Goal: Task Accomplishment & Management: Use online tool/utility

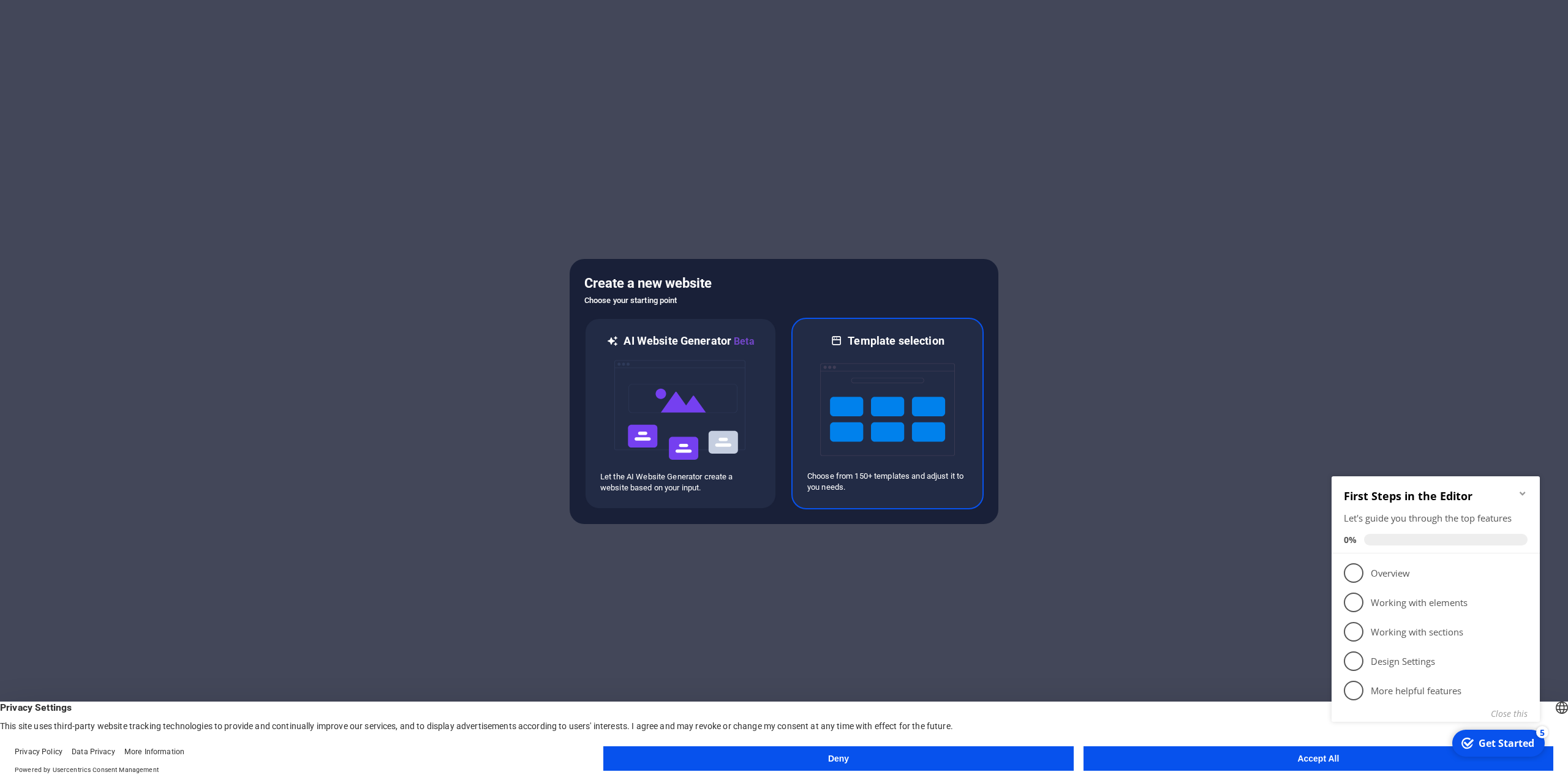
click at [900, 405] on img at bounding box center [888, 409] width 135 height 122
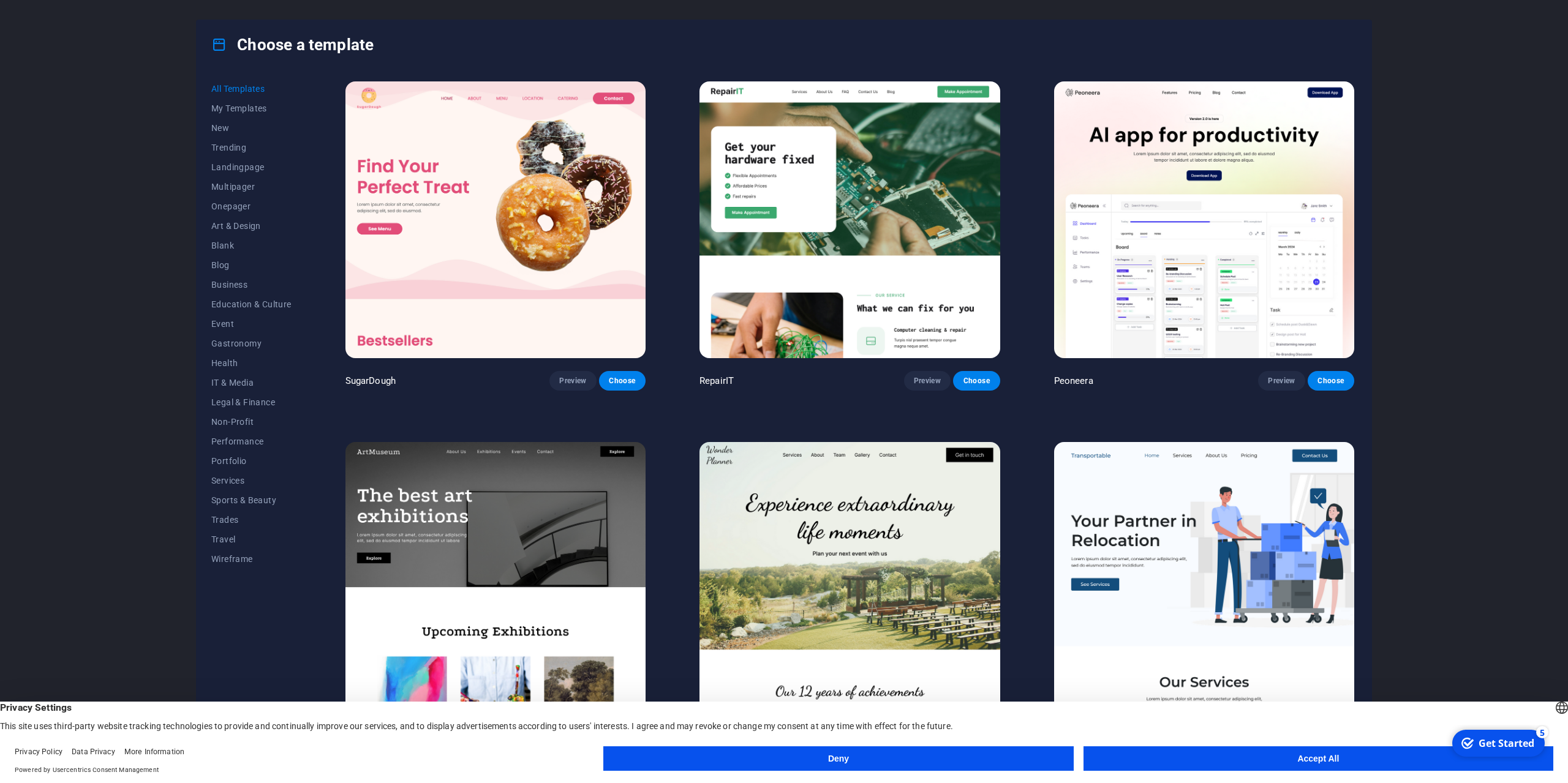
click at [1336, 760] on button "Accept All" at bounding box center [1318, 759] width 470 height 24
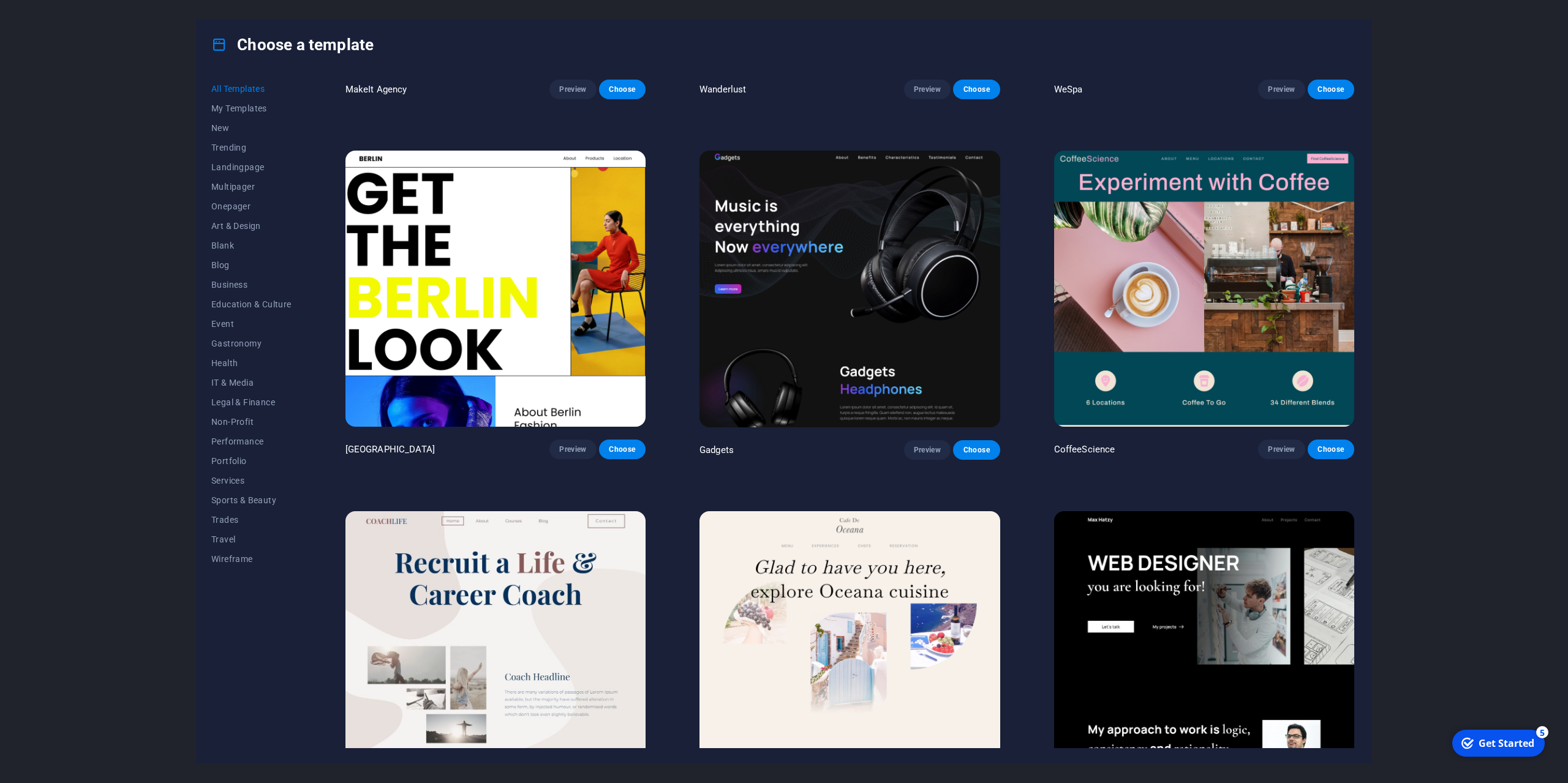
scroll to position [3920, 0]
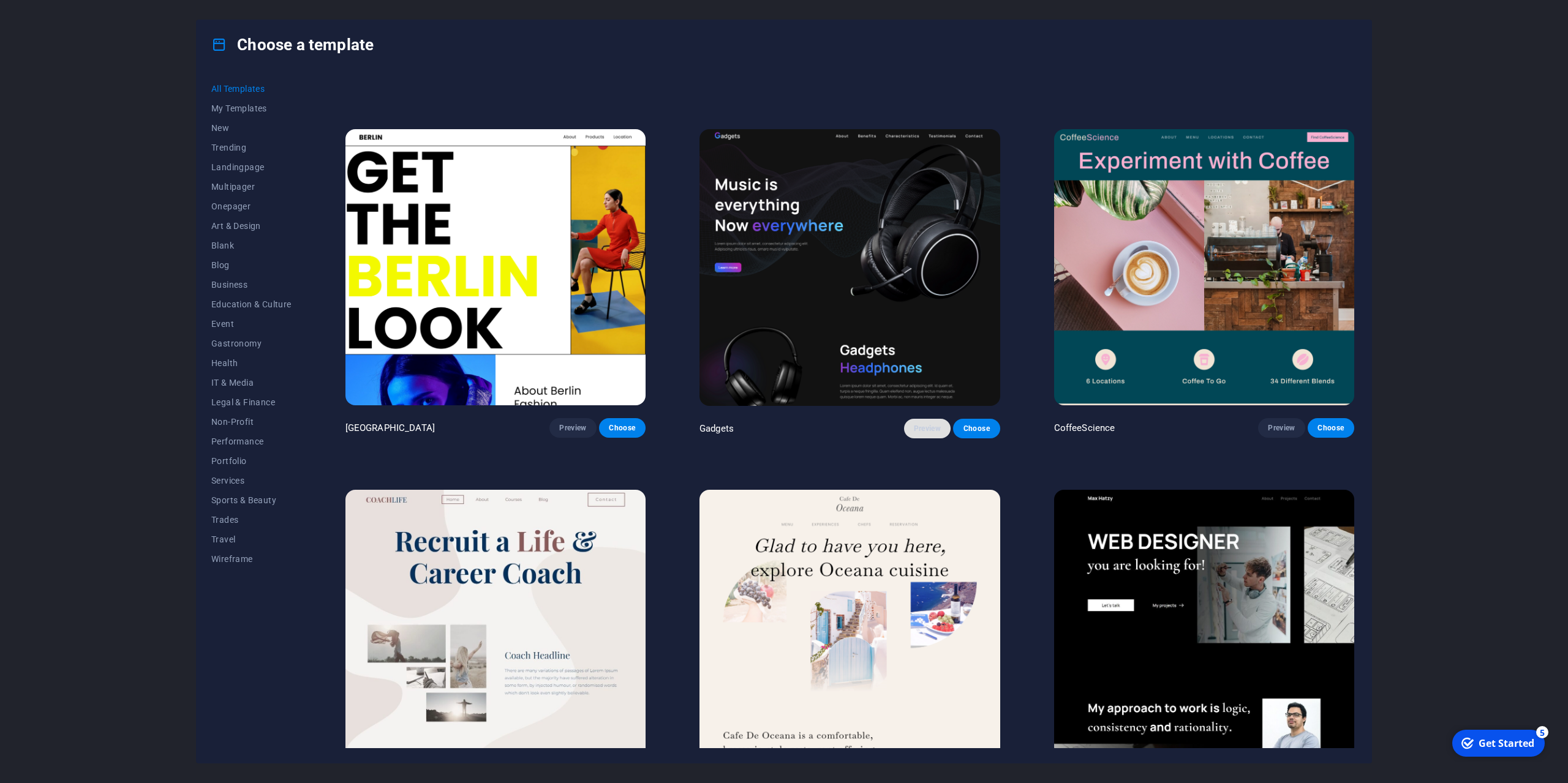
click at [932, 424] on span "Preview" at bounding box center [928, 429] width 27 height 10
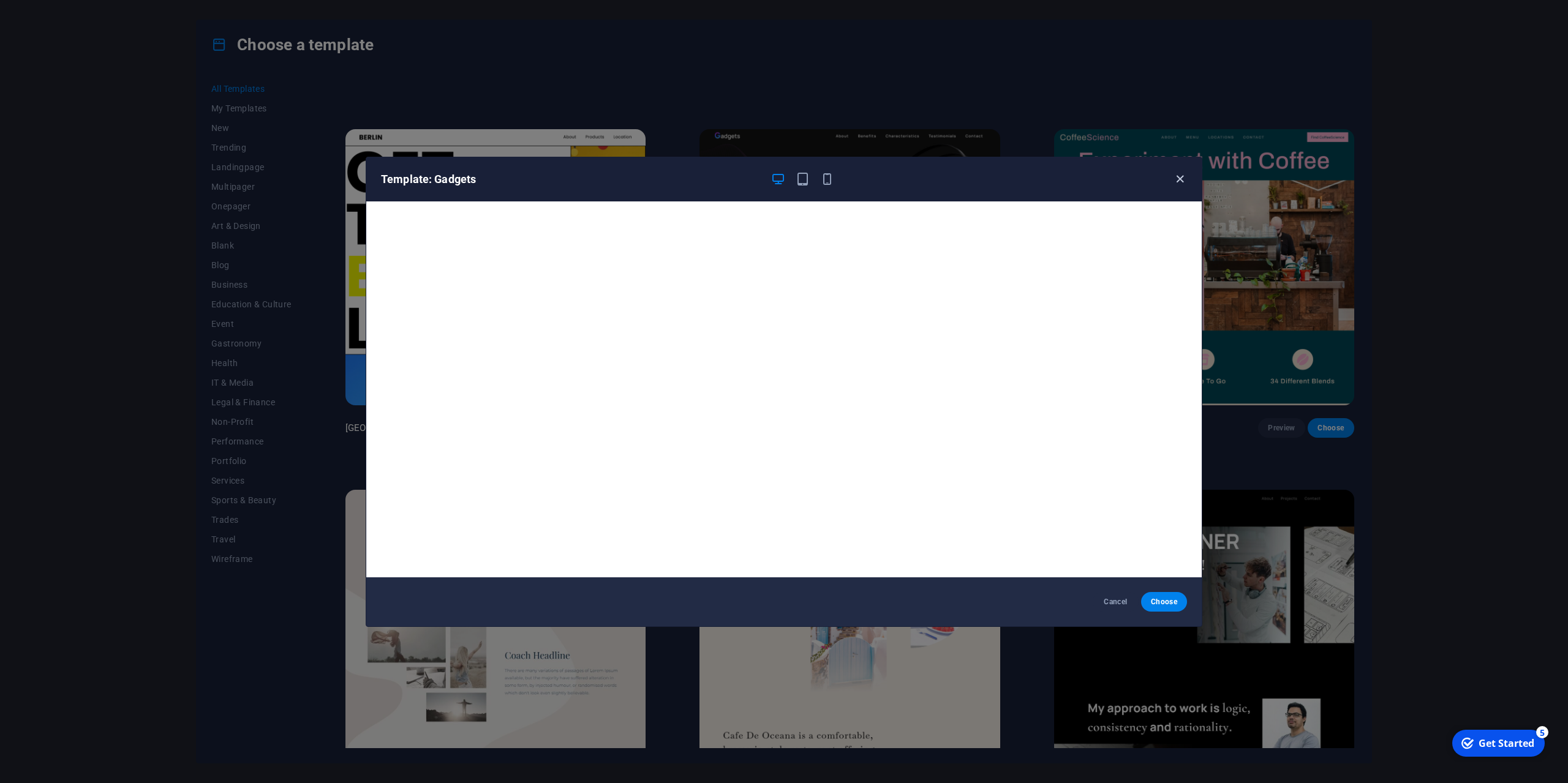
click at [1179, 177] on icon "button" at bounding box center [1179, 179] width 14 height 14
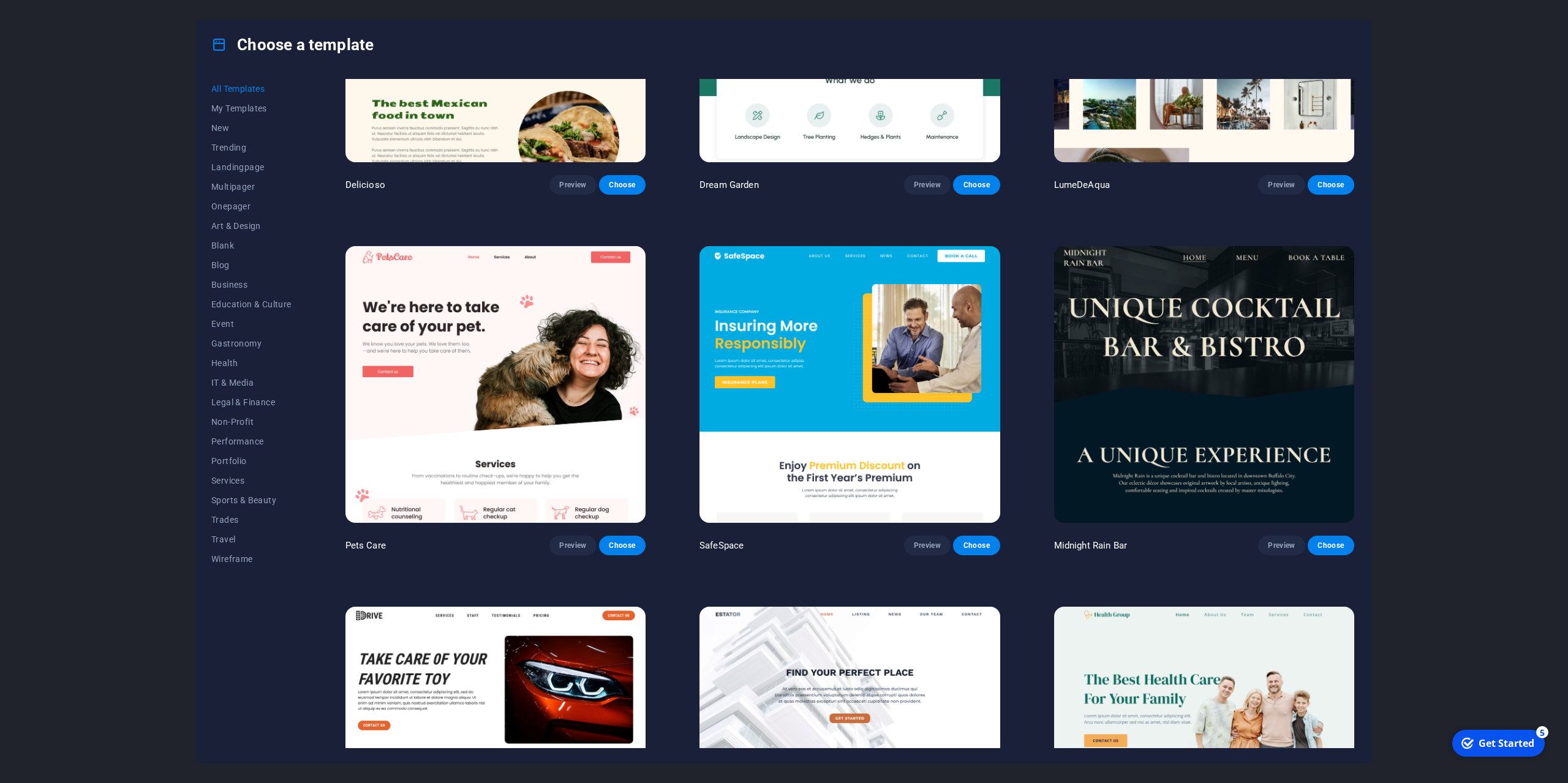
scroll to position [2694, 0]
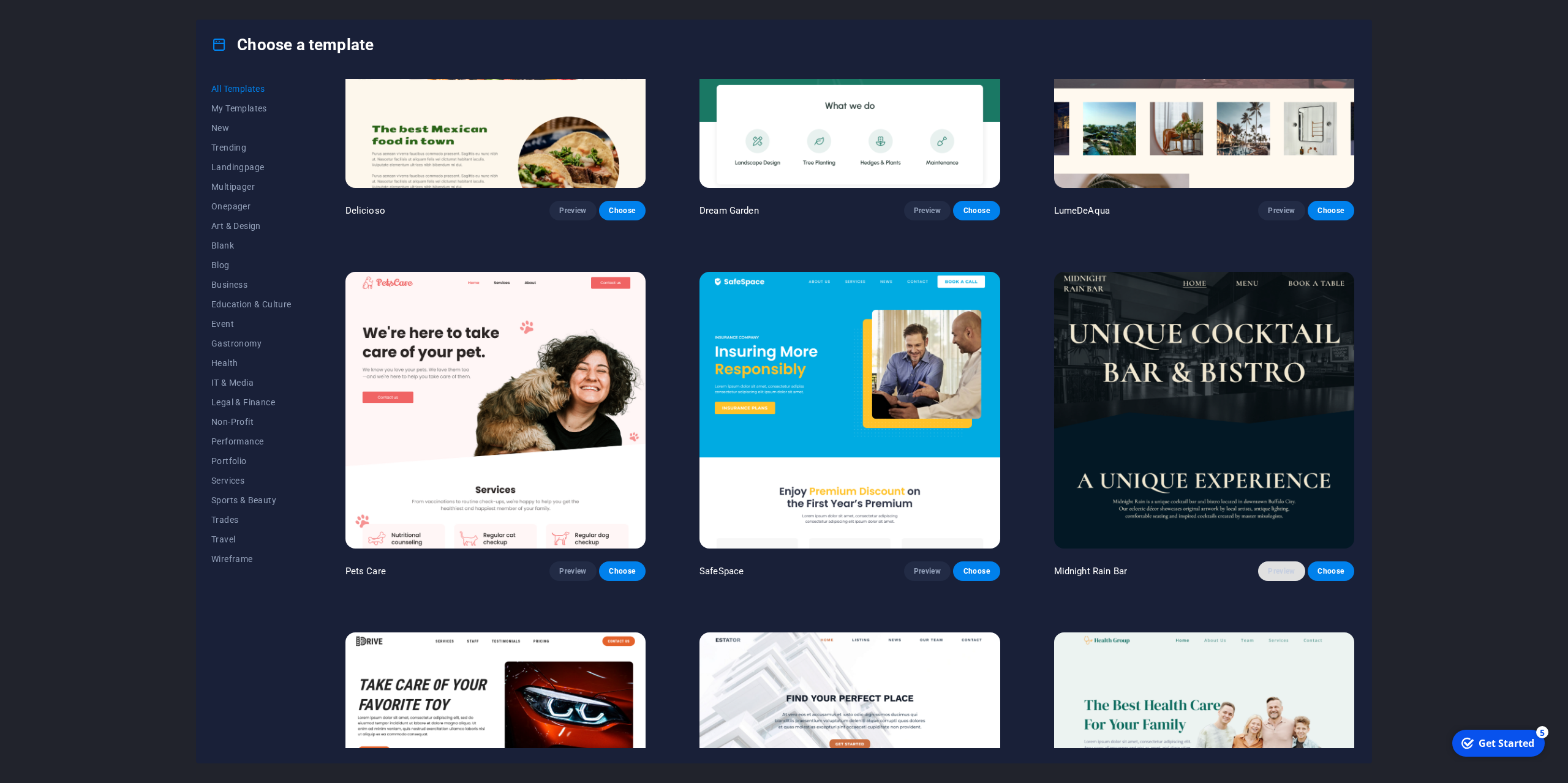
click at [1278, 567] on span "Preview" at bounding box center [1281, 572] width 27 height 10
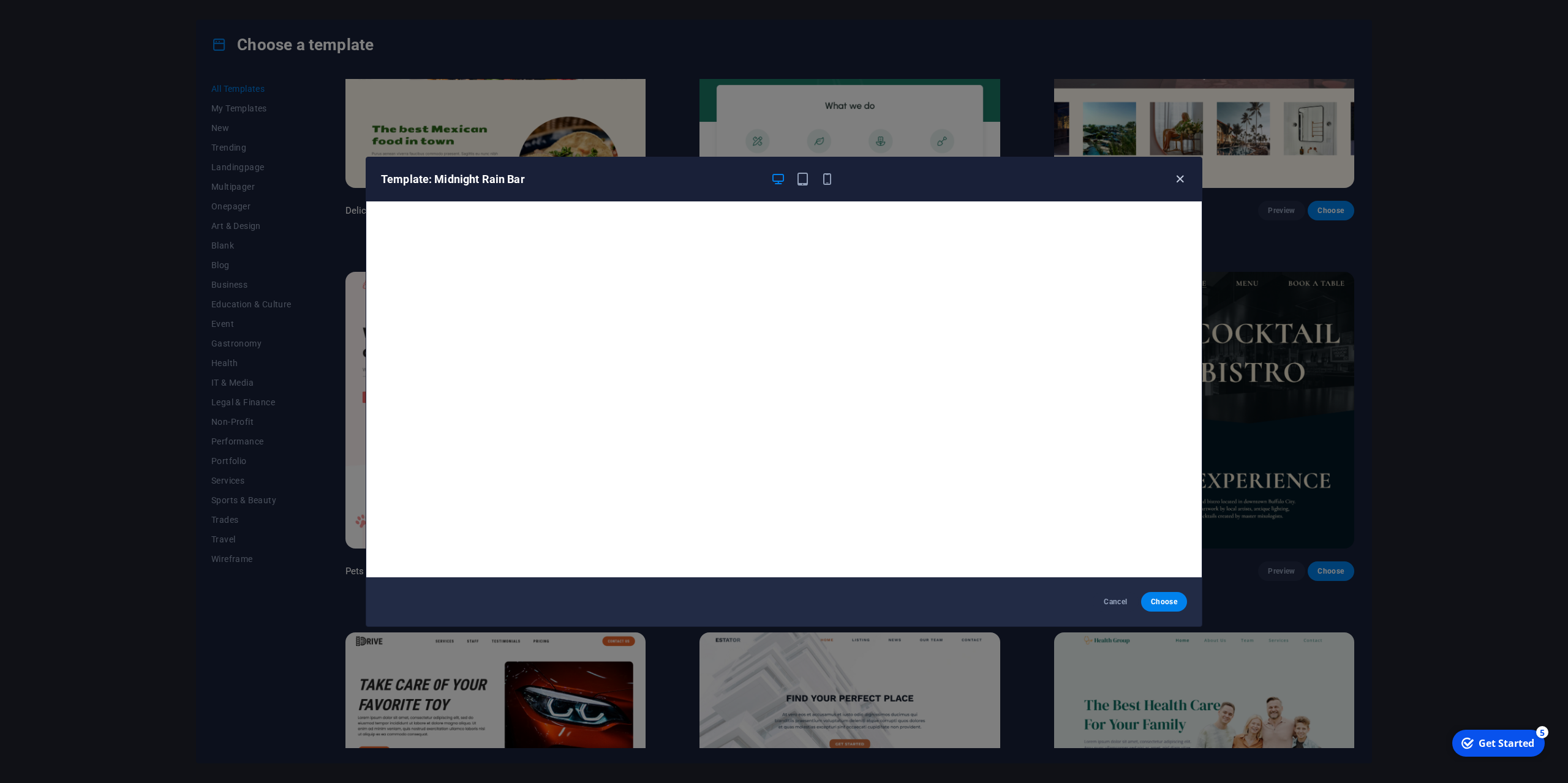
click at [1178, 179] on icon "button" at bounding box center [1179, 179] width 14 height 14
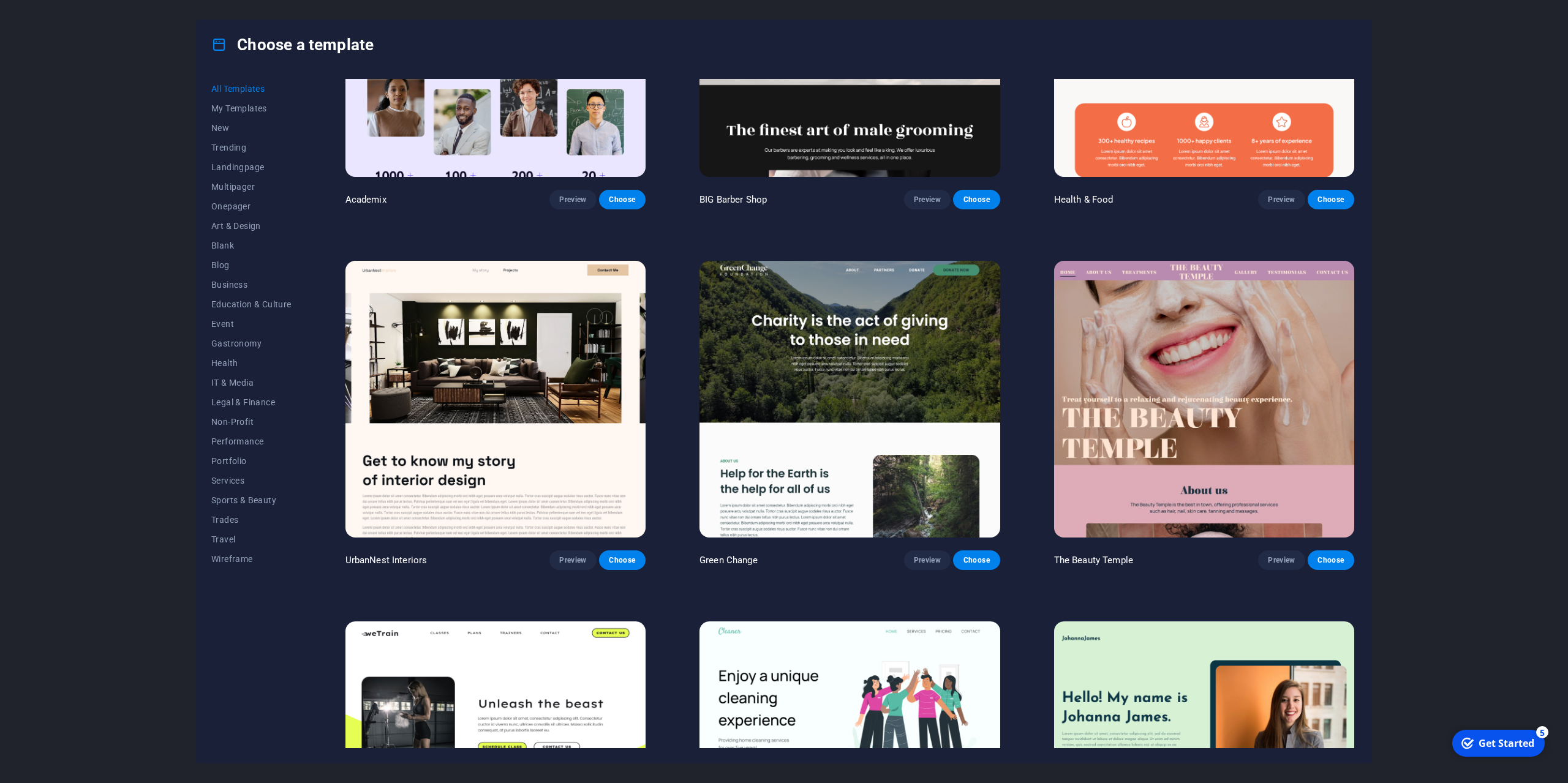
scroll to position [1653, 0]
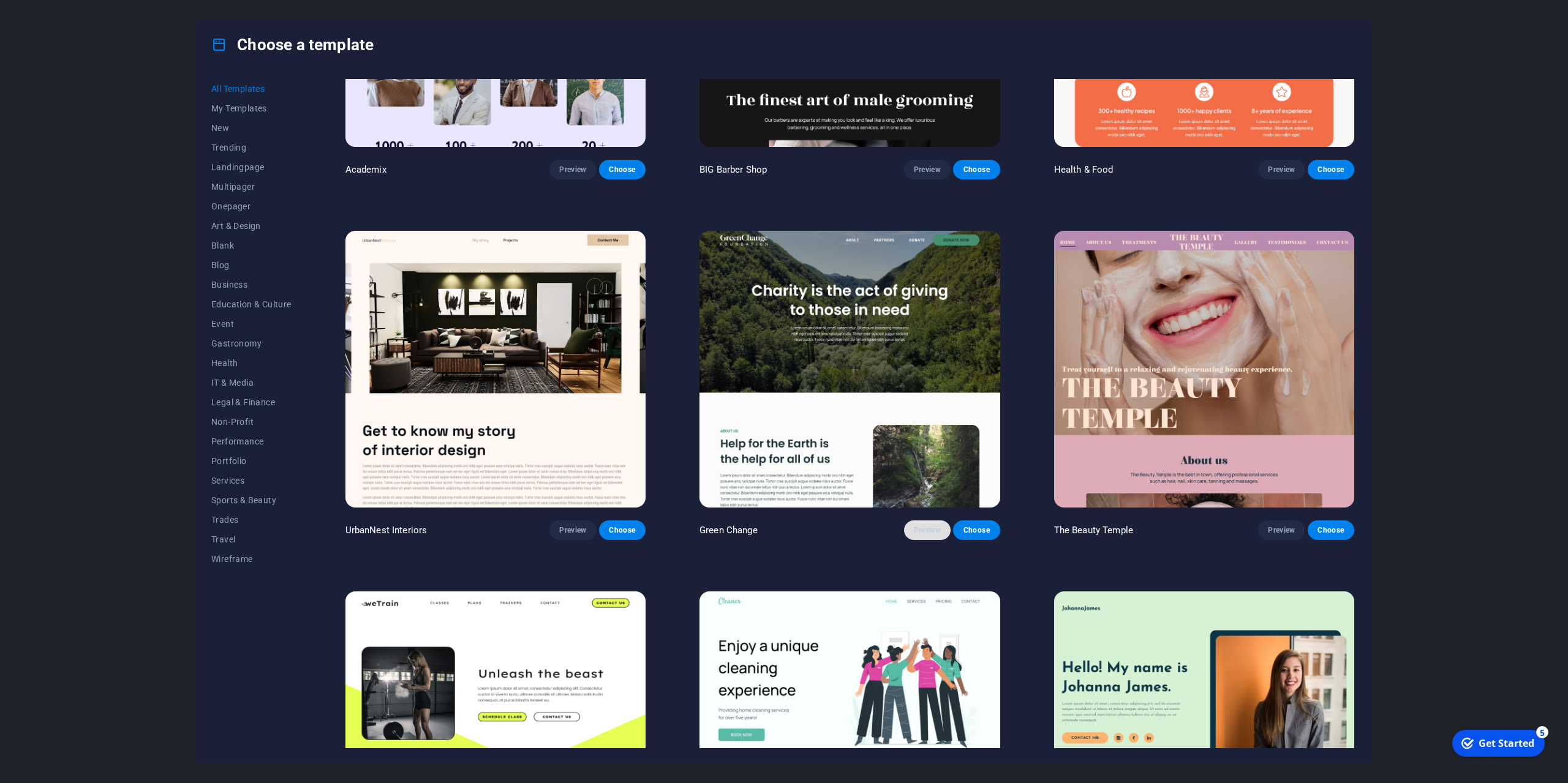
click at [926, 526] on span "Preview" at bounding box center [928, 530] width 27 height 10
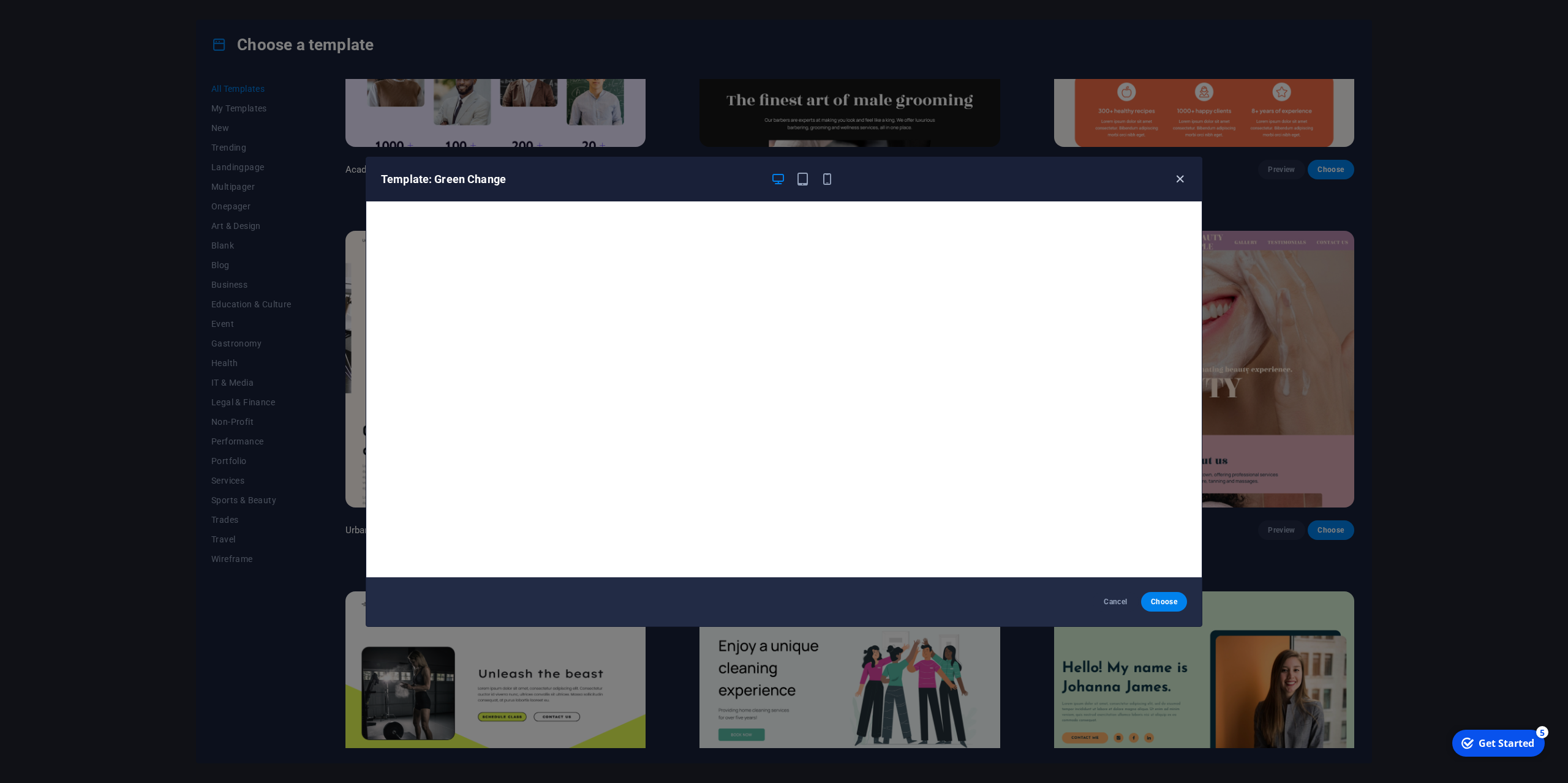
click at [1173, 178] on icon "button" at bounding box center [1179, 179] width 14 height 14
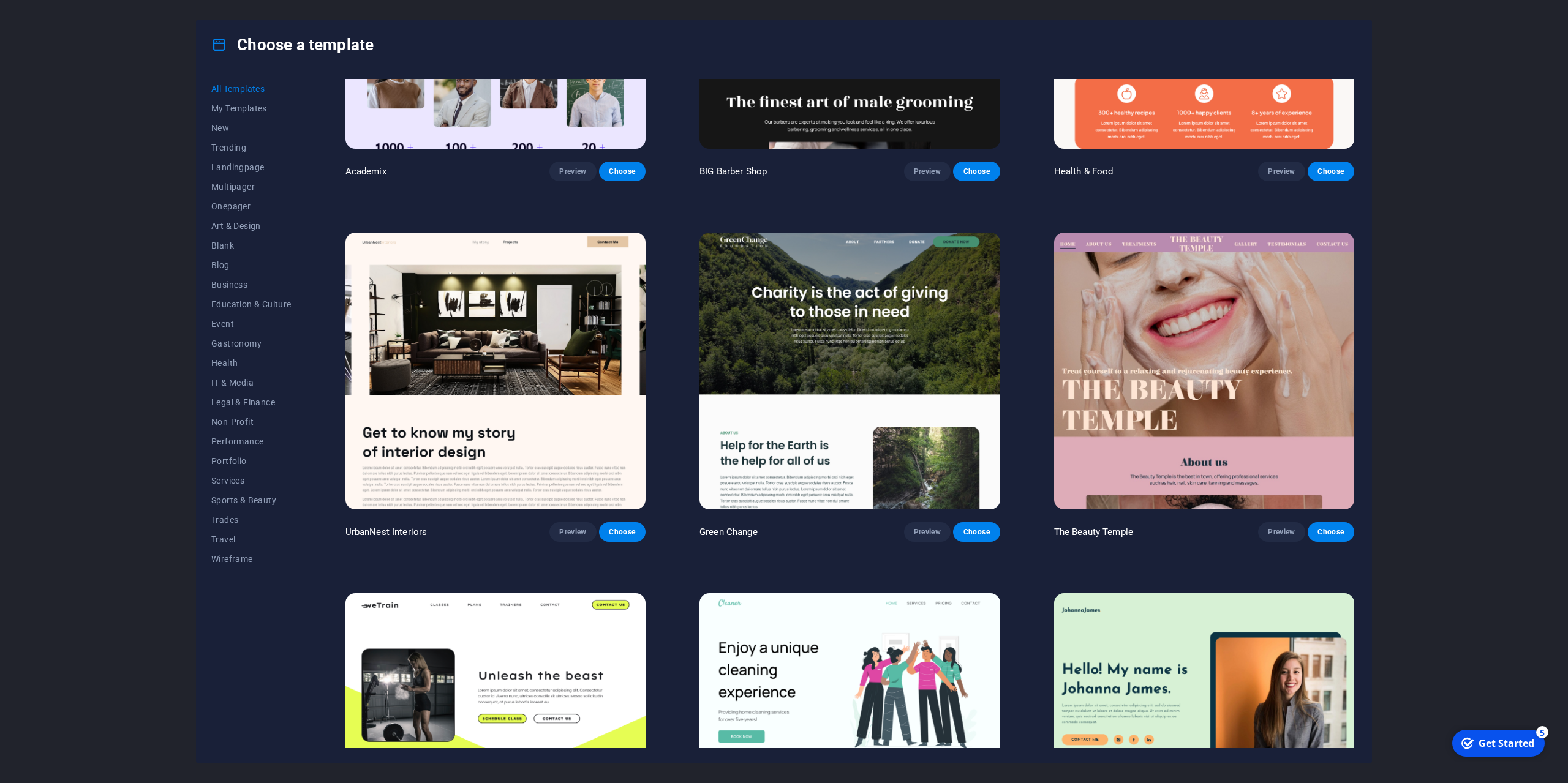
scroll to position [1715, 0]
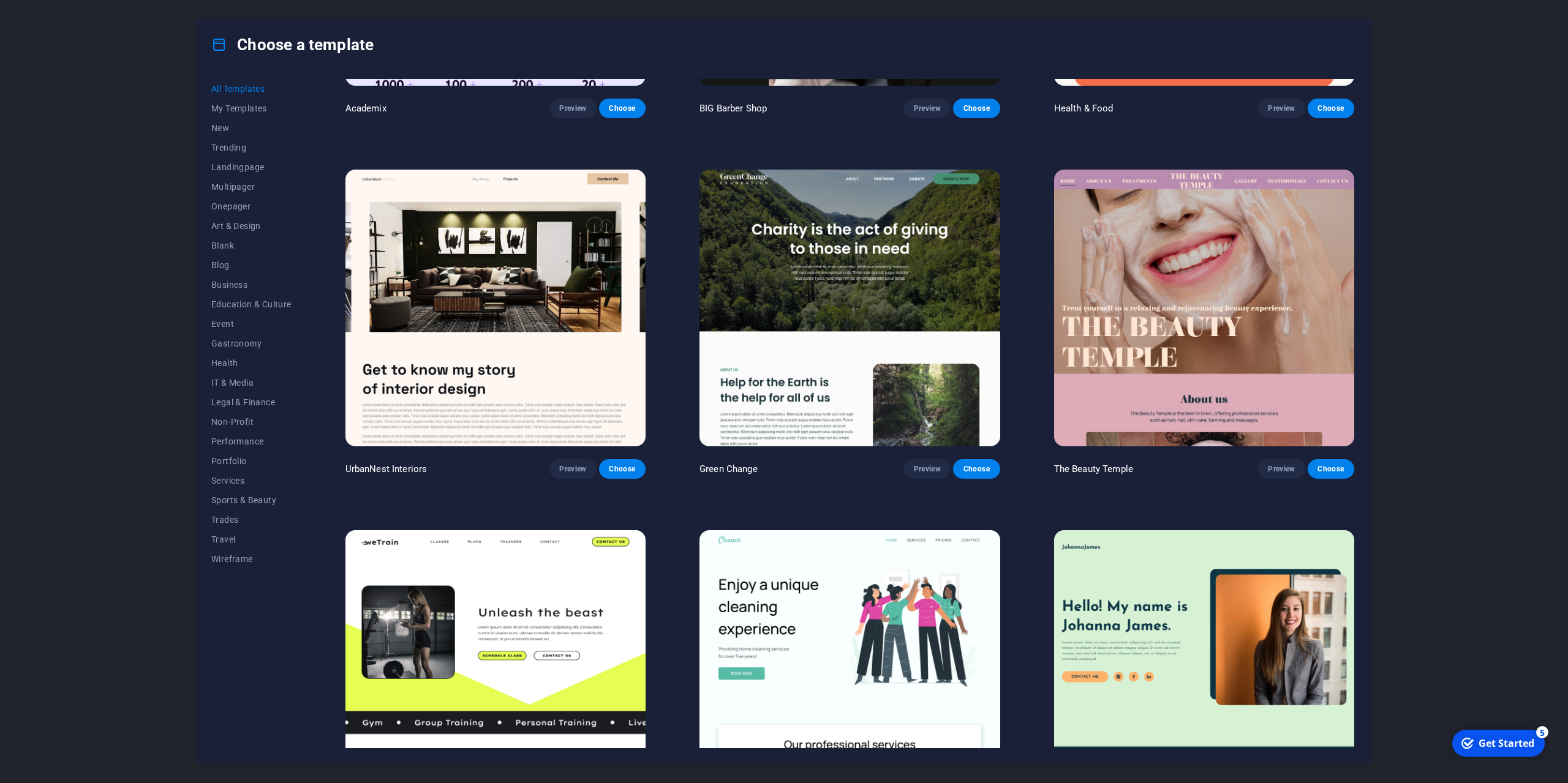
click at [572, 464] on span "Preview" at bounding box center [573, 469] width 27 height 10
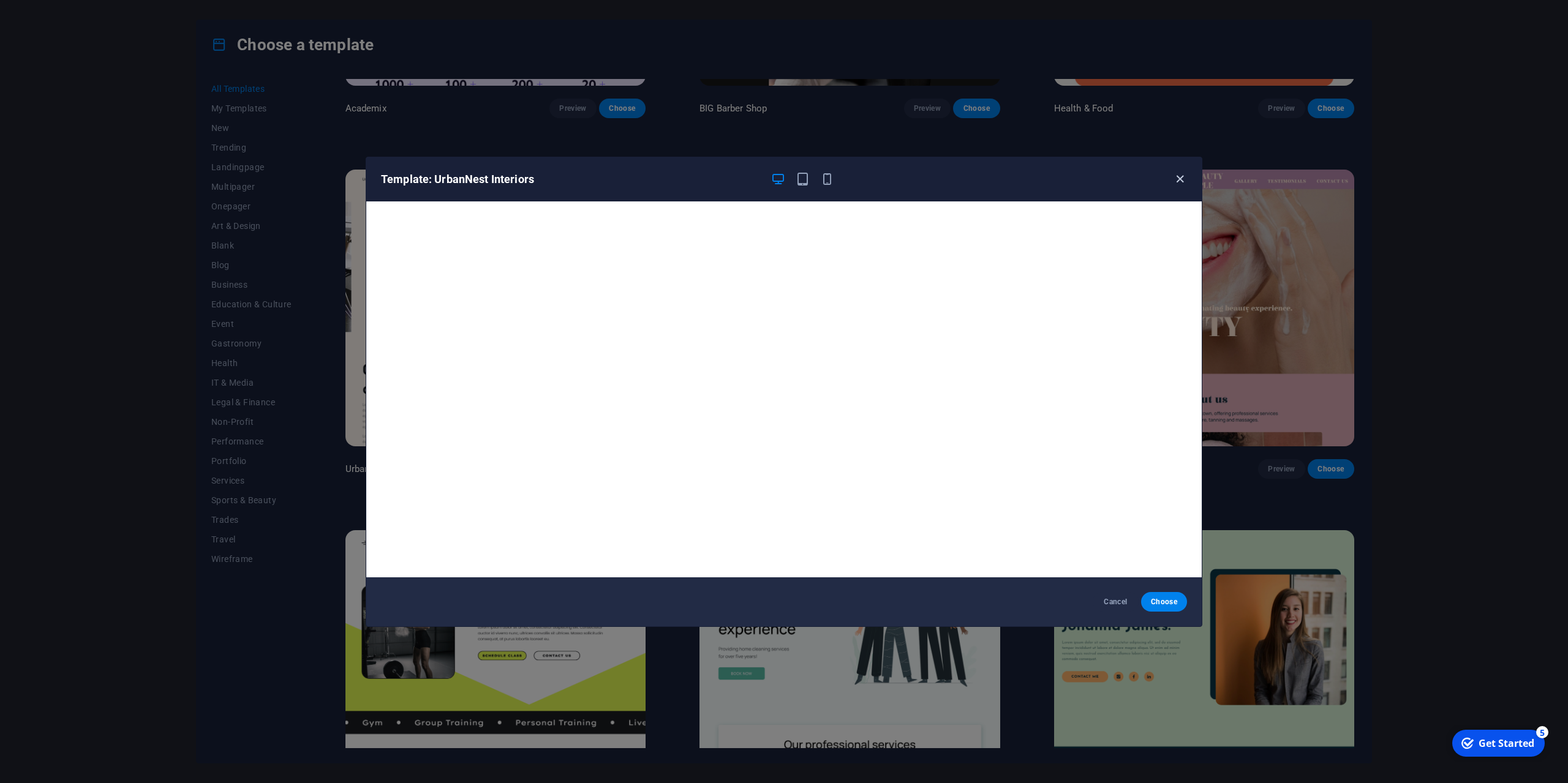
click at [1181, 181] on icon "button" at bounding box center [1179, 179] width 14 height 14
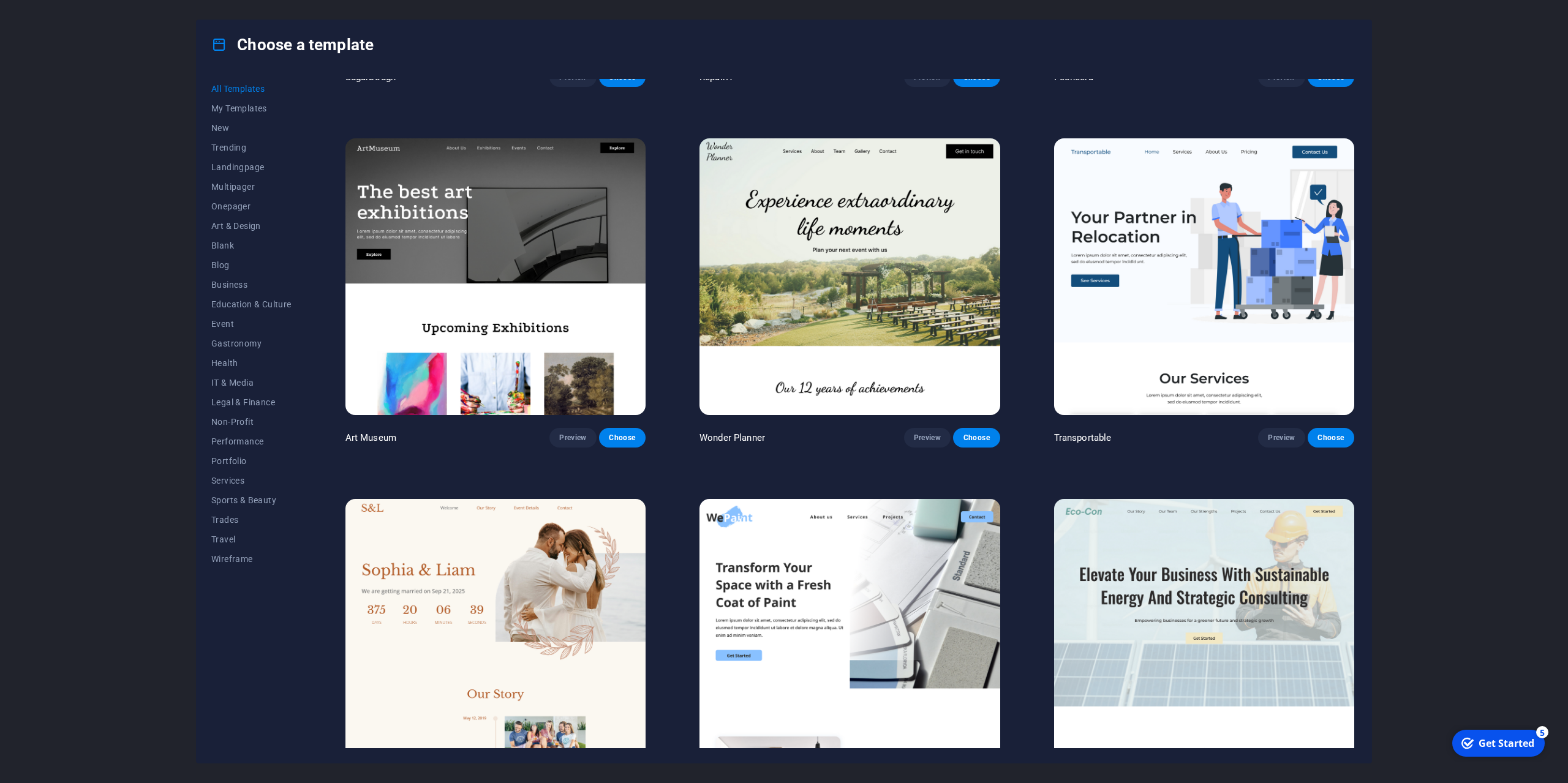
scroll to position [306, 0]
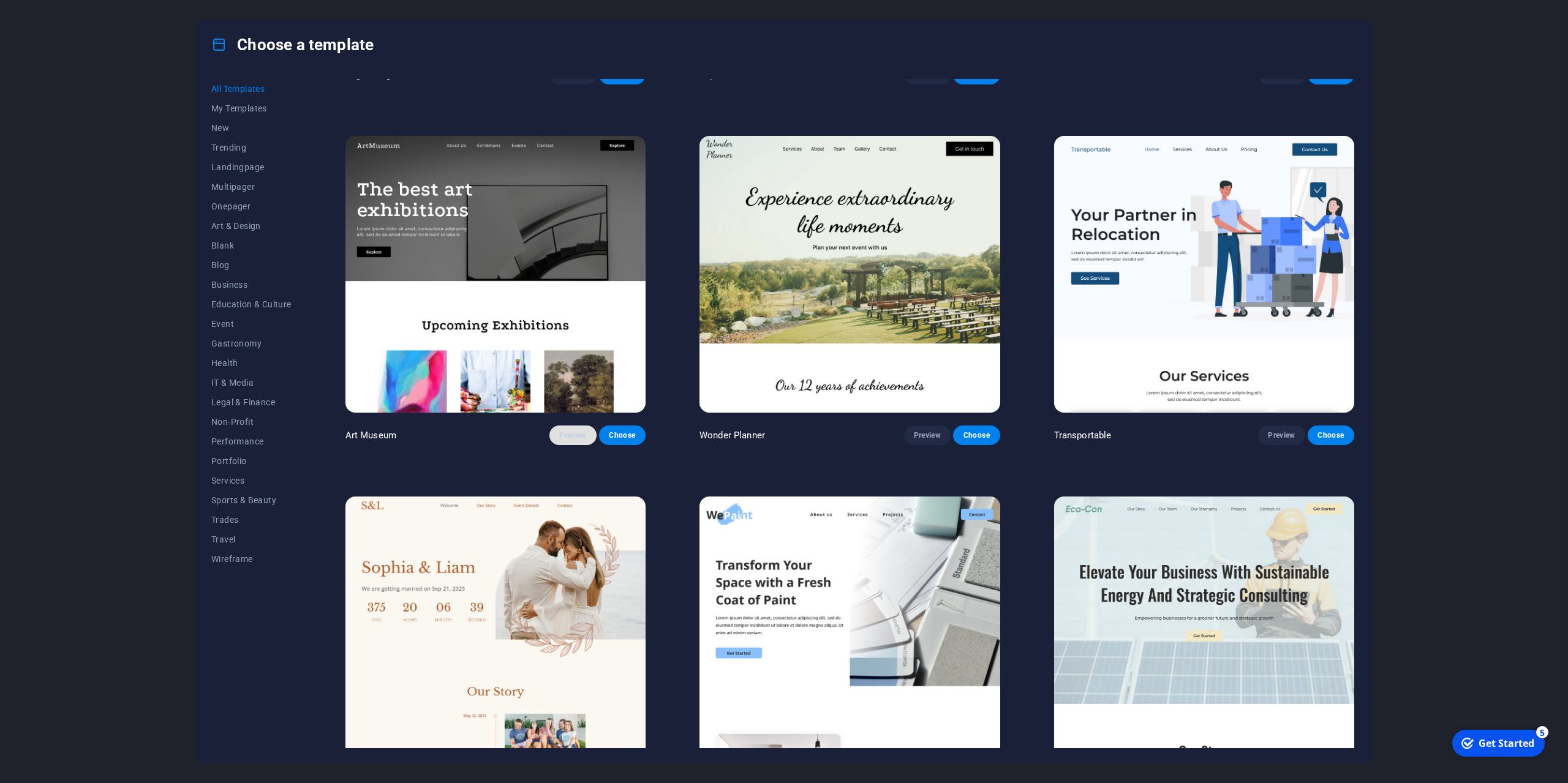
click at [567, 435] on span "Preview" at bounding box center [573, 436] width 27 height 10
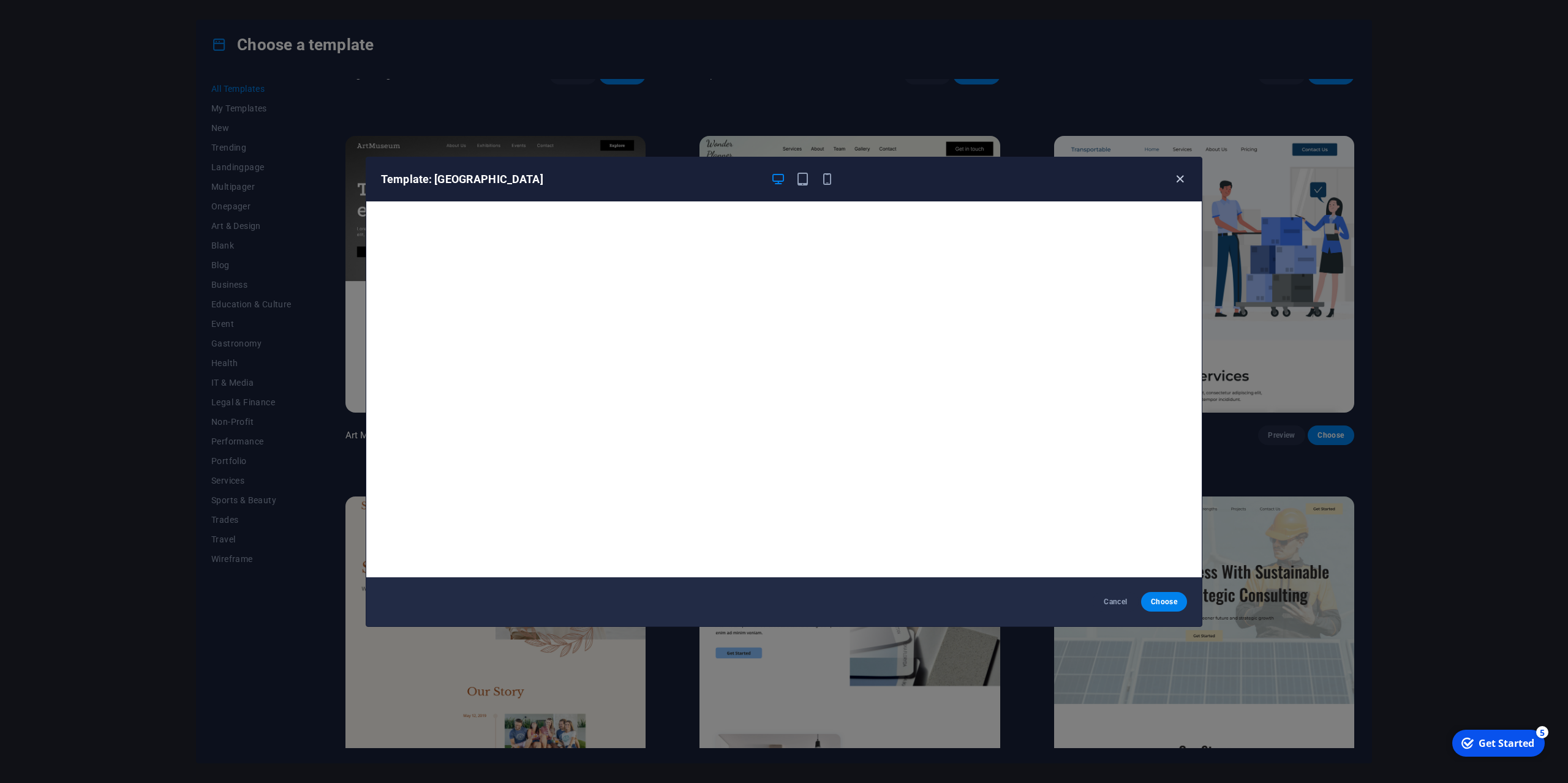
click at [1182, 179] on icon "button" at bounding box center [1179, 179] width 14 height 14
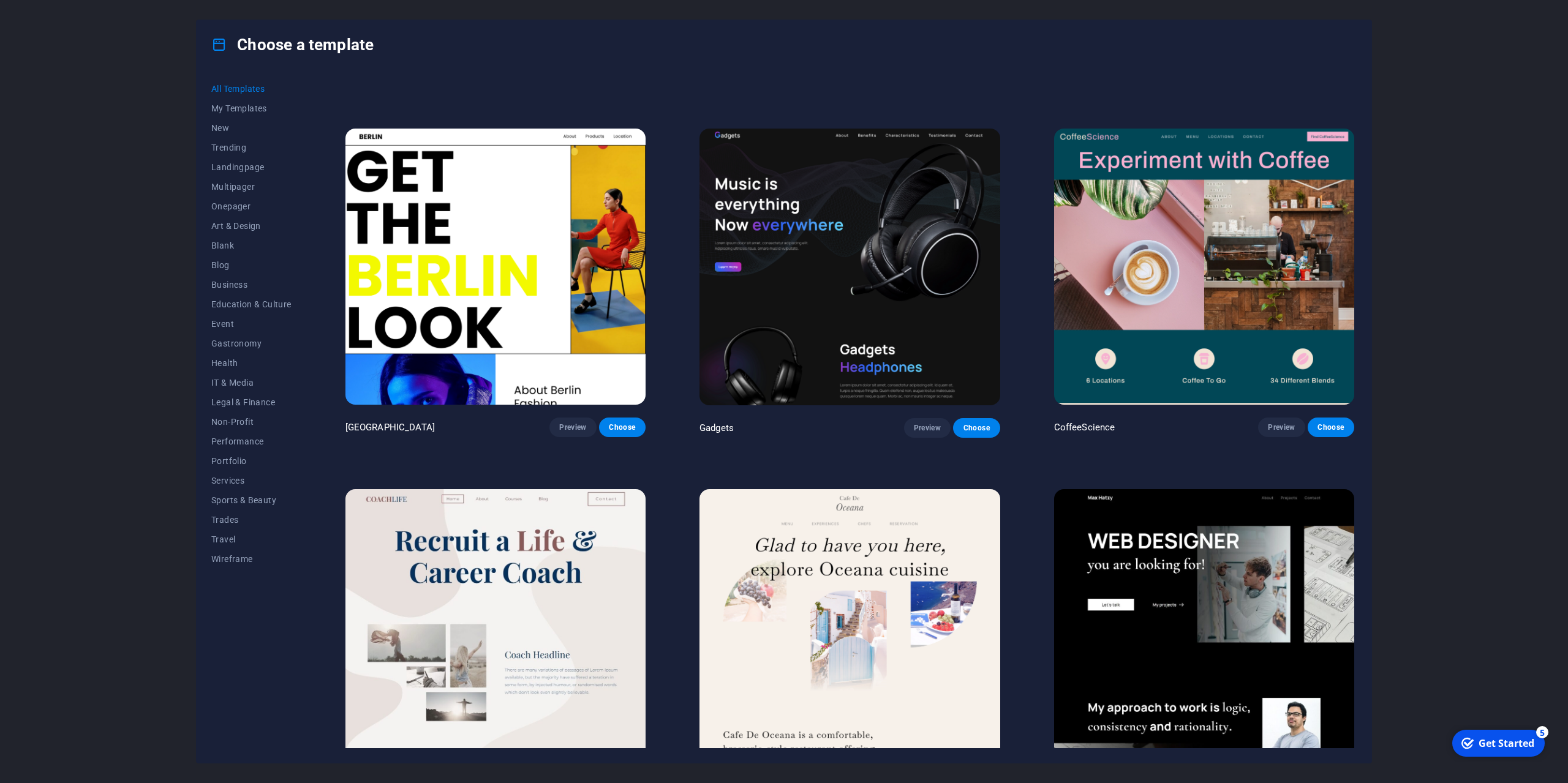
scroll to position [3981, 0]
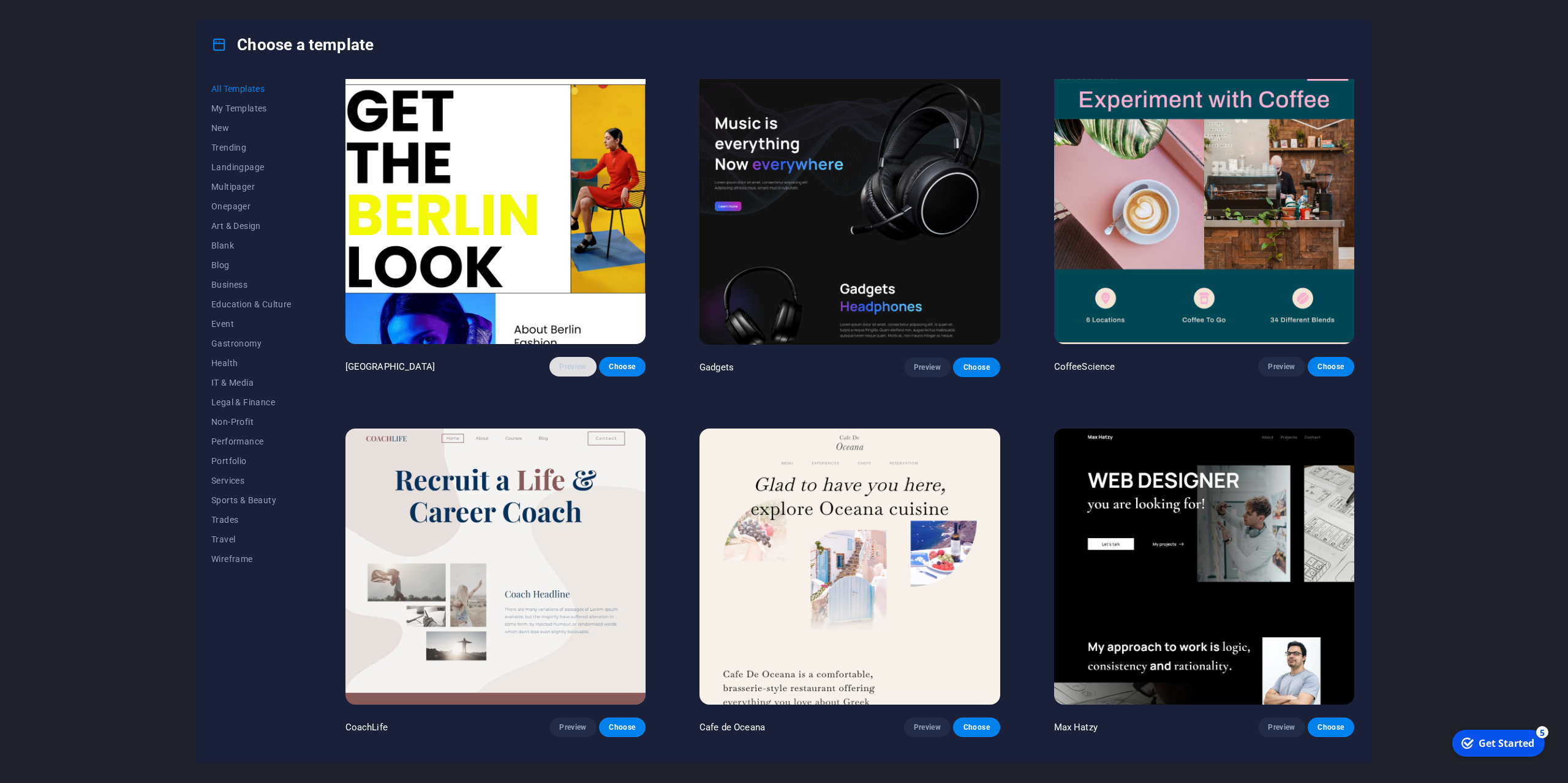
click at [556, 357] on button "Preview" at bounding box center [573, 367] width 47 height 20
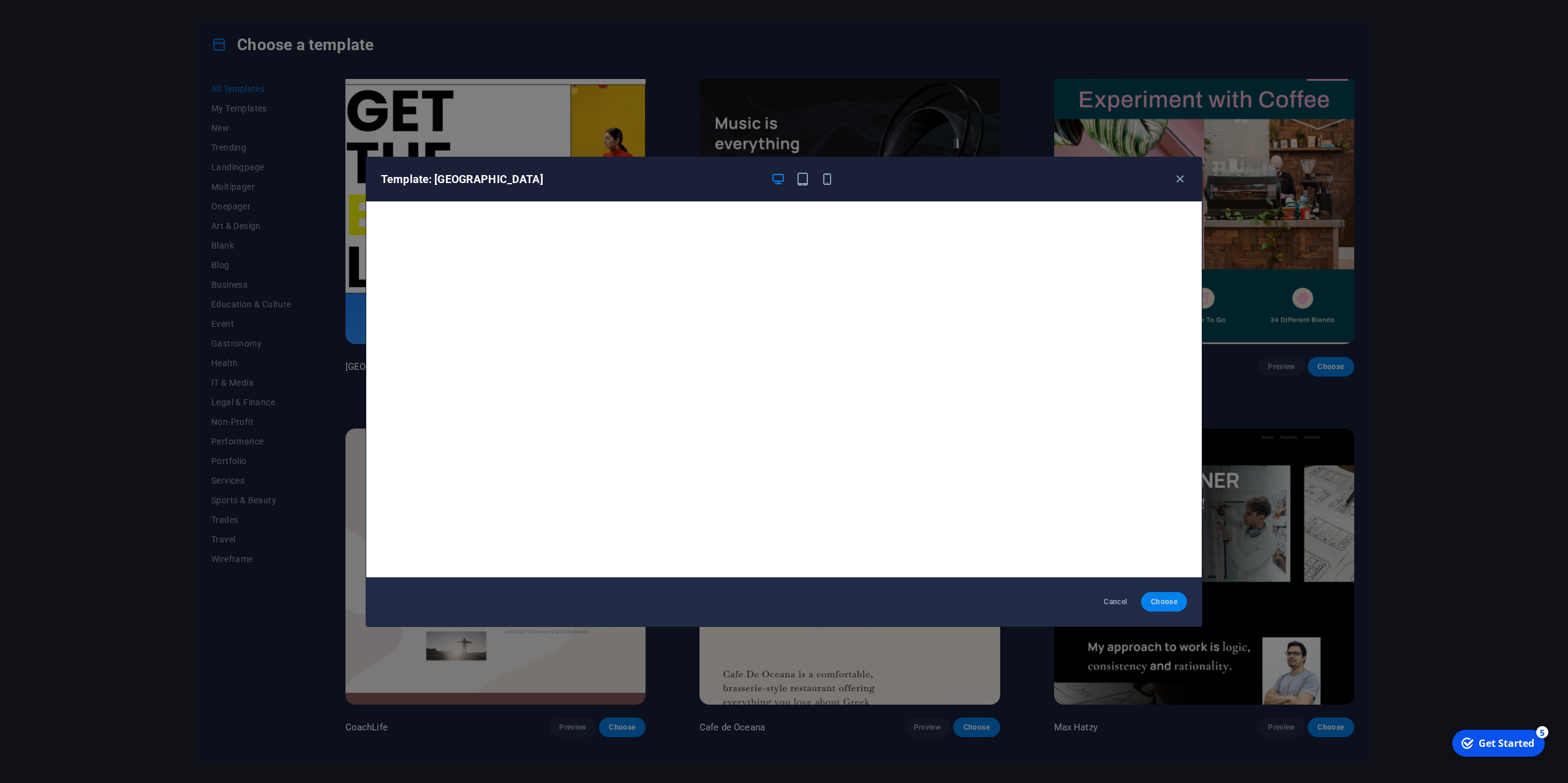
click at [1164, 602] on span "Choose" at bounding box center [1164, 602] width 26 height 10
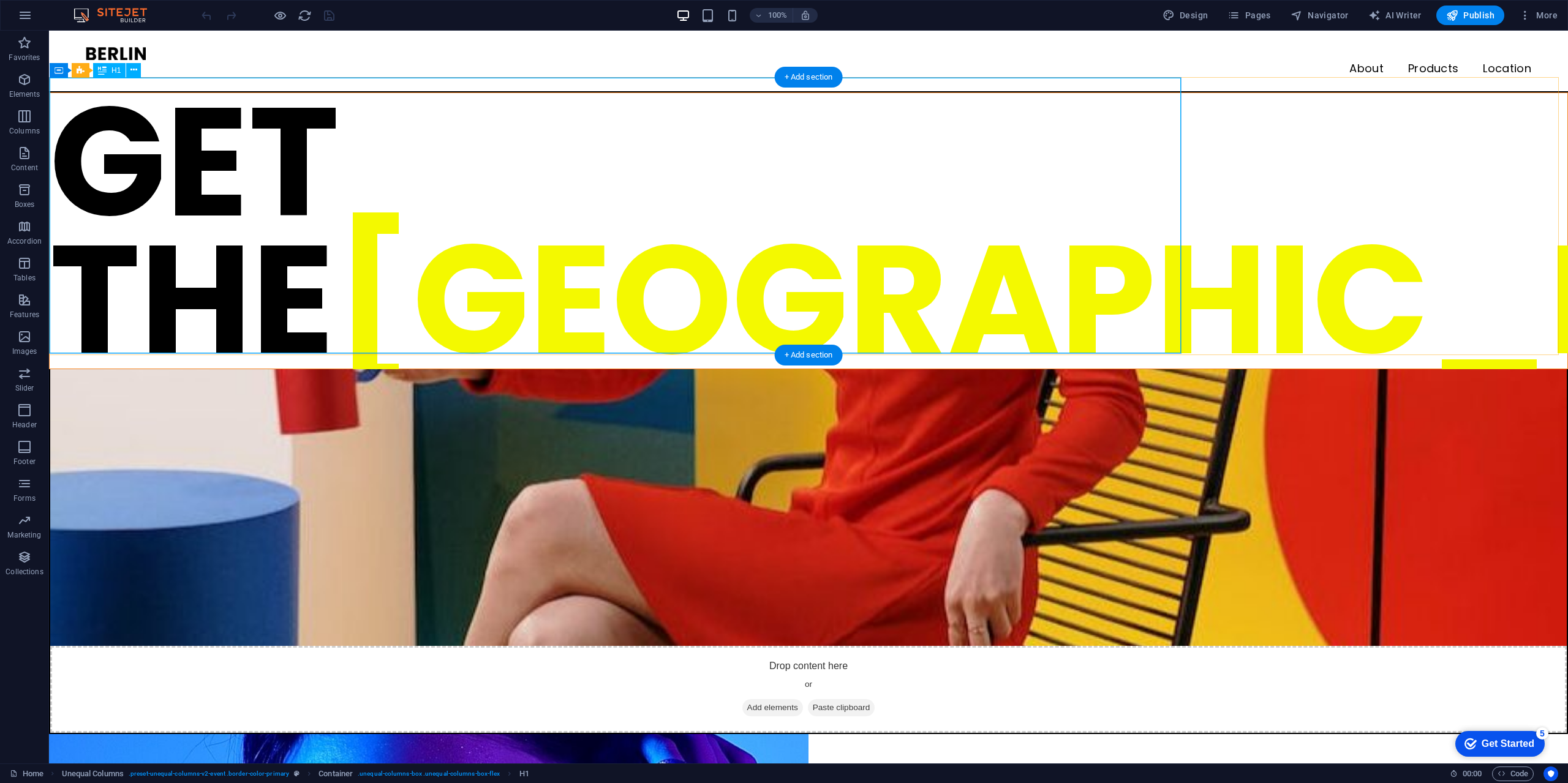
click at [520, 135] on div "GET THE BERLIN LOOK" at bounding box center [808, 231] width 1518 height 276
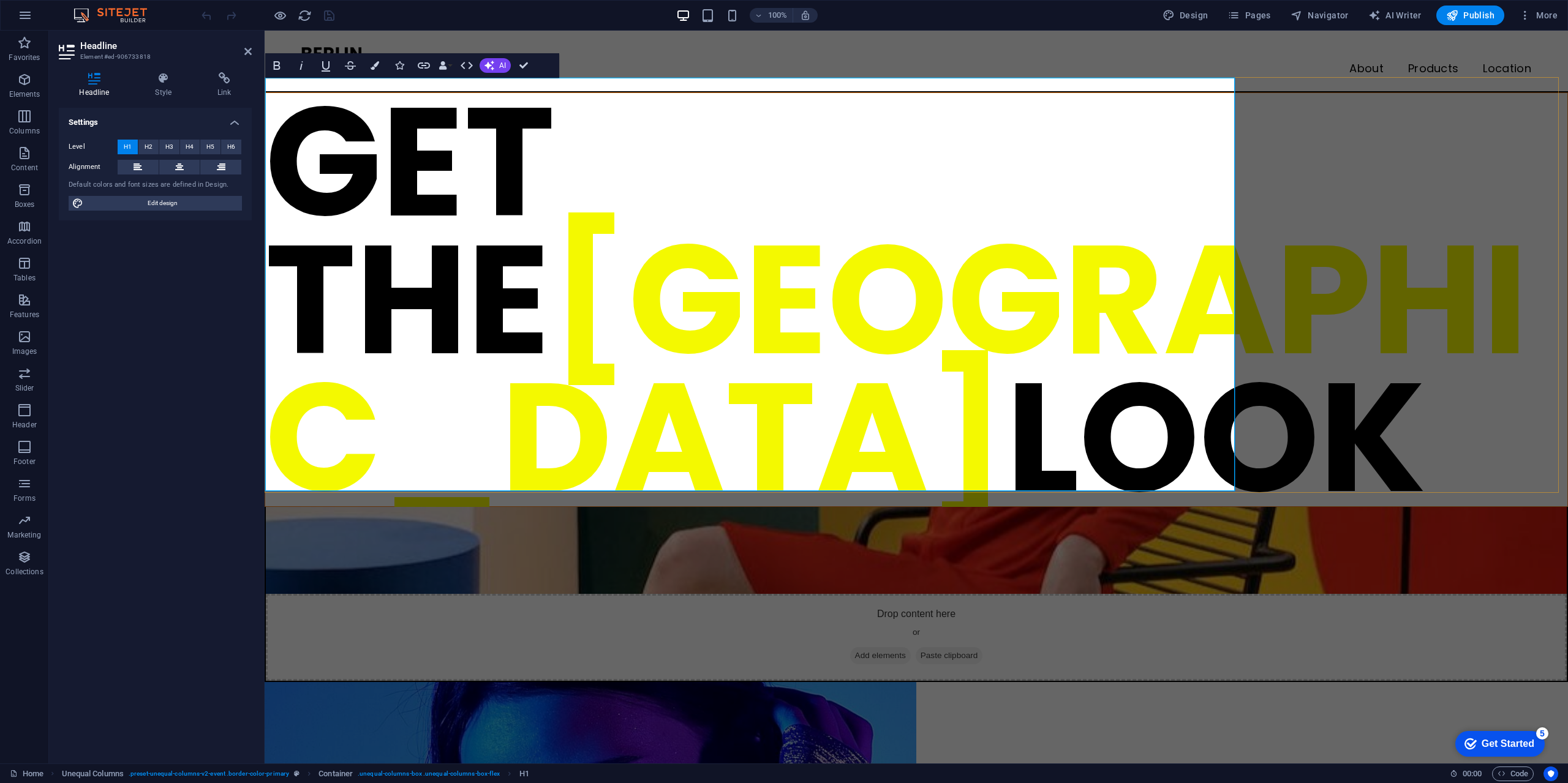
click at [449, 153] on h1 "GET THE BERLIN LOOK" at bounding box center [916, 299] width 1302 height 413
click at [752, 289] on span "[GEOGRAPHIC_DATA]" at bounding box center [897, 368] width 1263 height 352
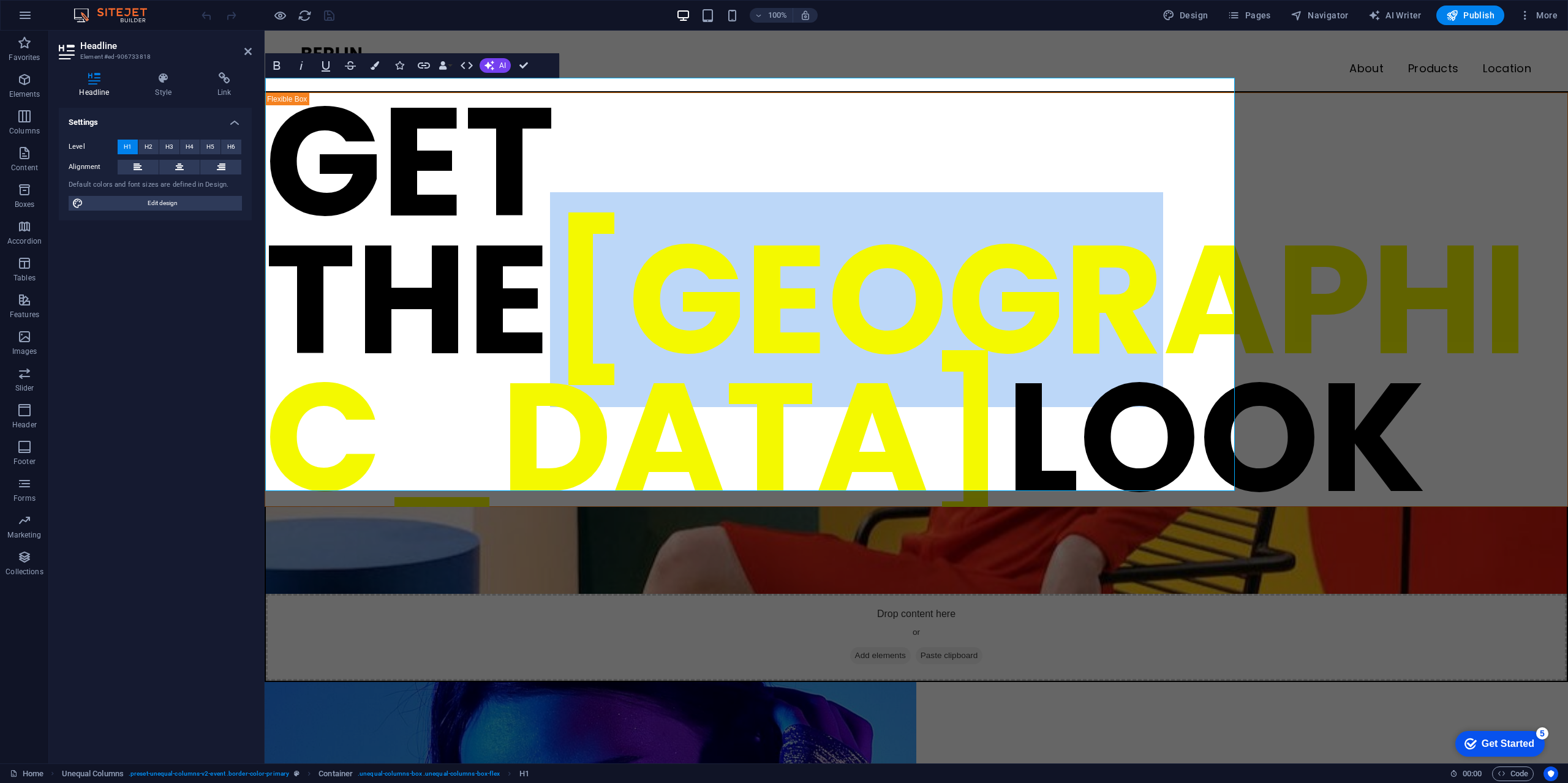
drag, startPoint x: 597, startPoint y: 285, endPoint x: 499, endPoint y: 300, distance: 99.1
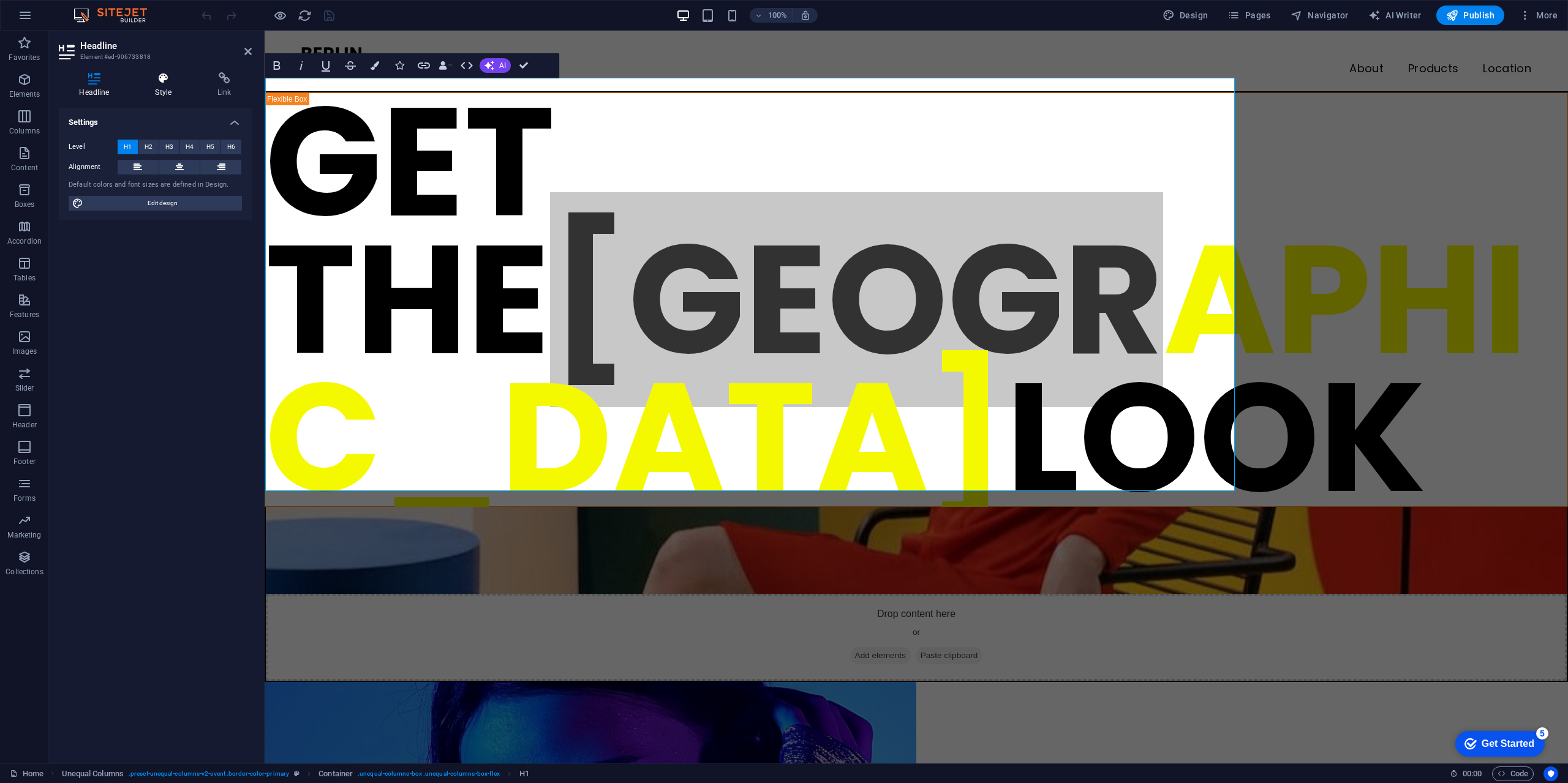
click at [159, 97] on h4 "Style" at bounding box center [166, 85] width 63 height 25
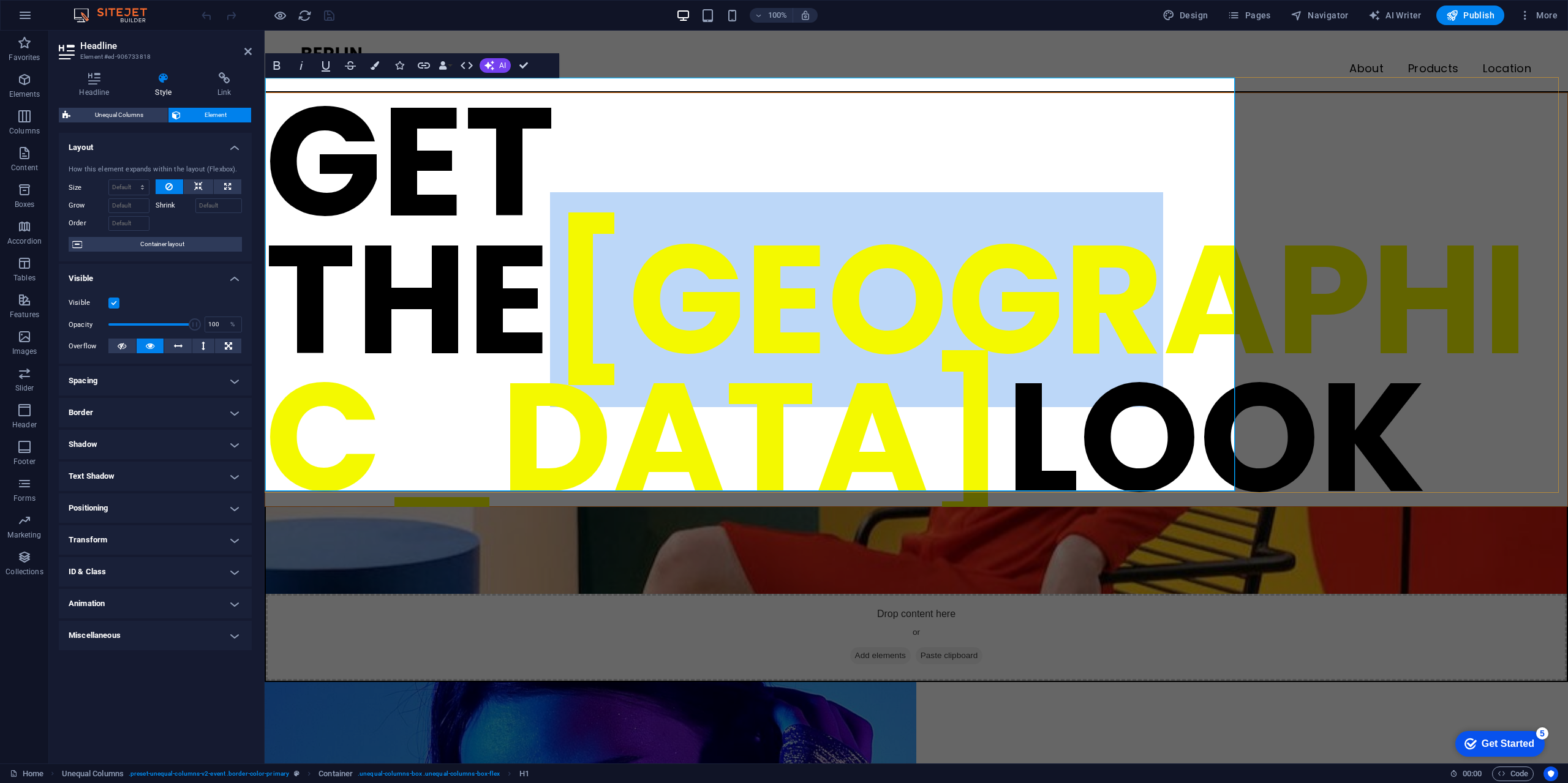
click at [499, 292] on span "[GEOGRAPHIC_DATA]" at bounding box center [897, 368] width 1263 height 352
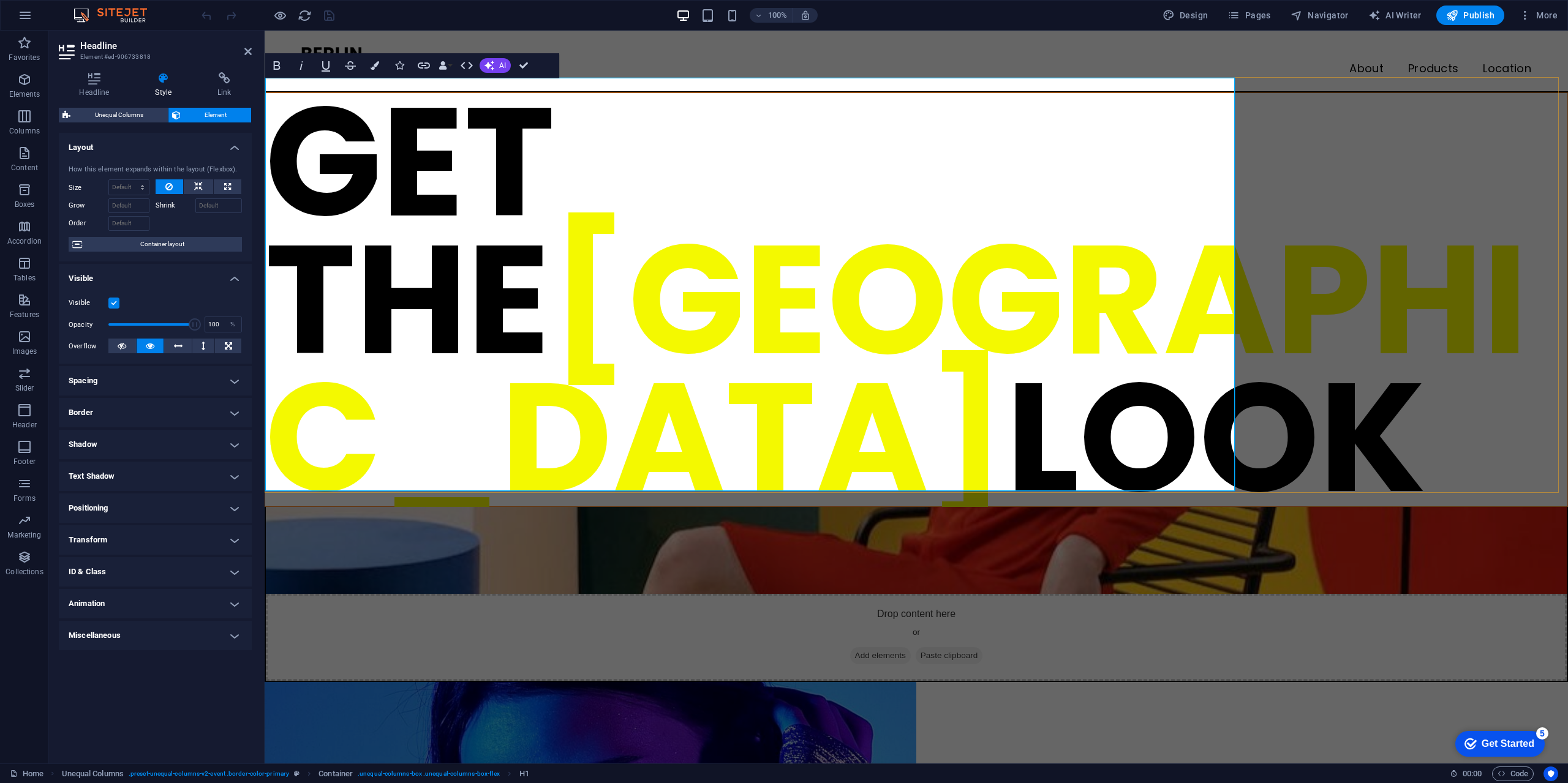
click at [756, 192] on span "[GEOGRAPHIC_DATA]" at bounding box center [897, 368] width 1263 height 352
click at [835, 204] on h1 "GET THE BERLIN LOOK" at bounding box center [916, 299] width 1302 height 413
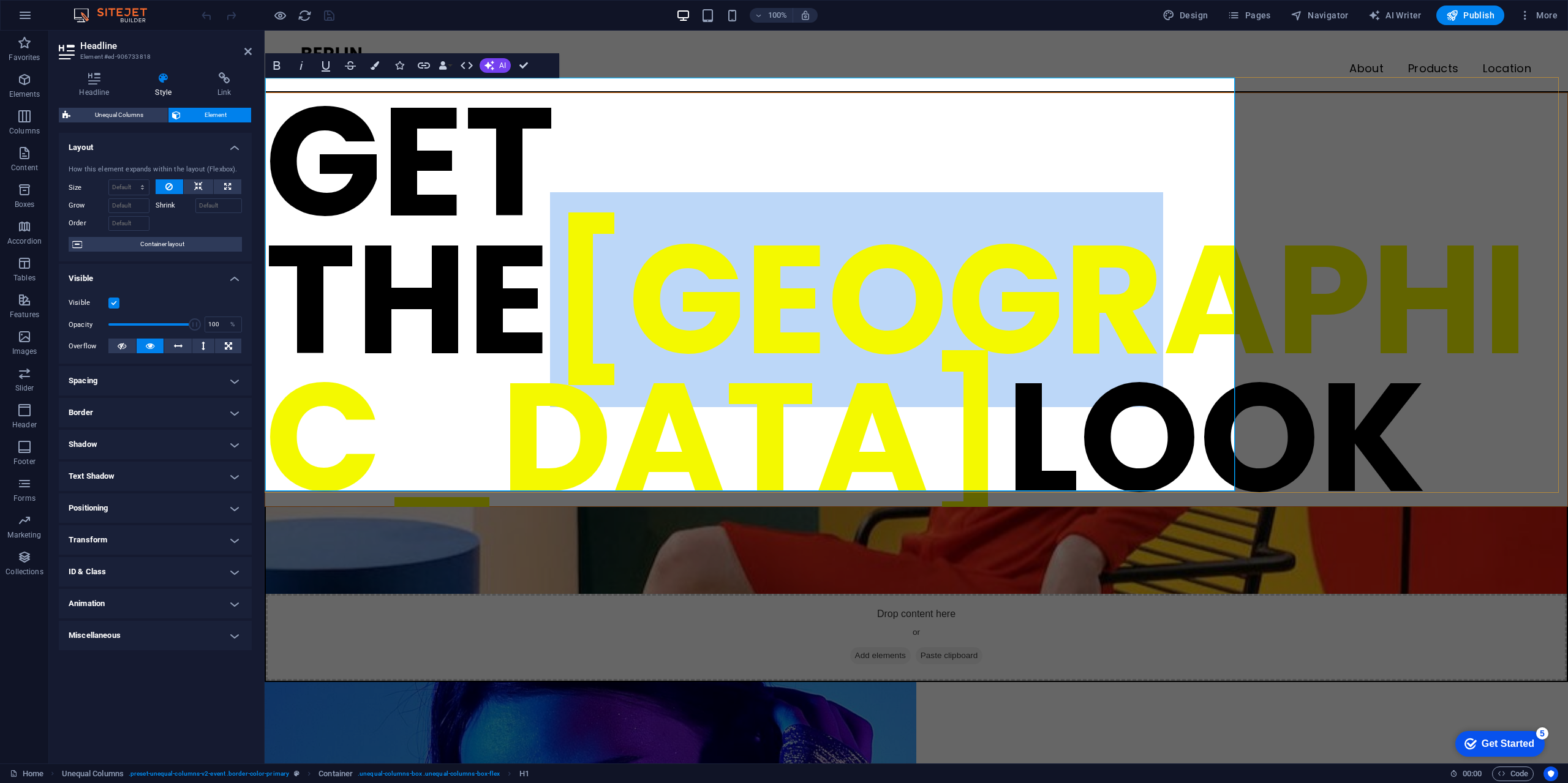
drag, startPoint x: 786, startPoint y: 284, endPoint x: 303, endPoint y: 287, distance: 483.0
click at [303, 287] on h1 "GET THE BERLIN LOOK" at bounding box center [916, 299] width 1302 height 413
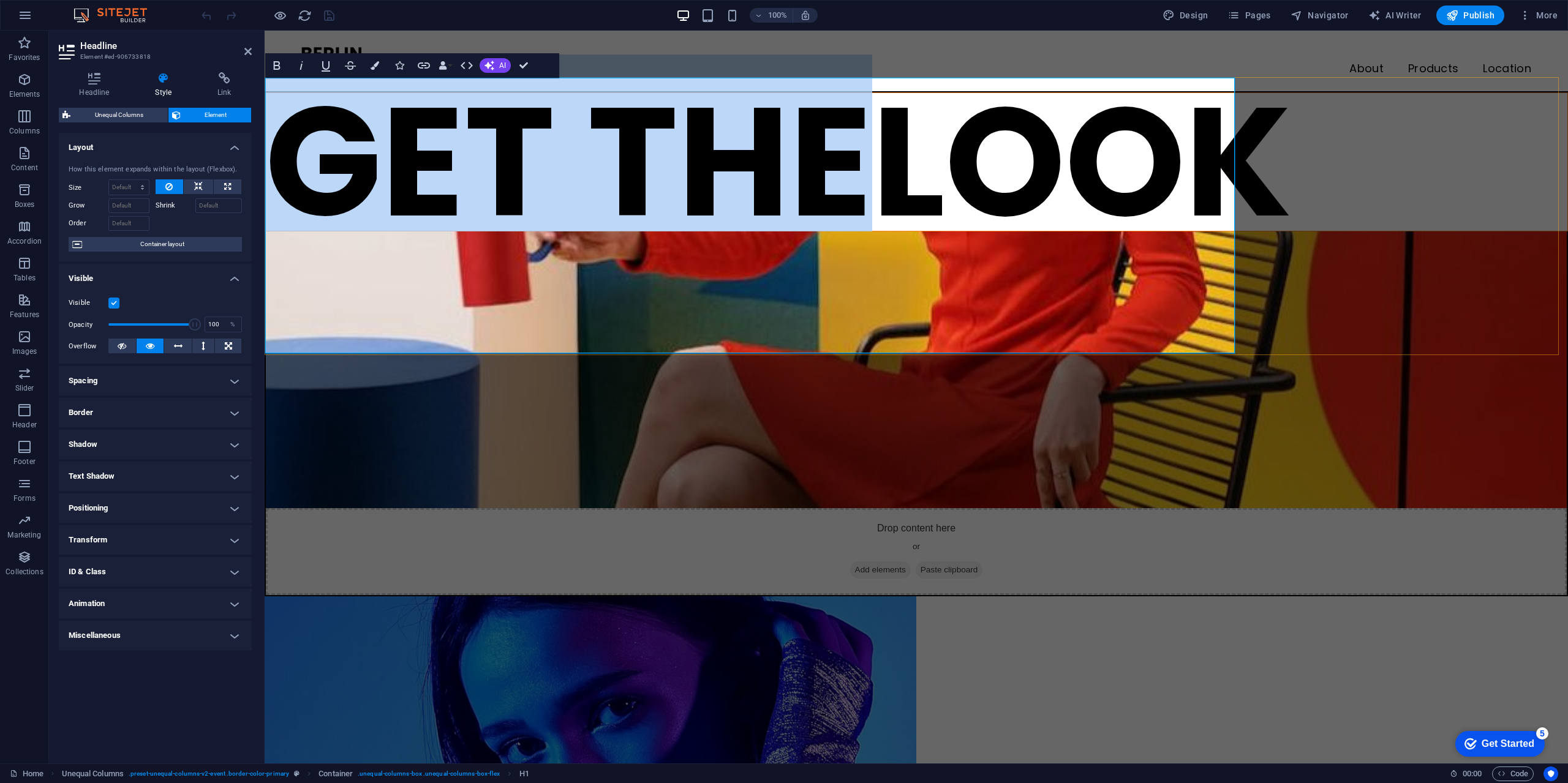
drag, startPoint x: 371, startPoint y: 147, endPoint x: 853, endPoint y: 149, distance: 482.0
click at [853, 149] on h1 "GET THE ​ LOOK" at bounding box center [916, 161] width 1302 height 138
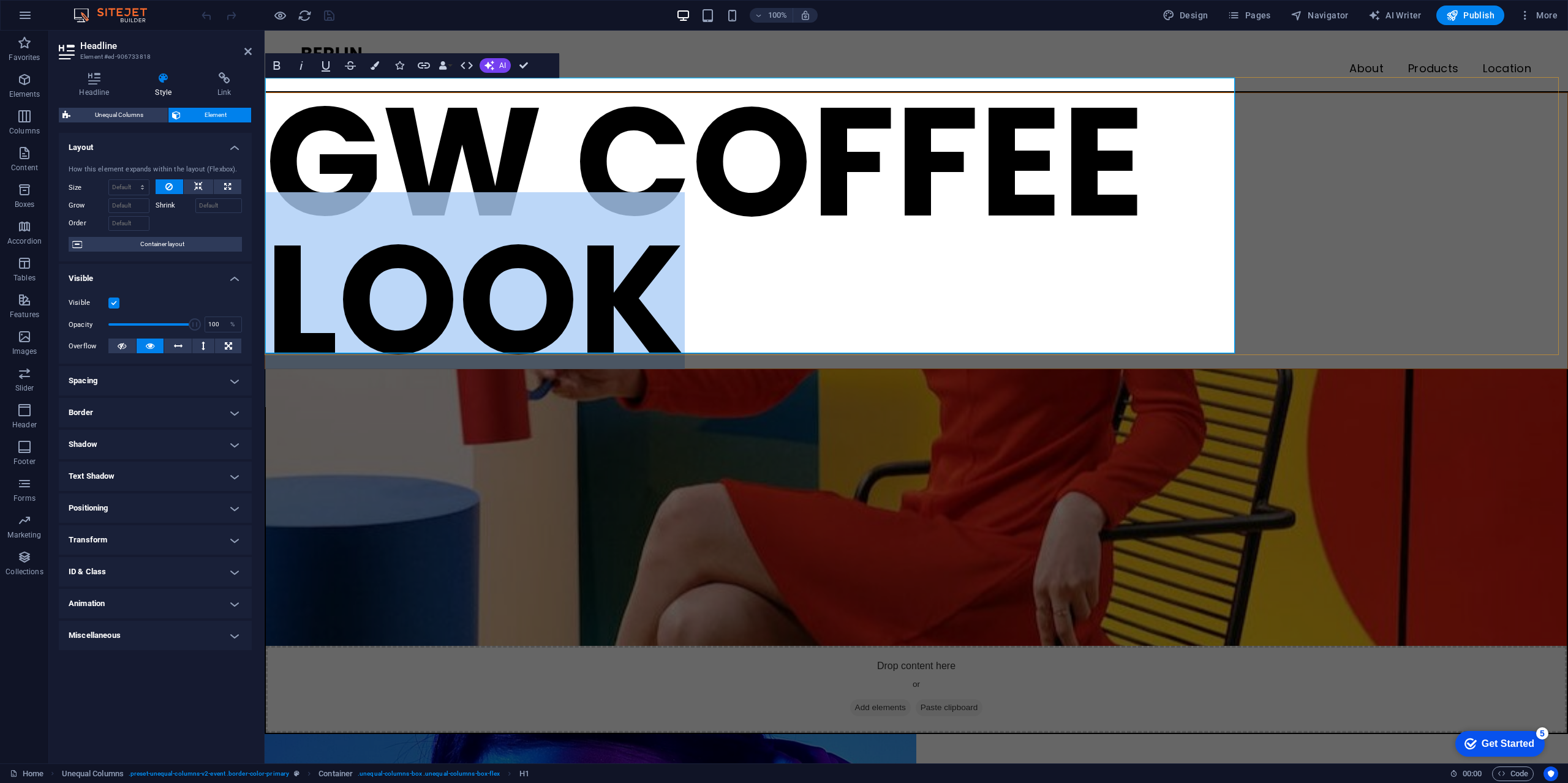
drag, startPoint x: 670, startPoint y: 285, endPoint x: 301, endPoint y: 294, distance: 369.1
click at [301, 294] on h1 "GW COFFEE LOOK" at bounding box center [916, 231] width 1302 height 276
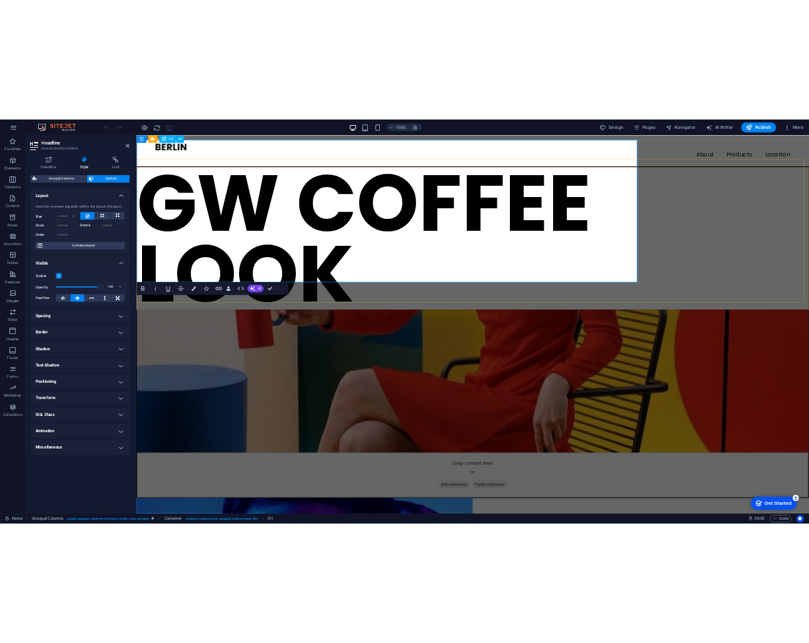
scroll to position [39, 0]
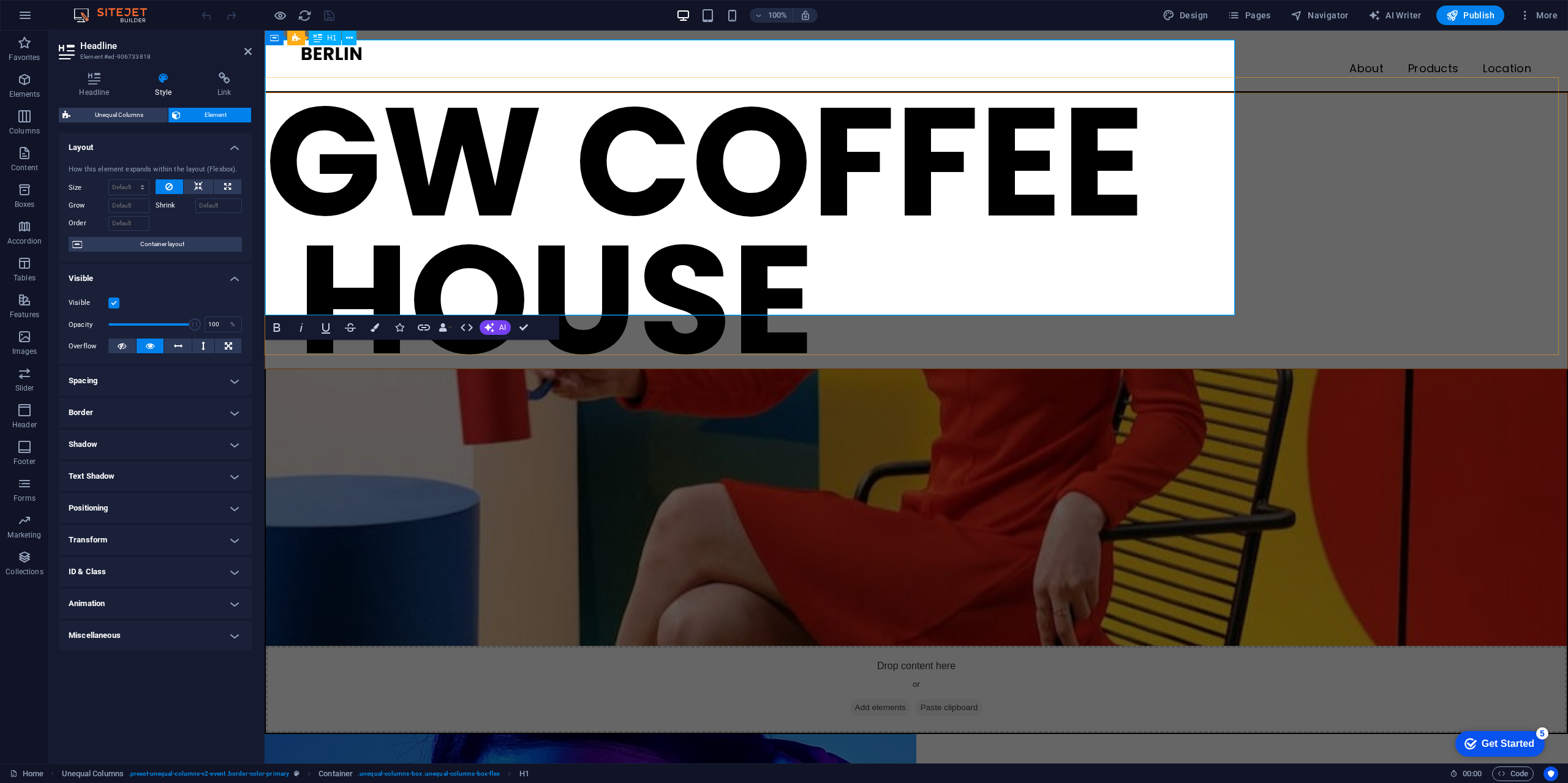
click at [300, 228] on h1 "GW COFFEE HOUSE" at bounding box center [916, 231] width 1302 height 276
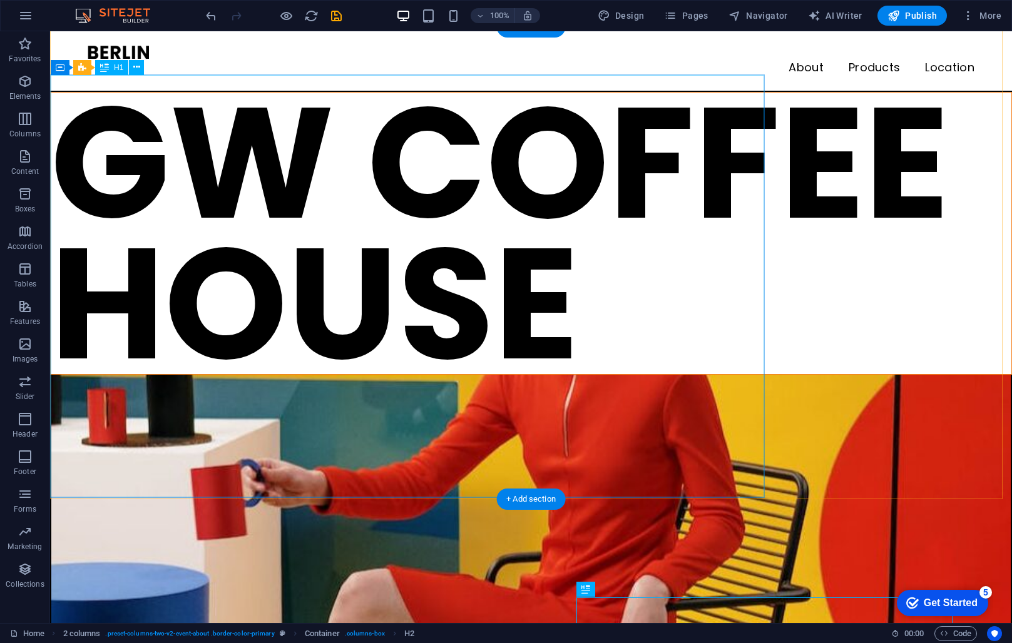
scroll to position [0, 0]
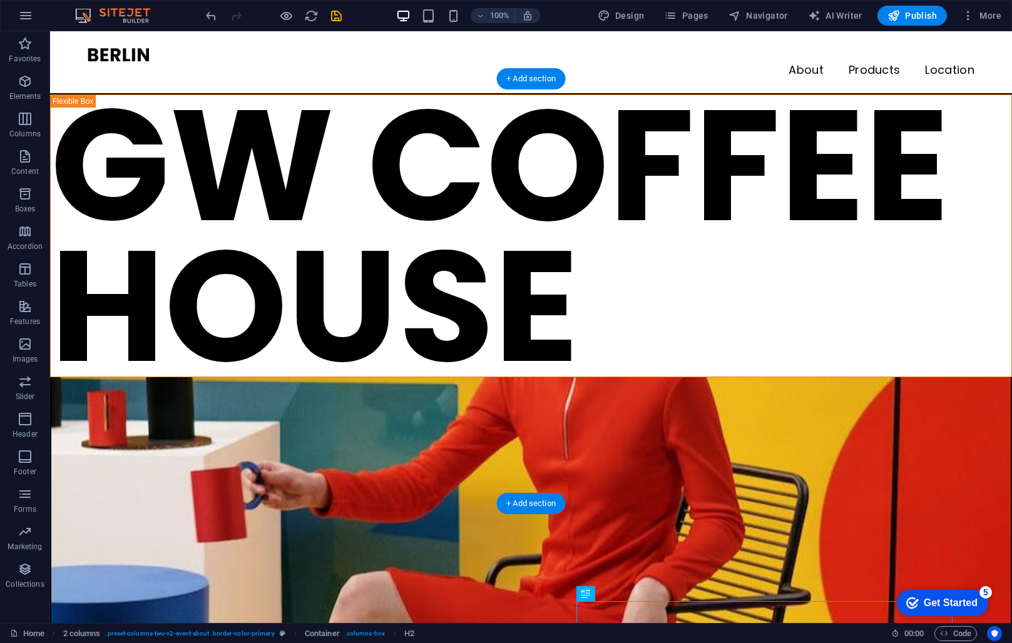
click at [917, 377] on figure at bounding box center [530, 589] width 959 height 424
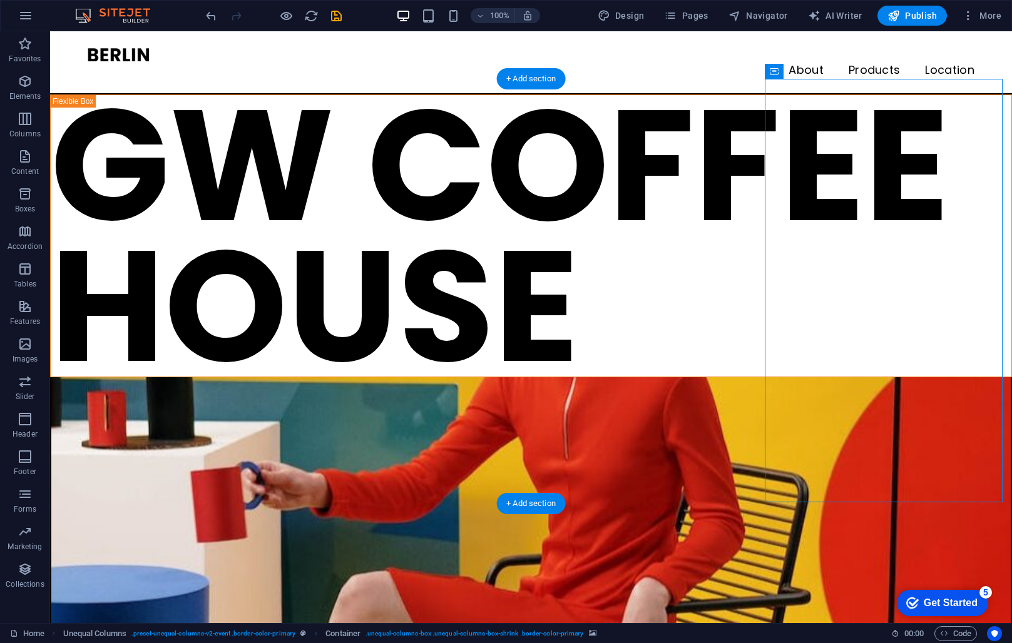
click at [860, 377] on figure at bounding box center [530, 589] width 959 height 424
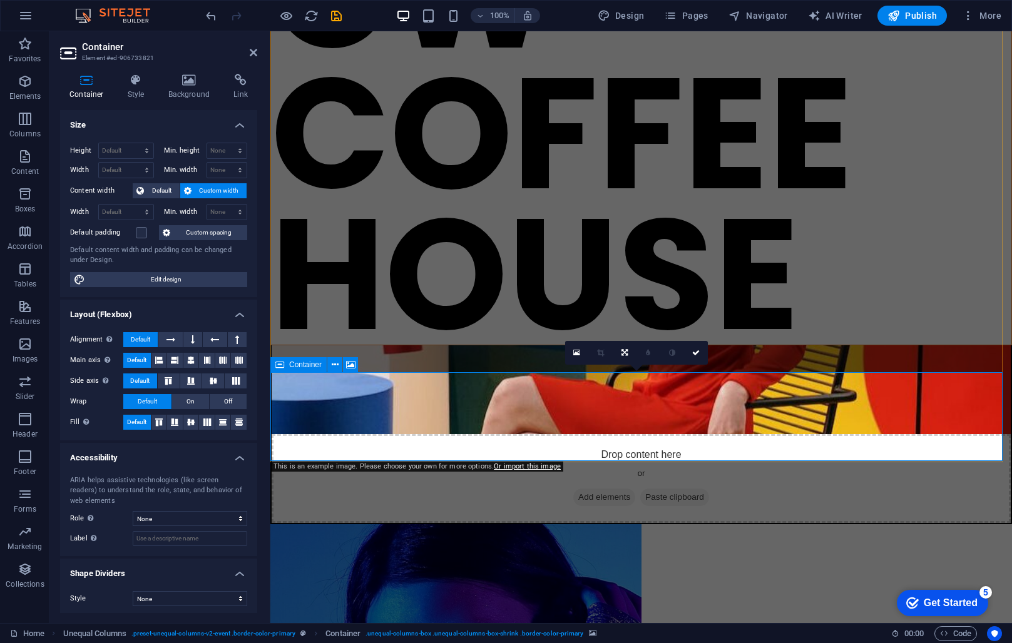
scroll to position [188, 0]
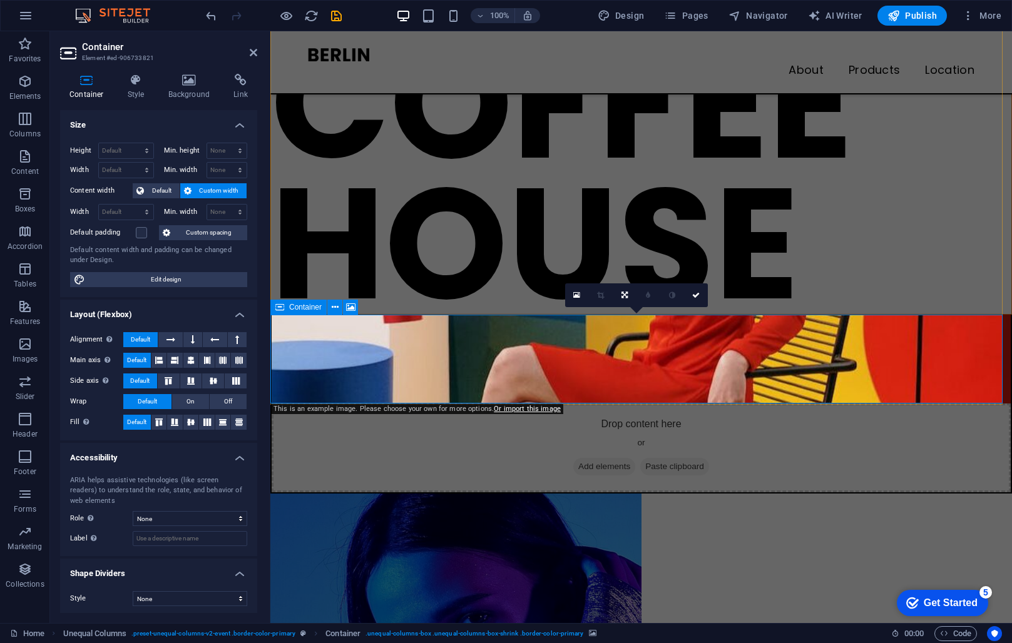
click at [551, 404] on div "Drop content here or Add elements Paste clipboard" at bounding box center [641, 448] width 739 height 89
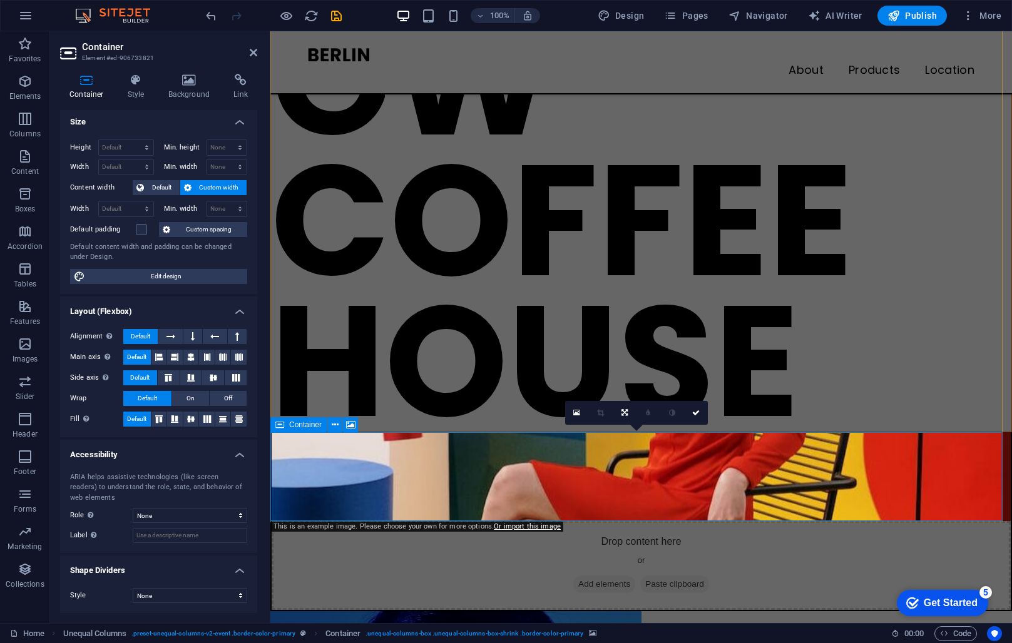
scroll to position [63, 0]
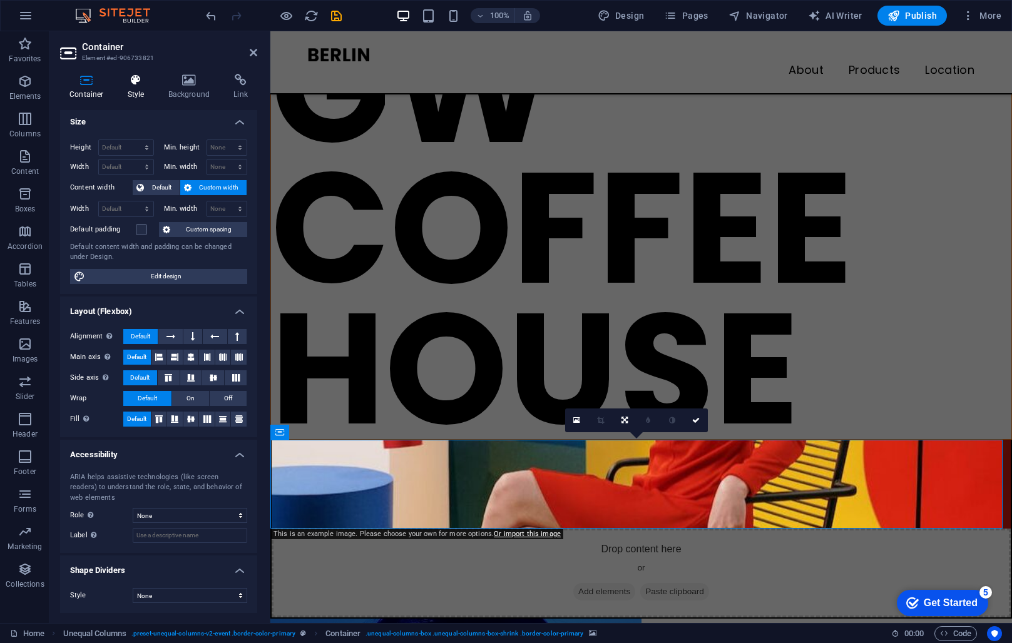
click at [150, 79] on icon at bounding box center [136, 80] width 36 height 13
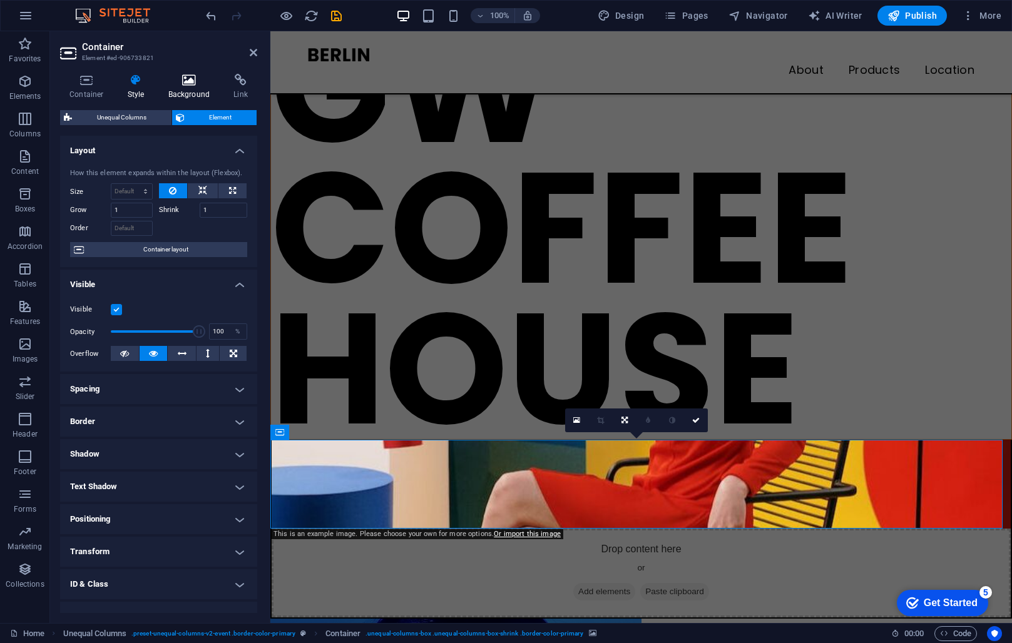
click at [193, 84] on icon at bounding box center [189, 80] width 61 height 13
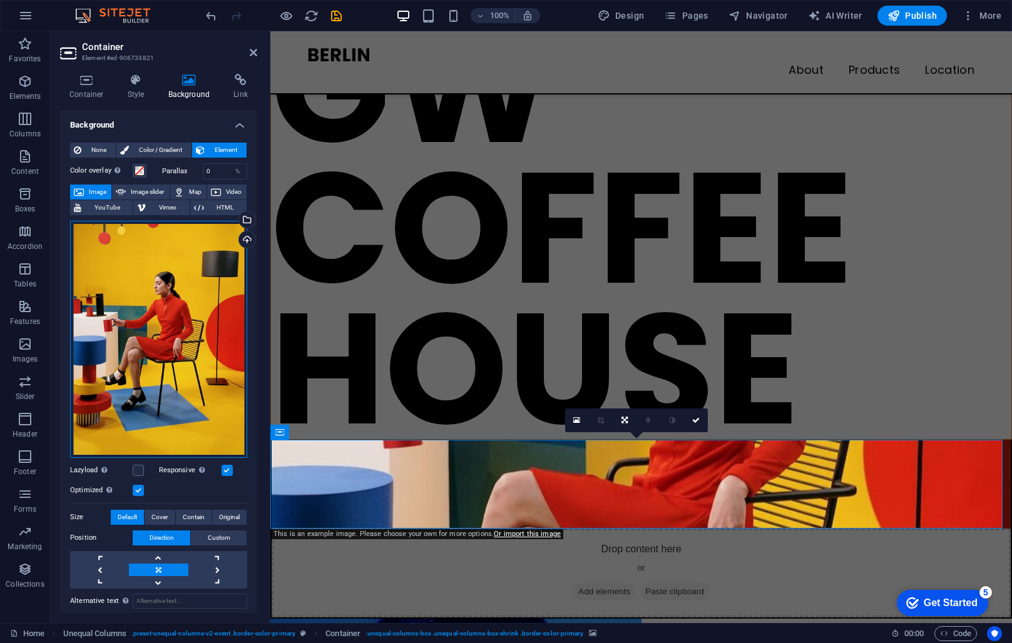
click at [128, 290] on div "Drag files here, click to choose files or select files from Files or our free s…" at bounding box center [158, 339] width 177 height 237
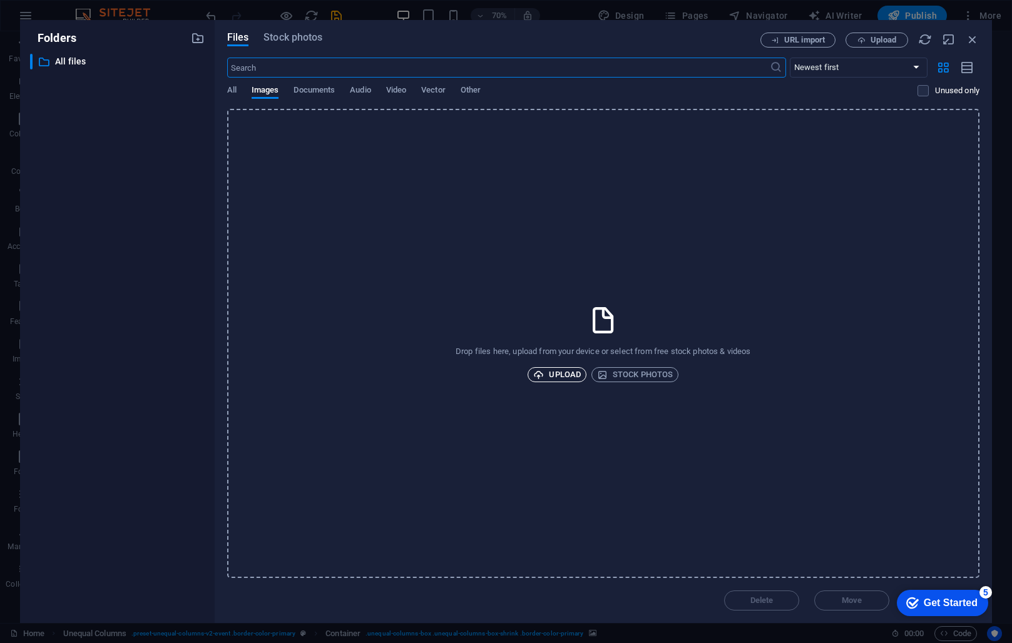
click at [558, 377] on span "Upload" at bounding box center [557, 374] width 48 height 15
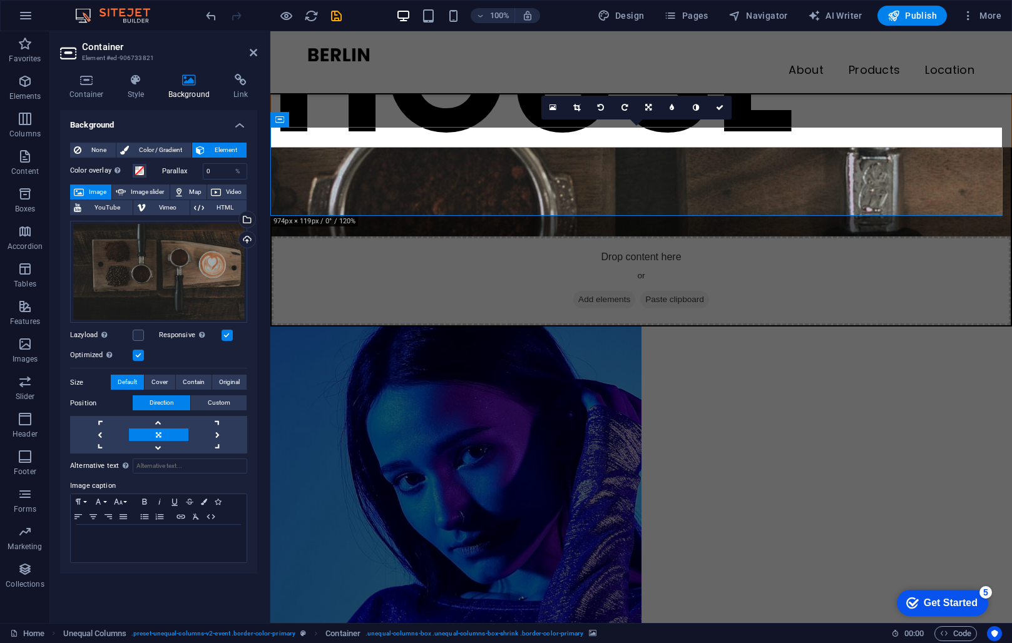
scroll to position [375, 0]
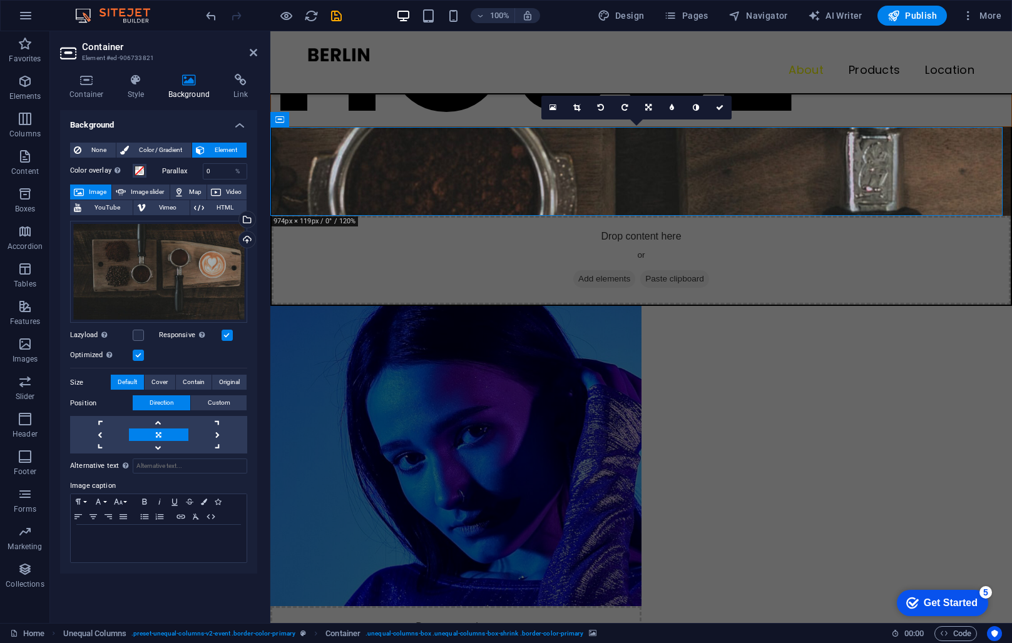
click at [509, 379] on figure at bounding box center [455, 456] width 371 height 300
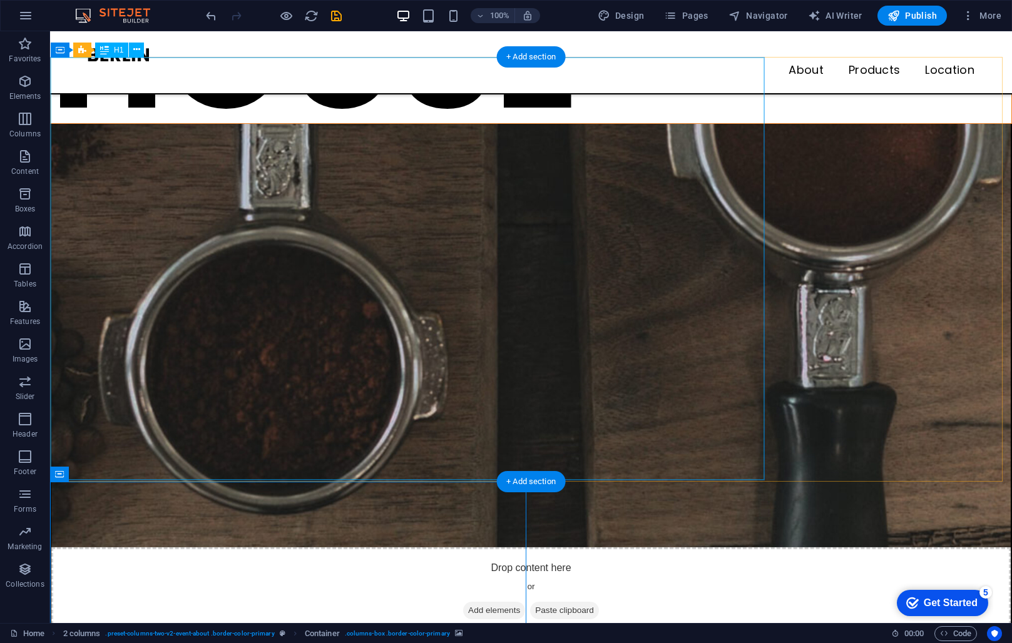
scroll to position [250, 0]
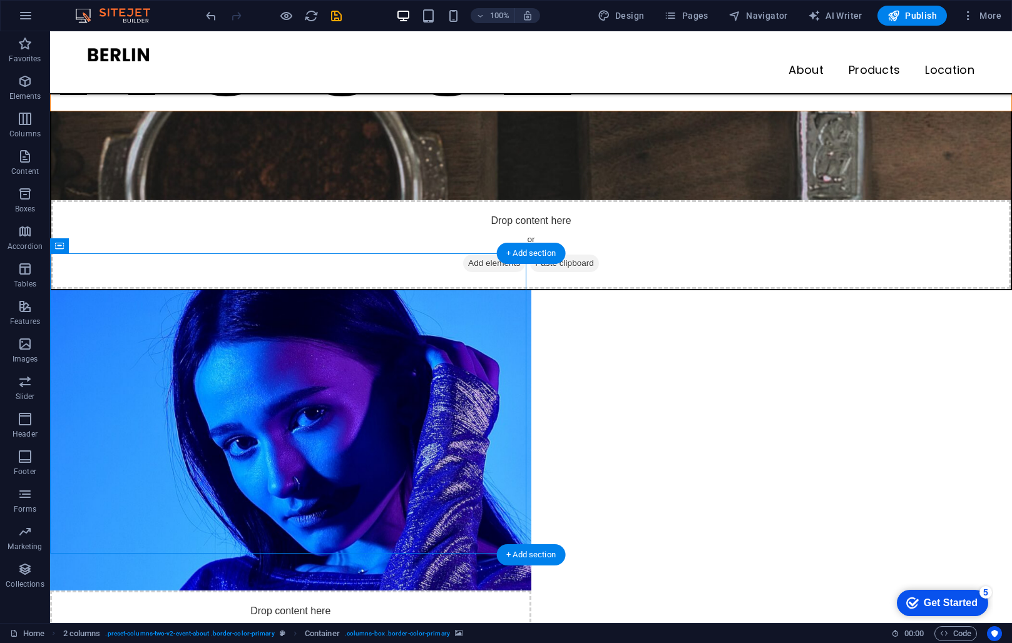
select select "px"
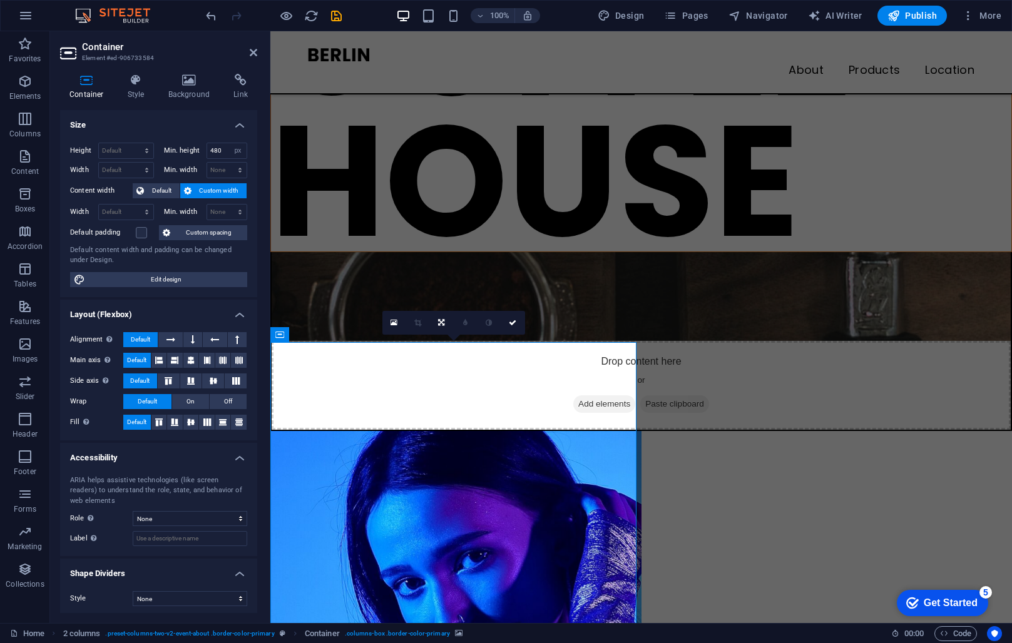
click at [409, 486] on figure at bounding box center [455, 581] width 371 height 300
click at [133, 82] on icon at bounding box center [136, 80] width 36 height 13
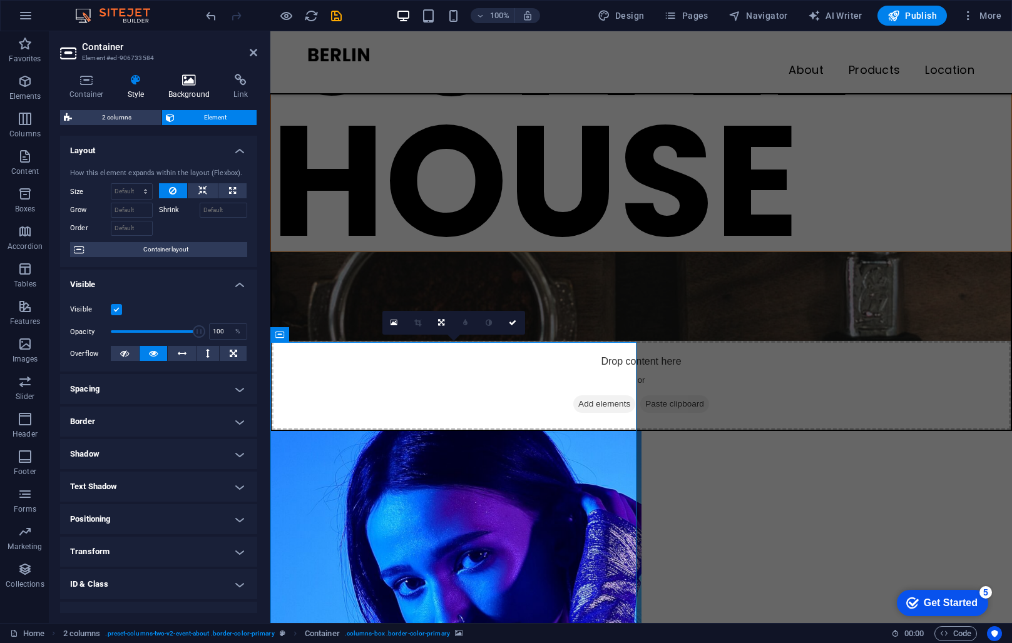
click at [183, 83] on icon at bounding box center [189, 80] width 61 height 13
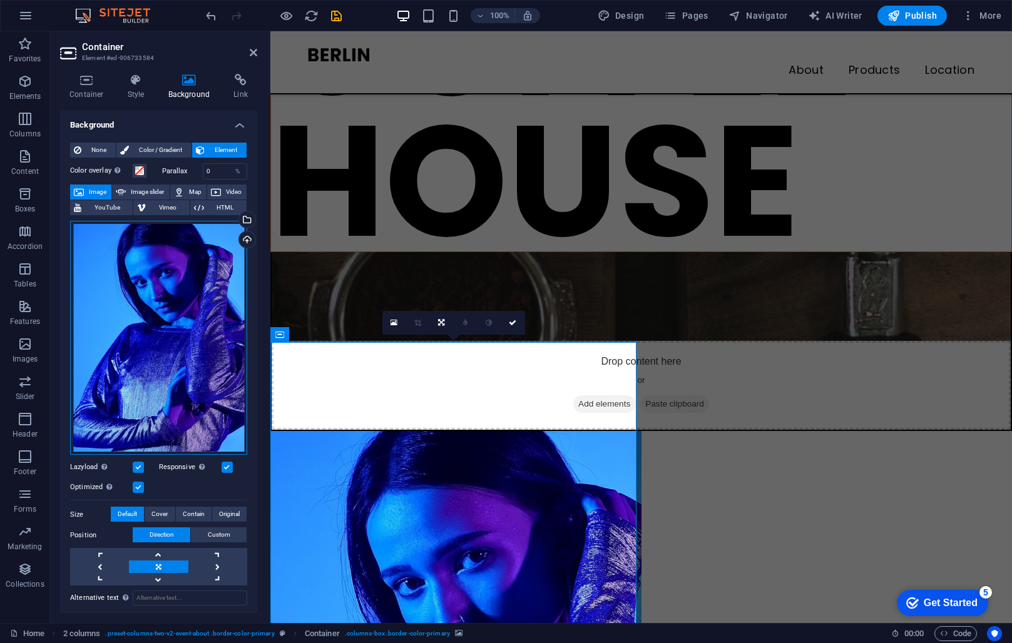
click at [165, 303] on div "Drag files here, click to choose files or select files from Files or our free s…" at bounding box center [158, 338] width 177 height 234
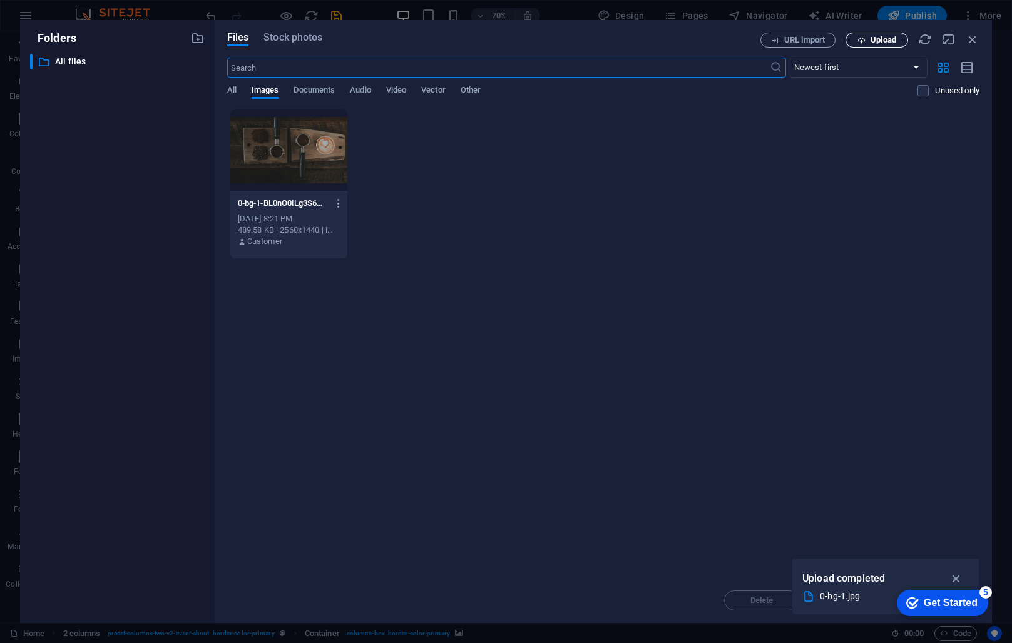
click at [888, 40] on span "Upload" at bounding box center [883, 40] width 26 height 8
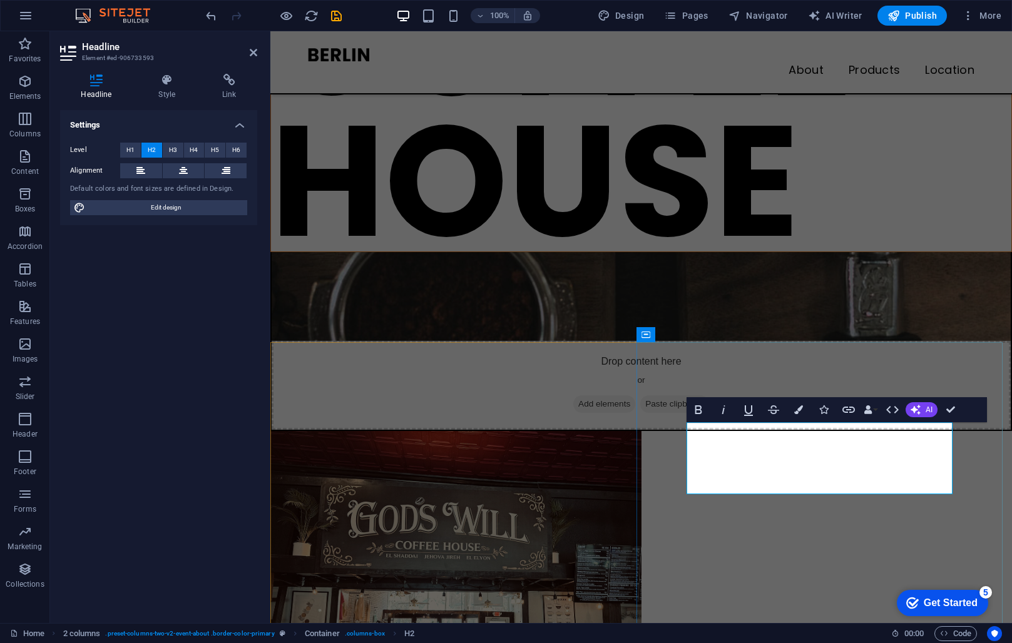
drag, startPoint x: 790, startPoint y: 433, endPoint x: 839, endPoint y: 469, distance: 61.3
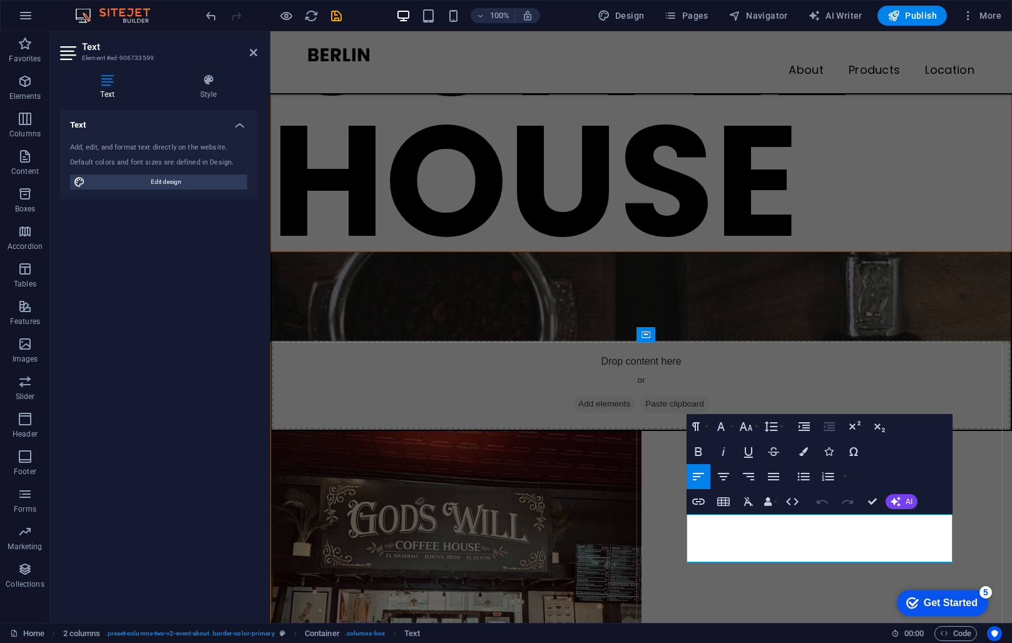
drag, startPoint x: 874, startPoint y: 556, endPoint x: 657, endPoint y: 517, distance: 220.6
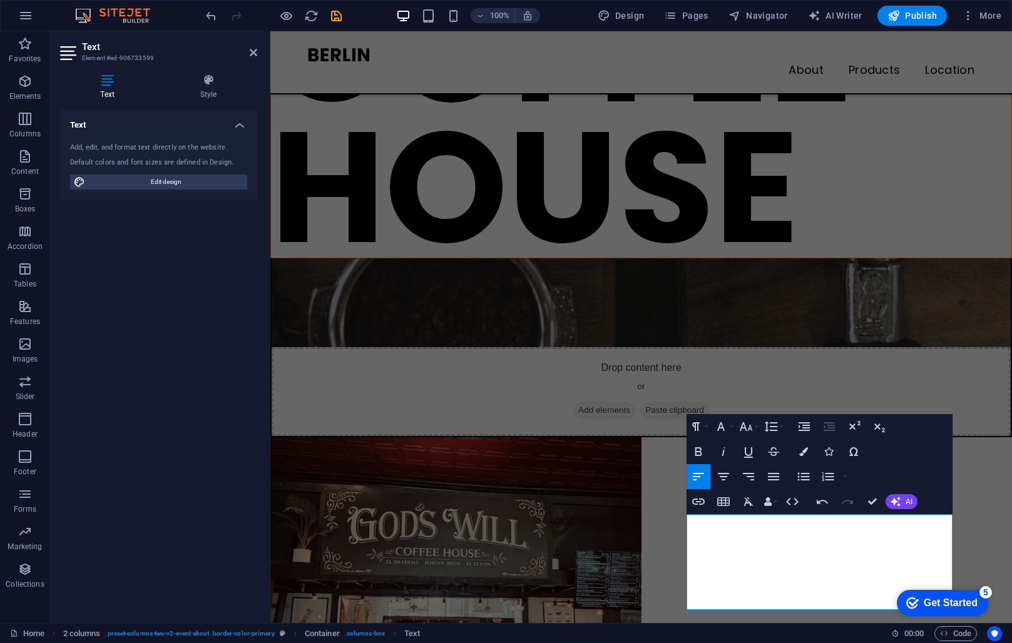
scroll to position [227, 0]
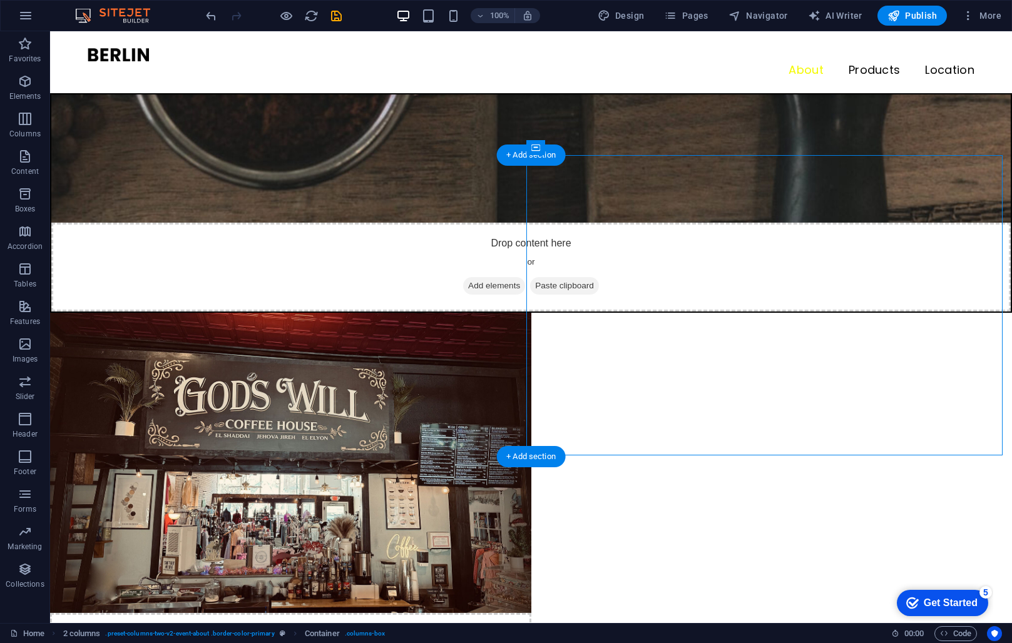
scroll to position [563, 0]
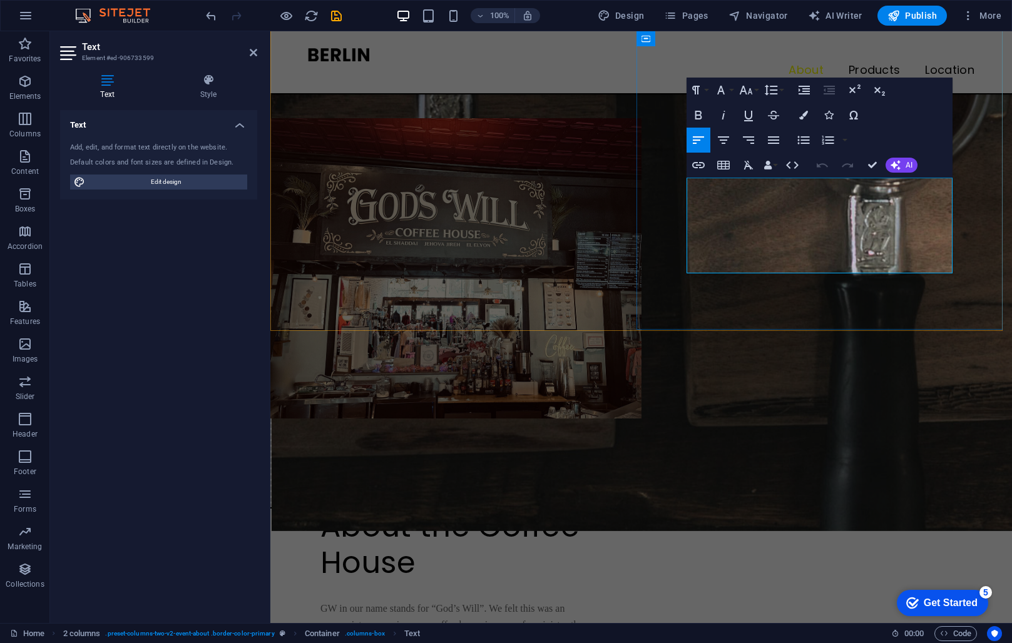
click at [588, 603] on span "GW in our name stands for “God’s Will”. We felt this was an appropriate name si…" at bounding box center [454, 648] width 268 height 91
drag, startPoint x: 743, startPoint y: 267, endPoint x: 653, endPoint y: 190, distance: 118.4
click at [641, 509] on div "About the Coffee House GW in our name stands for “God’s Will”. We felt this was…" at bounding box center [455, 603] width 371 height 188
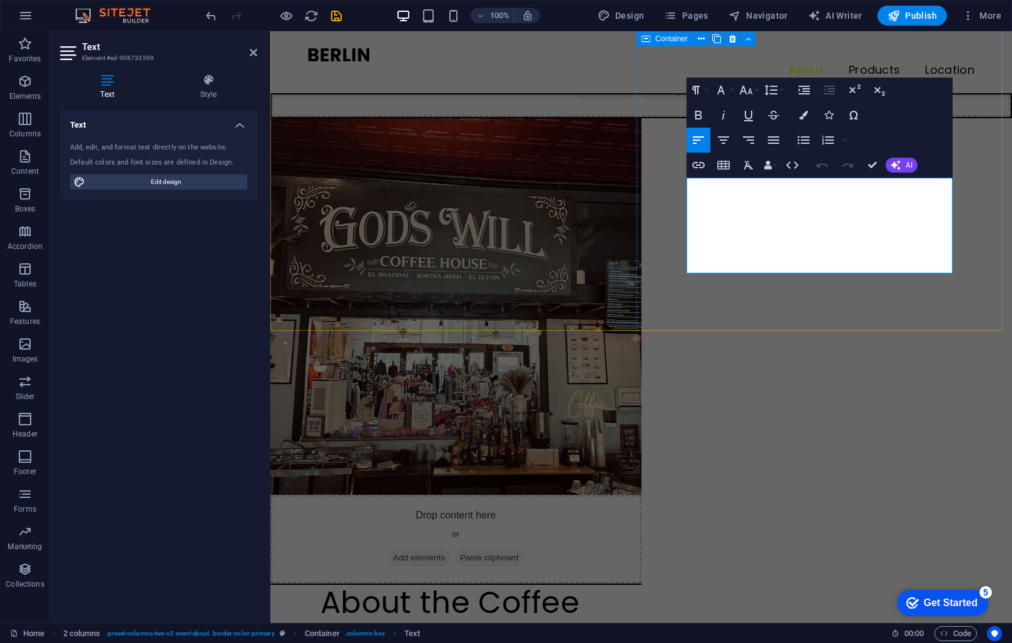
scroll to position [507, 0]
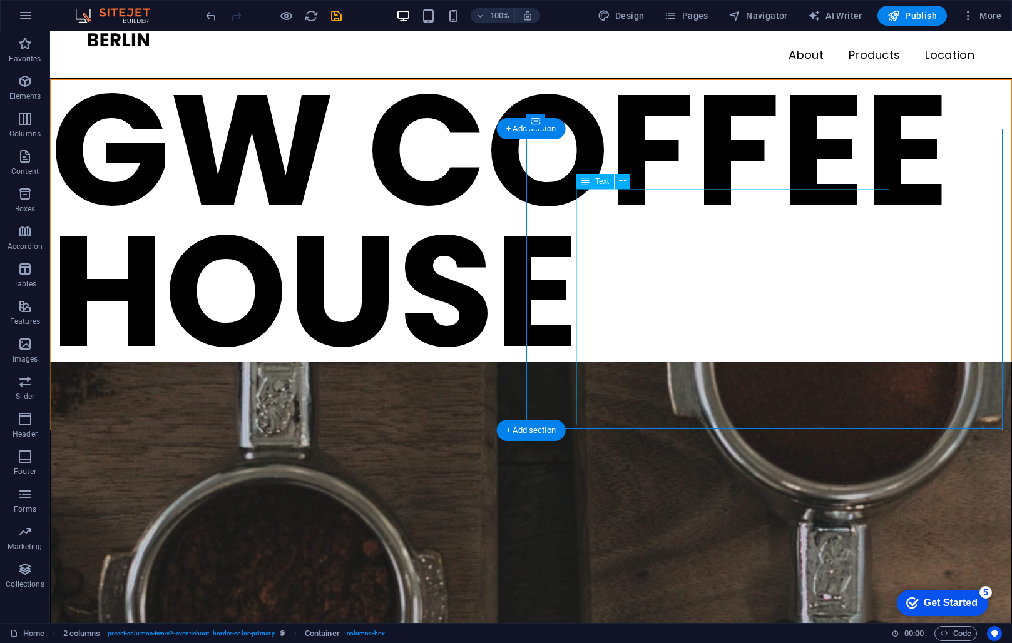
scroll to position [0, 0]
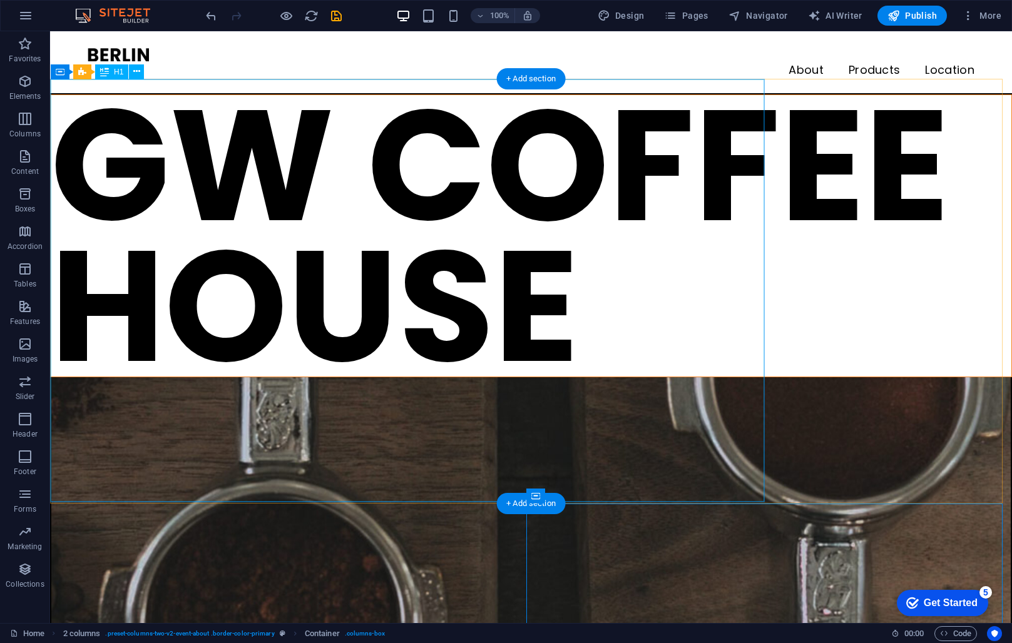
click at [693, 266] on div "GW COFFEE HOUSE" at bounding box center [531, 236] width 960 height 282
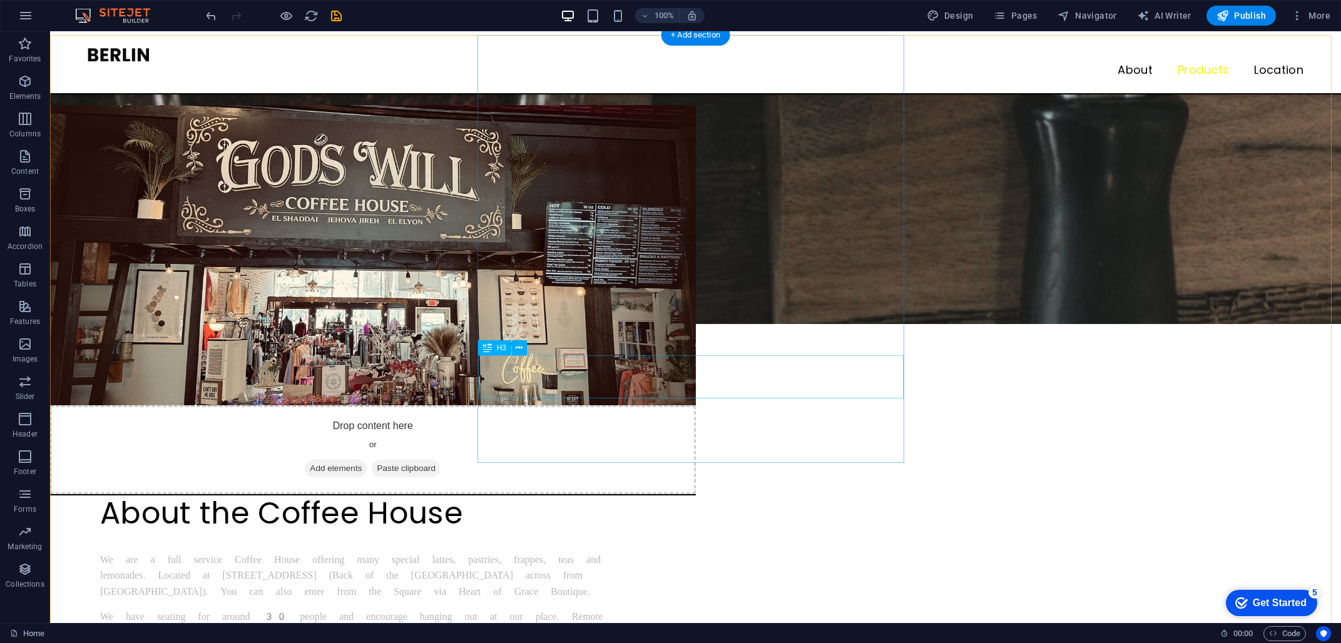
scroll to position [379, 0]
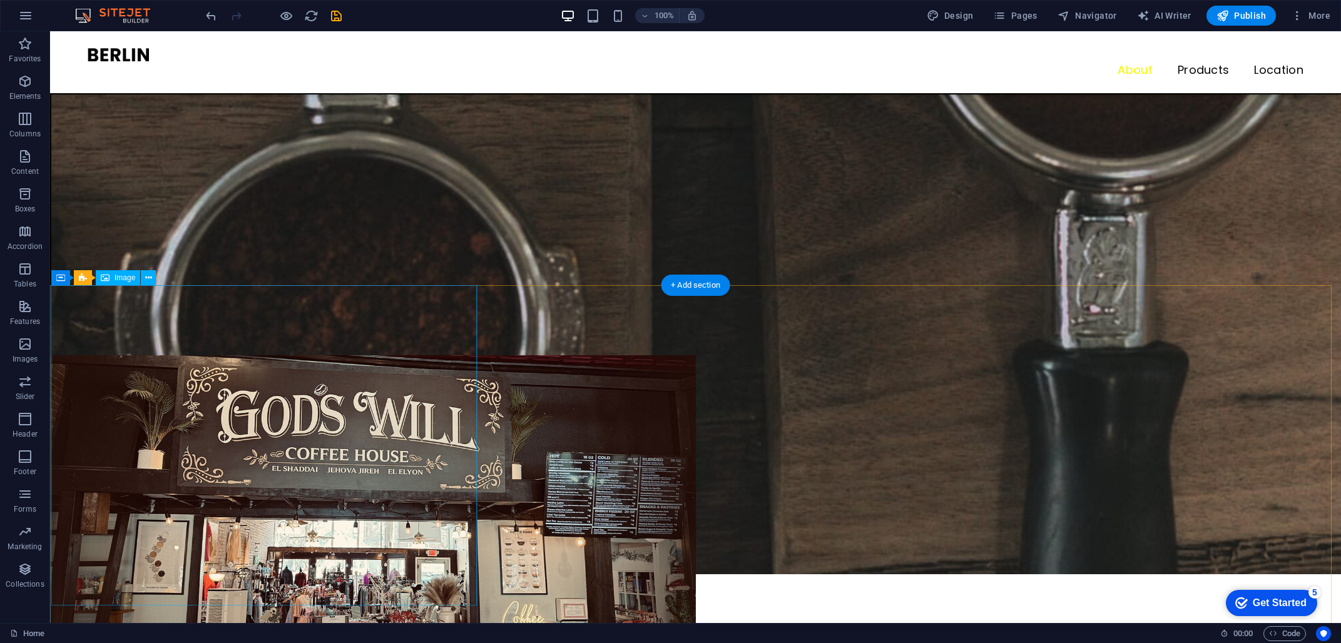
click at [147, 277] on icon at bounding box center [148, 278] width 7 height 13
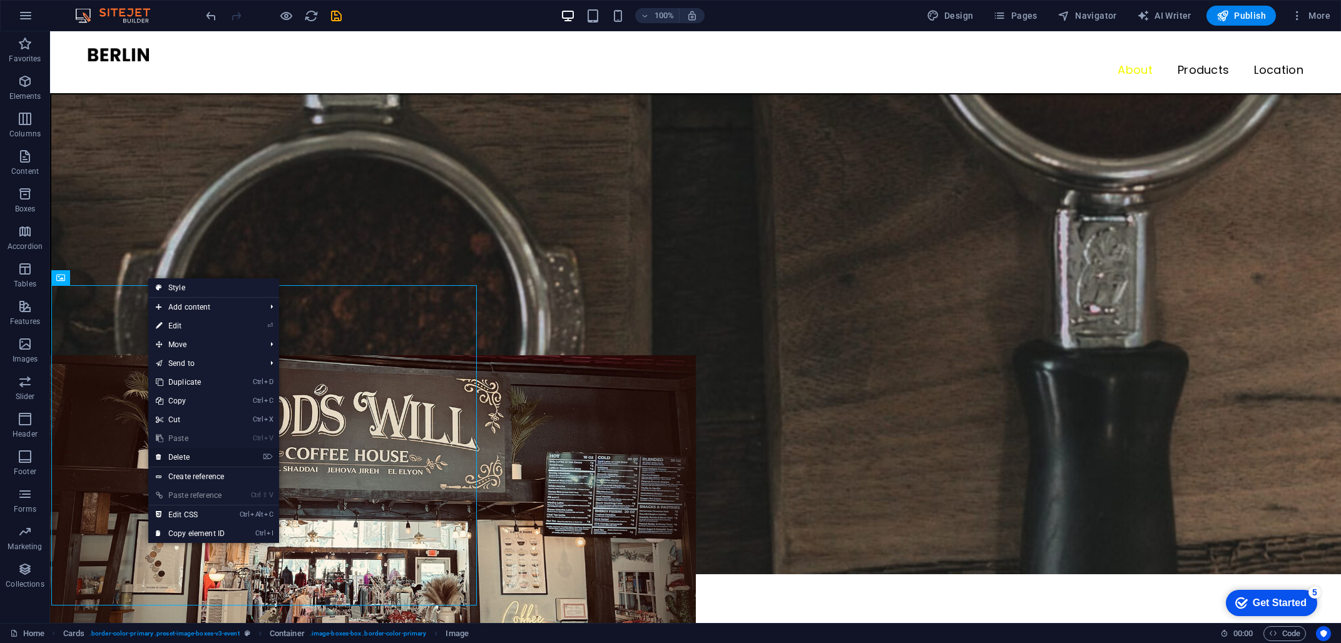
click at [186, 459] on link "⌦ Delete" at bounding box center [190, 457] width 84 height 19
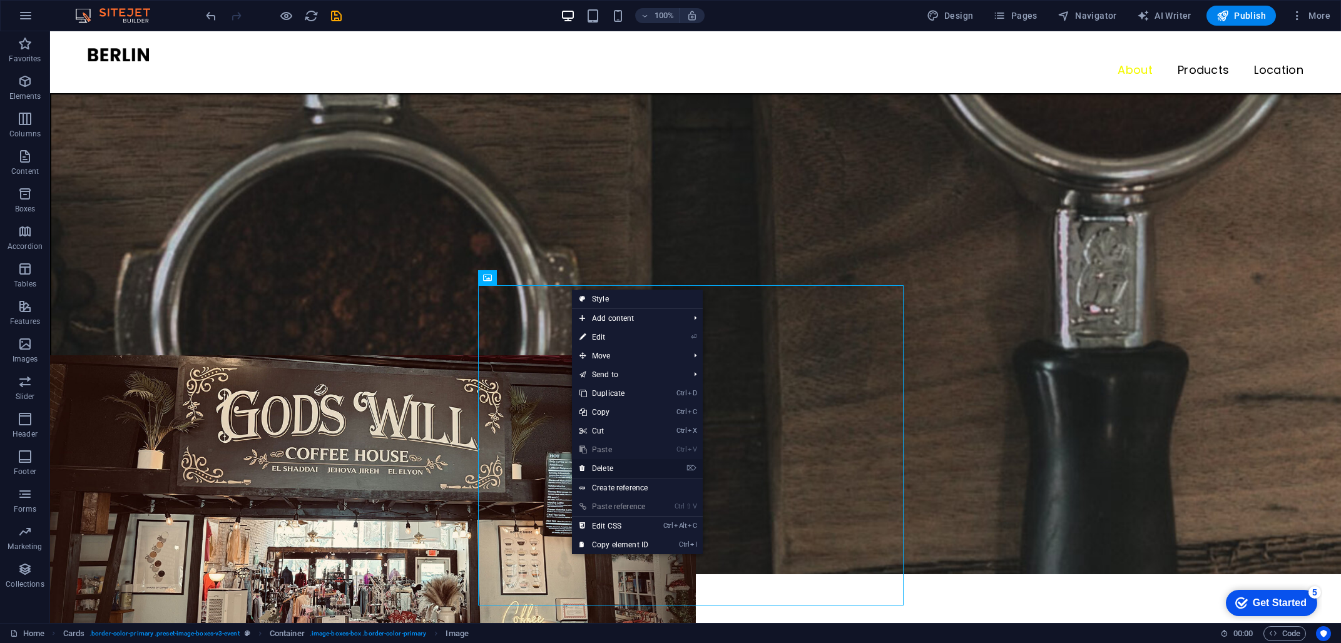
click at [608, 464] on link "⌦ Delete" at bounding box center [614, 468] width 84 height 19
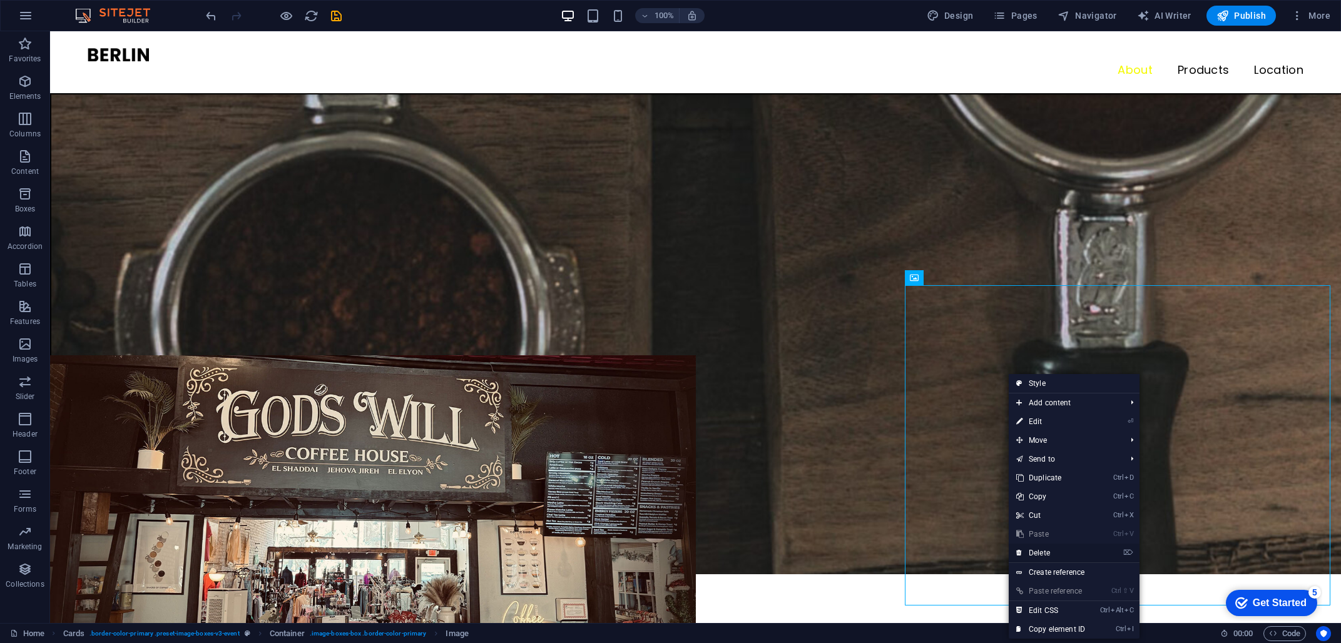
click at [1044, 552] on link "⌦ Delete" at bounding box center [1051, 553] width 84 height 19
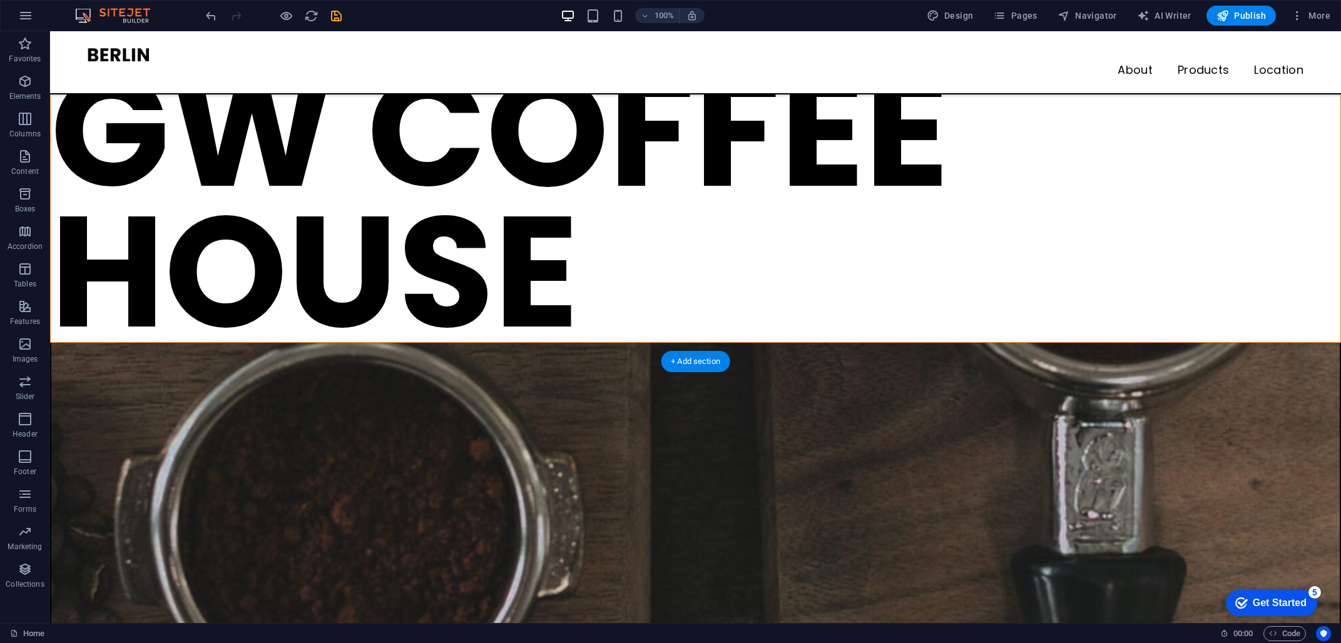
scroll to position [501, 0]
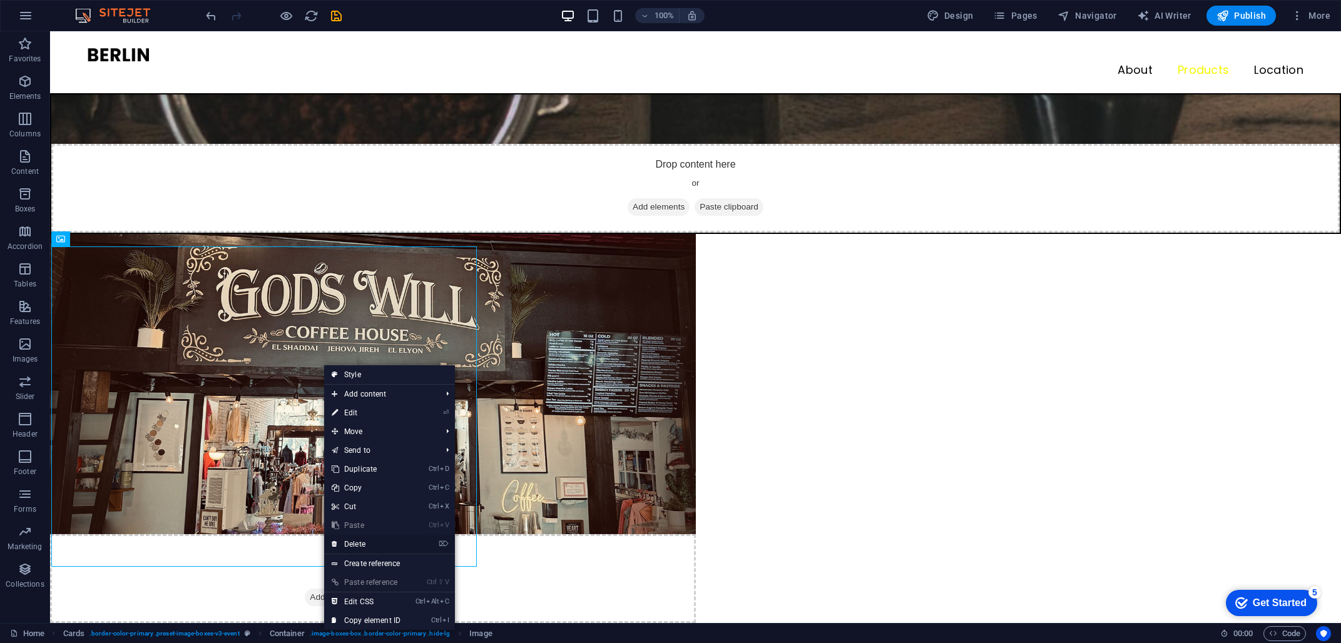
drag, startPoint x: 360, startPoint y: 546, endPoint x: 472, endPoint y: 362, distance: 215.1
click at [360, 546] on link "⌦ Delete" at bounding box center [366, 544] width 84 height 19
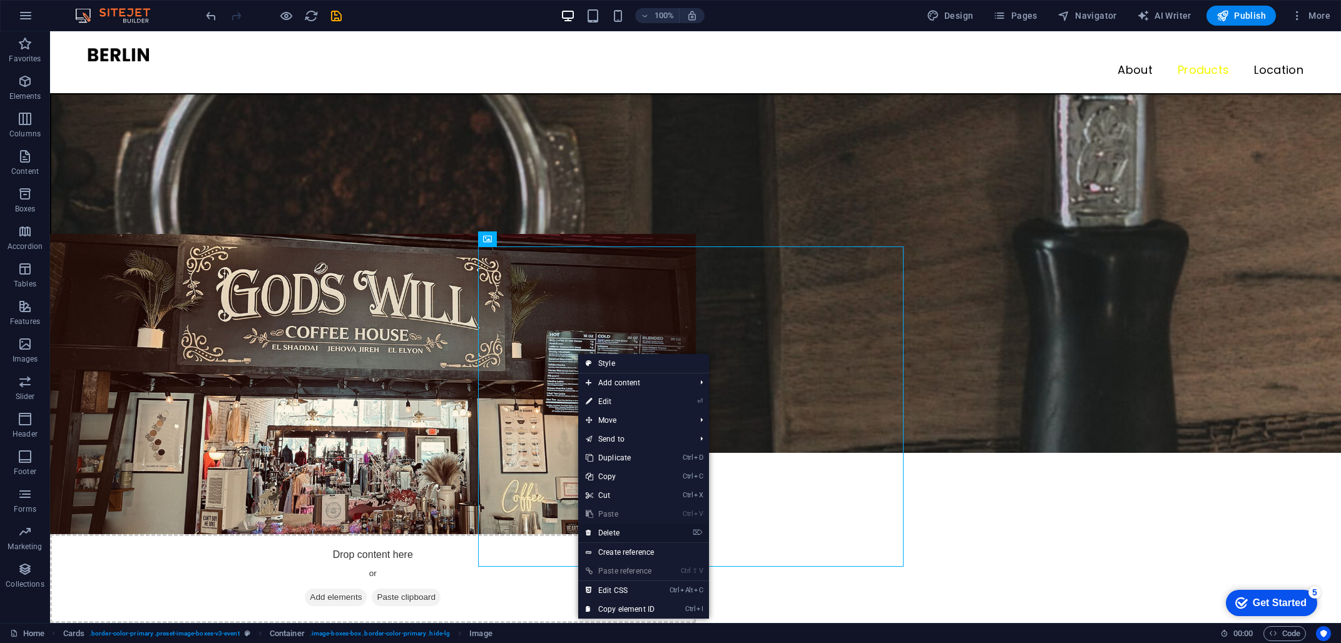
click at [627, 532] on link "⌦ Delete" at bounding box center [620, 533] width 84 height 19
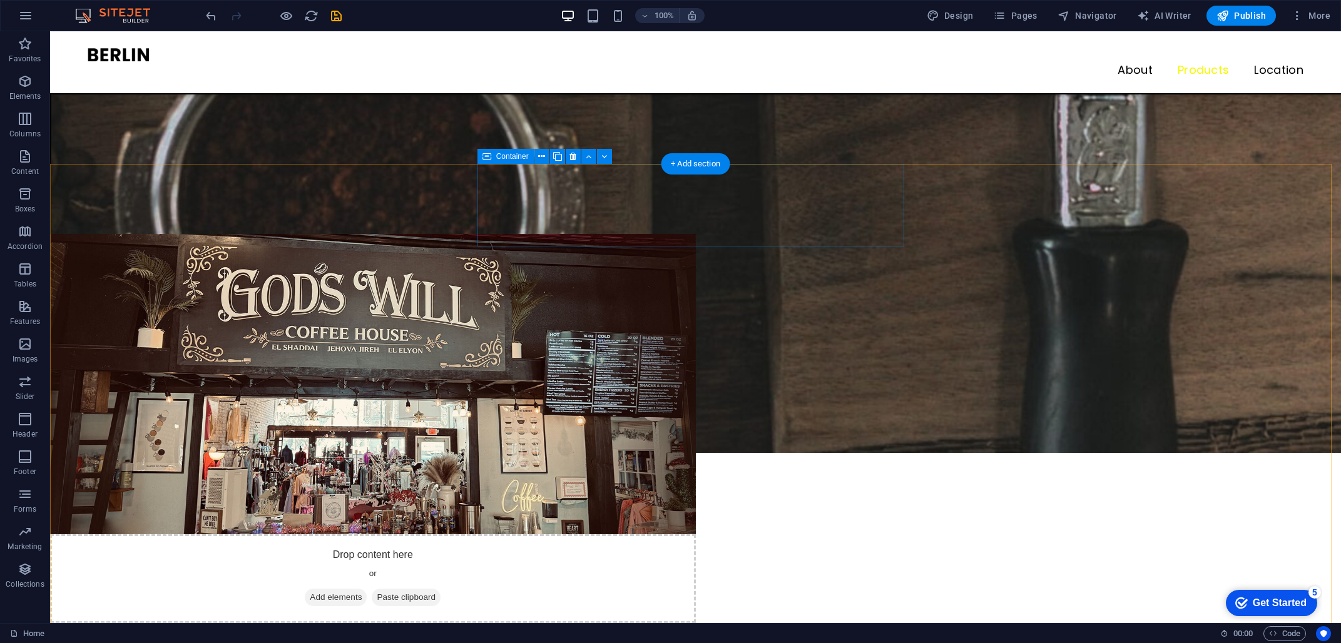
click at [569, 155] on icon at bounding box center [572, 156] width 7 height 13
drag, startPoint x: 570, startPoint y: 155, endPoint x: 507, endPoint y: 126, distance: 68.9
click at [570, 155] on icon at bounding box center [572, 156] width 7 height 13
click at [569, 155] on button at bounding box center [573, 156] width 15 height 15
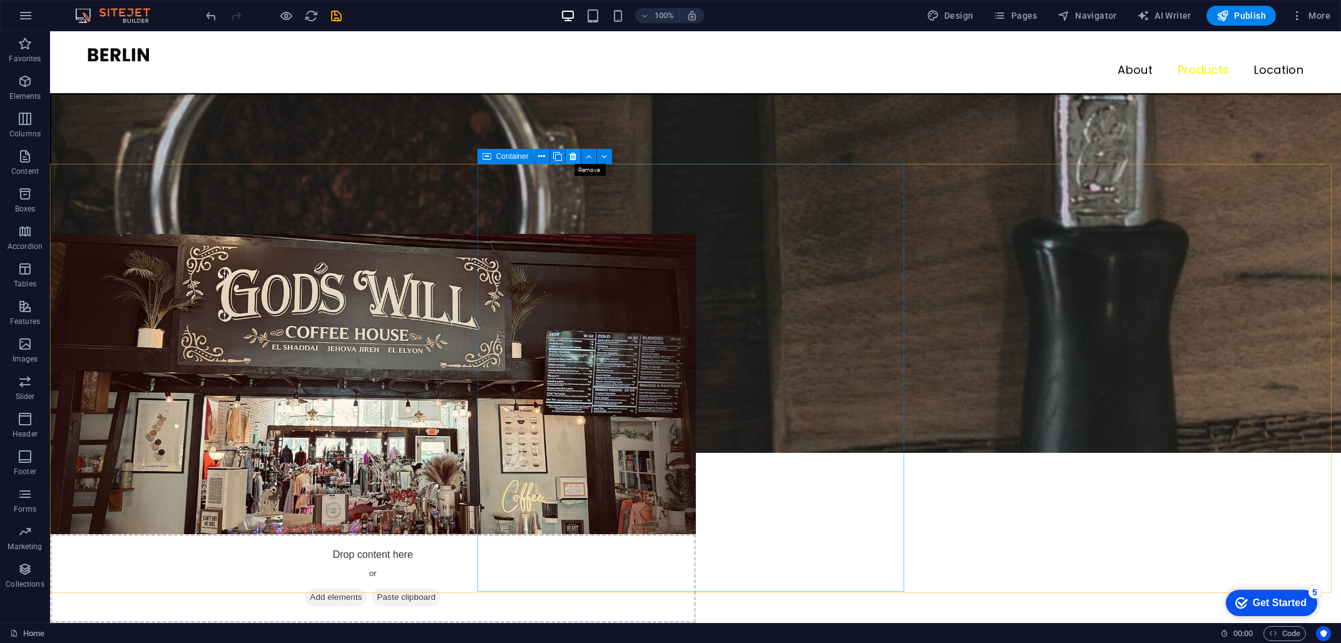
click at [575, 155] on icon at bounding box center [572, 156] width 7 height 13
click at [569, 155] on button at bounding box center [573, 156] width 15 height 15
click at [103, 157] on icon at bounding box center [101, 156] width 7 height 13
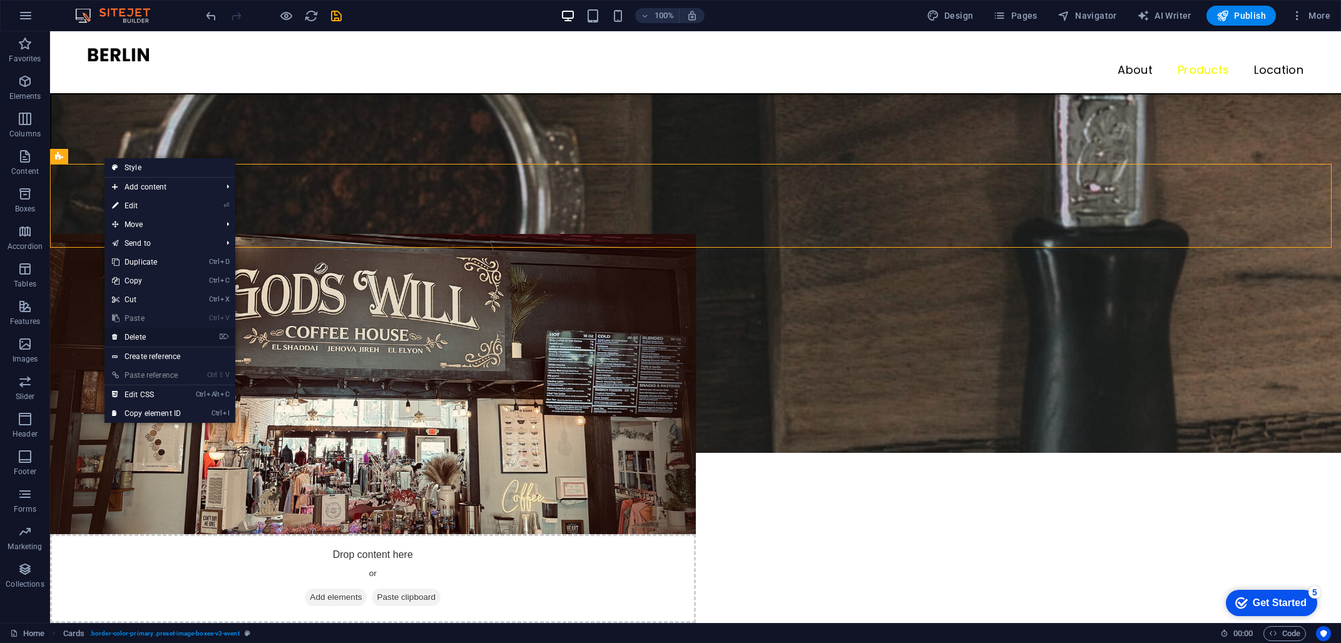
click at [143, 331] on link "⌦ Delete" at bounding box center [146, 337] width 84 height 19
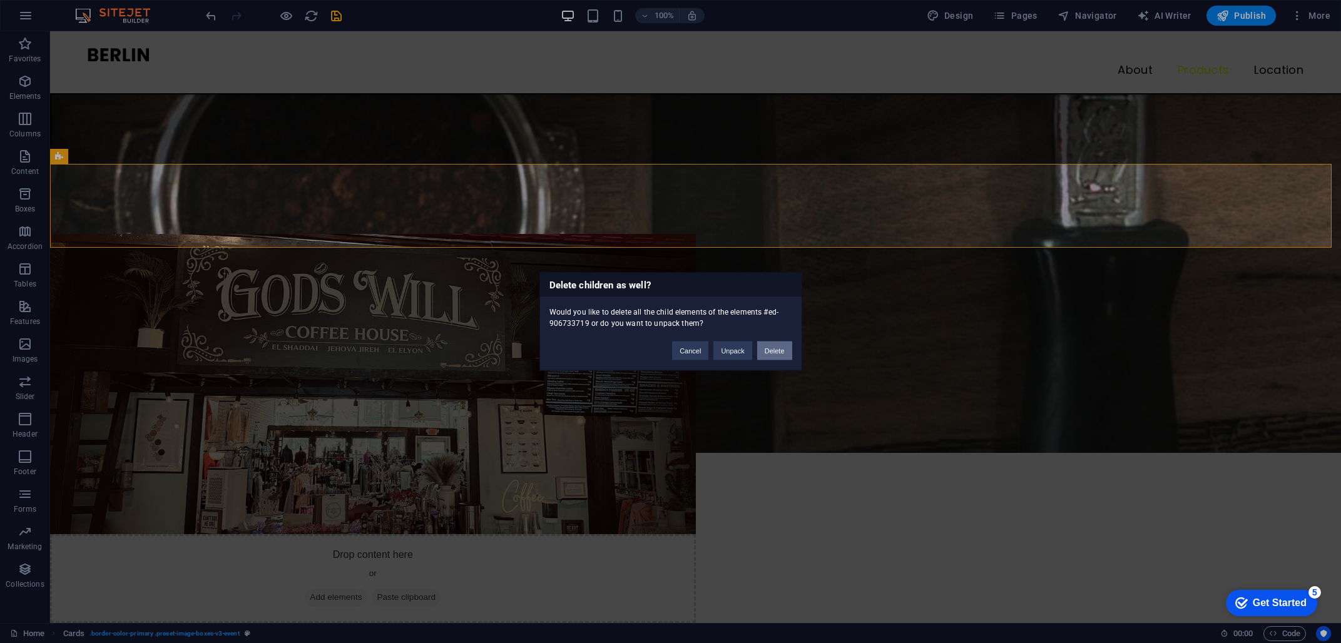
click at [772, 352] on button "Delete" at bounding box center [774, 351] width 35 height 19
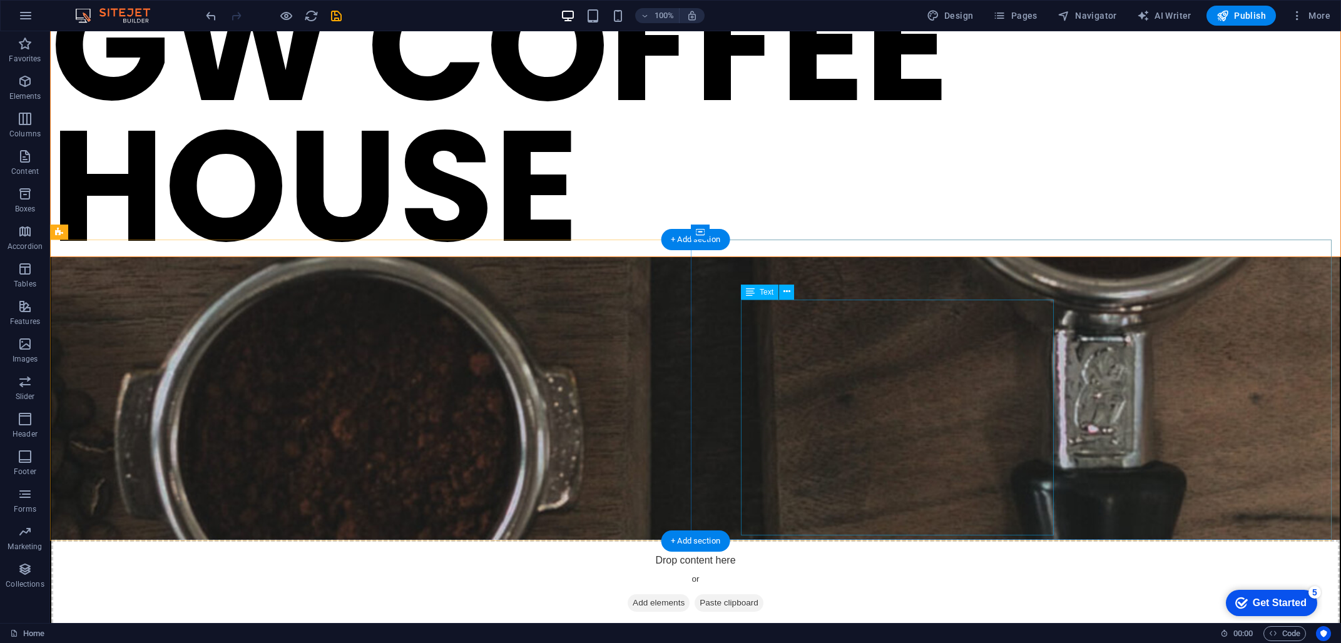
scroll to position [125, 0]
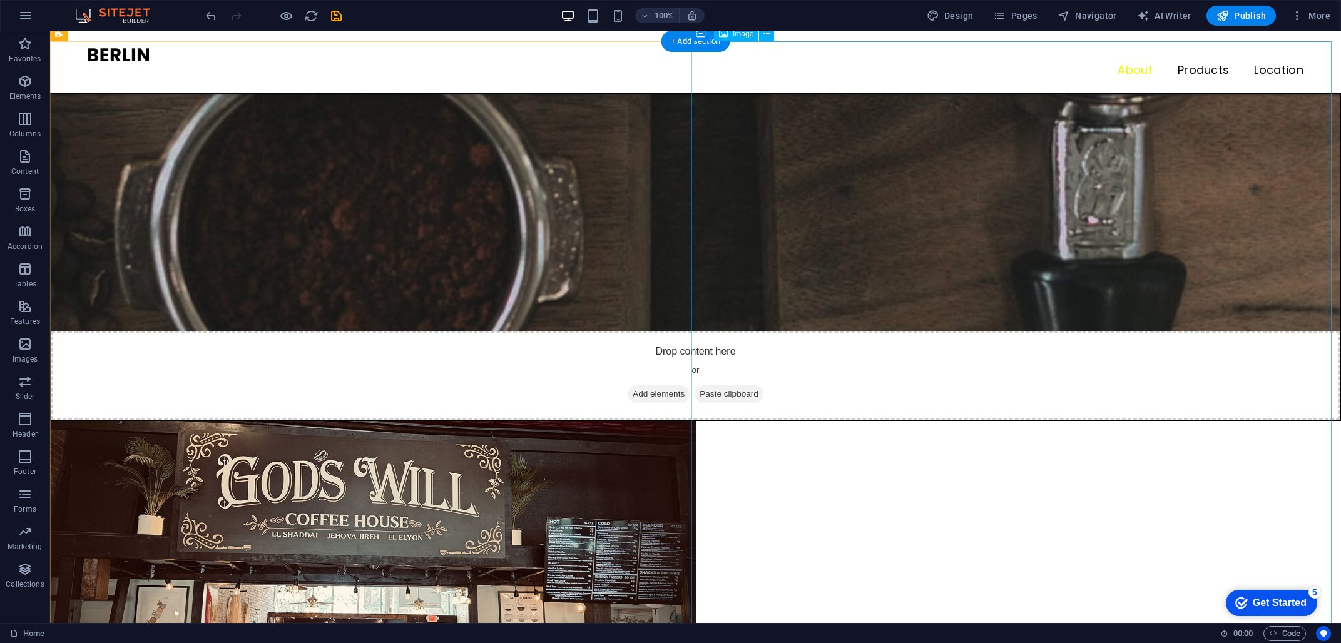
scroll to position [313, 0]
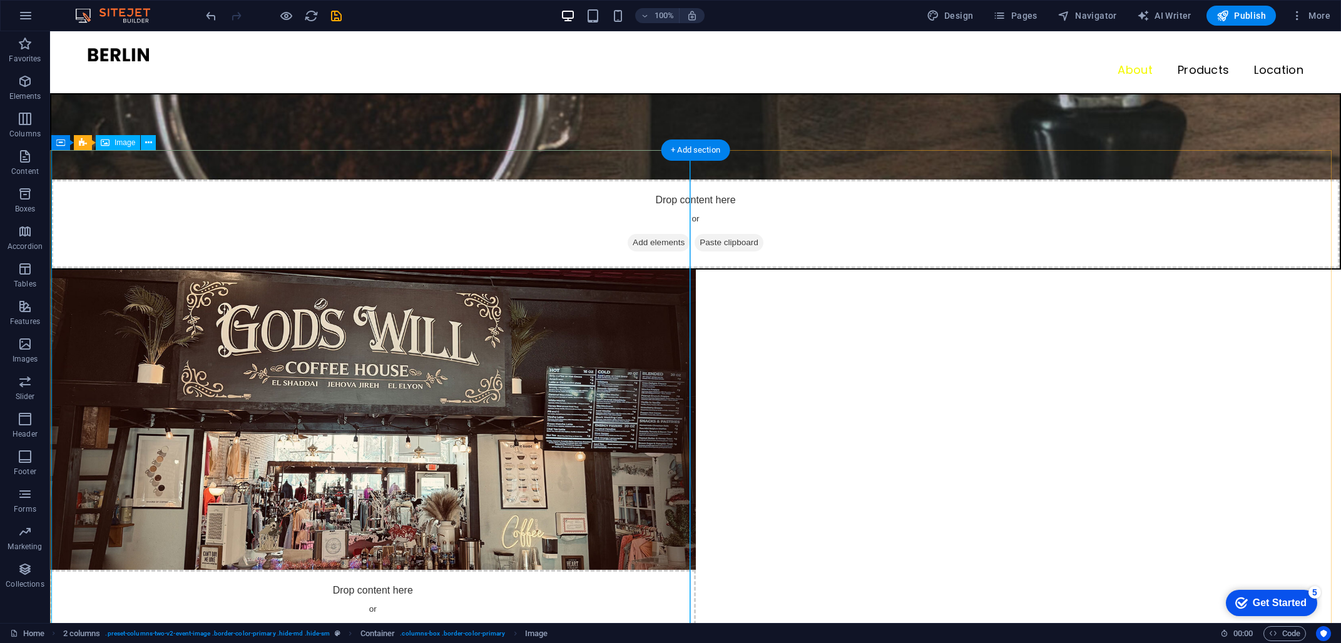
scroll to position [438, 0]
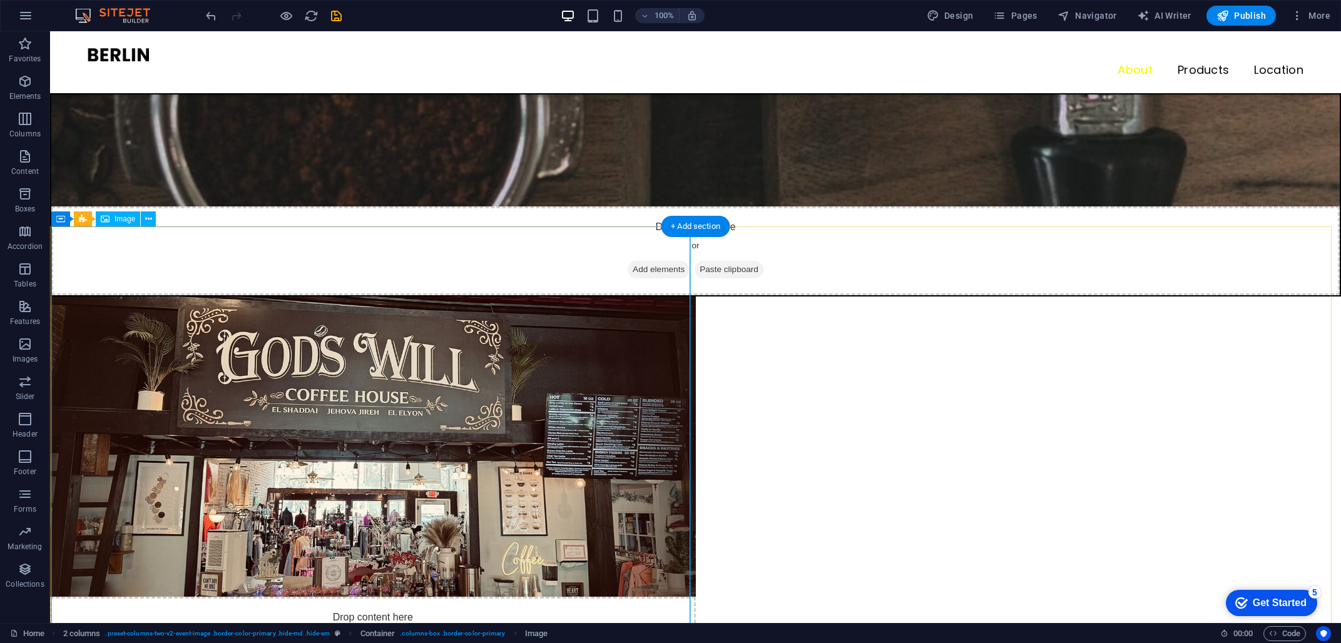
click at [121, 218] on span "Image" at bounding box center [125, 219] width 21 height 8
click at [151, 219] on icon at bounding box center [148, 219] width 7 height 13
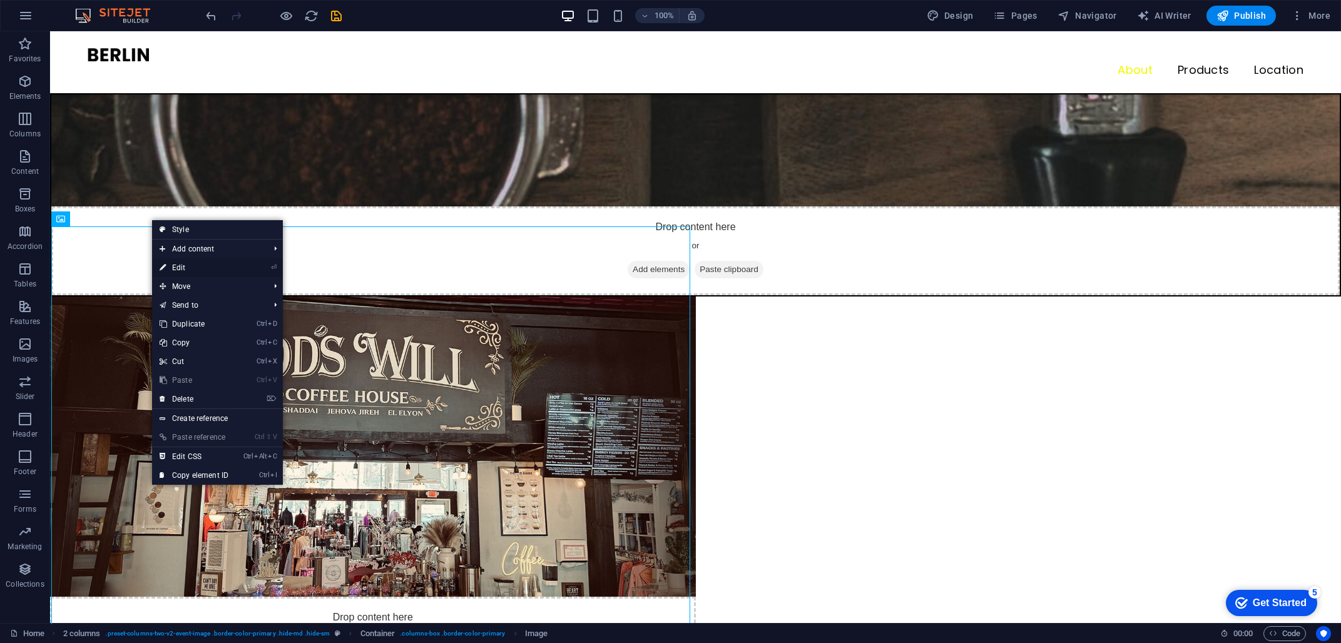
click at [201, 268] on link "⏎ Edit" at bounding box center [194, 267] width 84 height 19
select select "%"
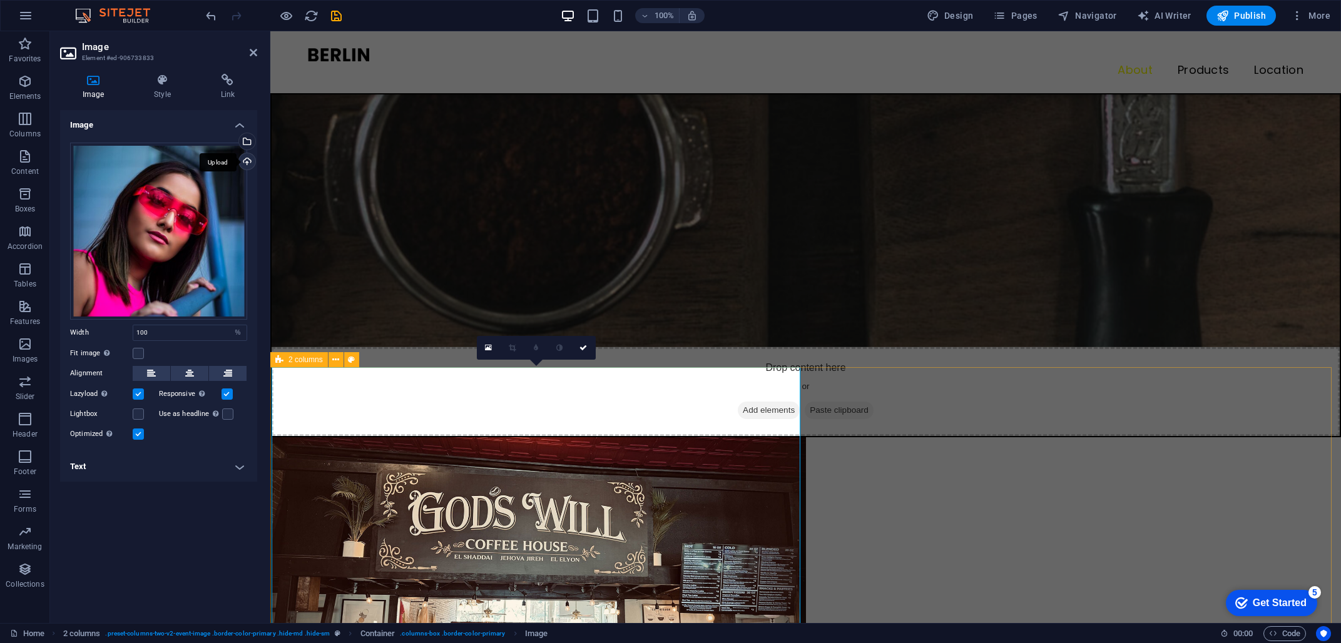
click at [248, 161] on div "Upload" at bounding box center [246, 162] width 19 height 19
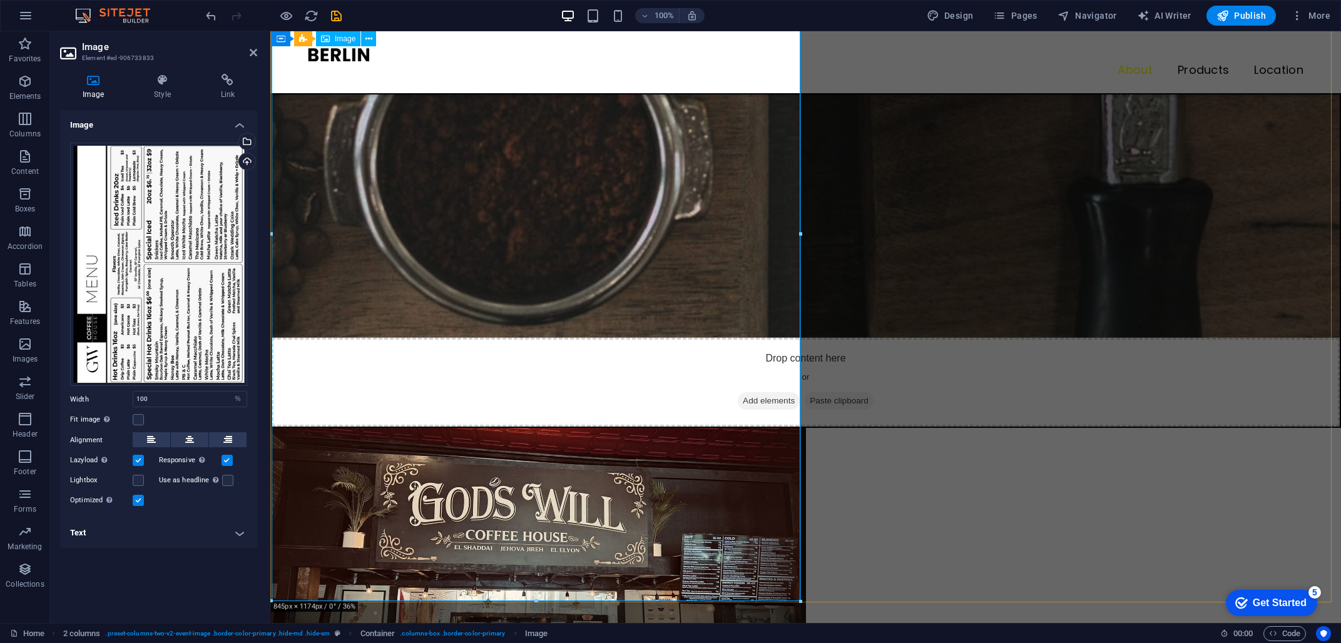
scroll to position [438, 0]
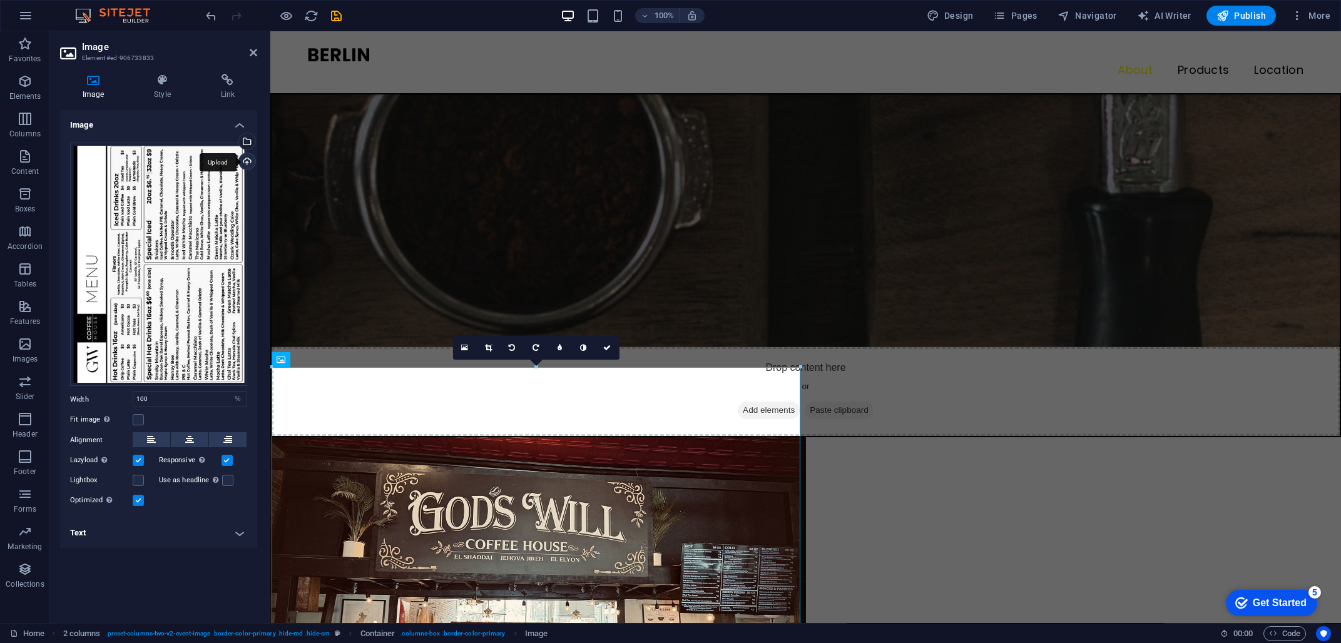
click at [242, 158] on div "Upload" at bounding box center [246, 162] width 19 height 19
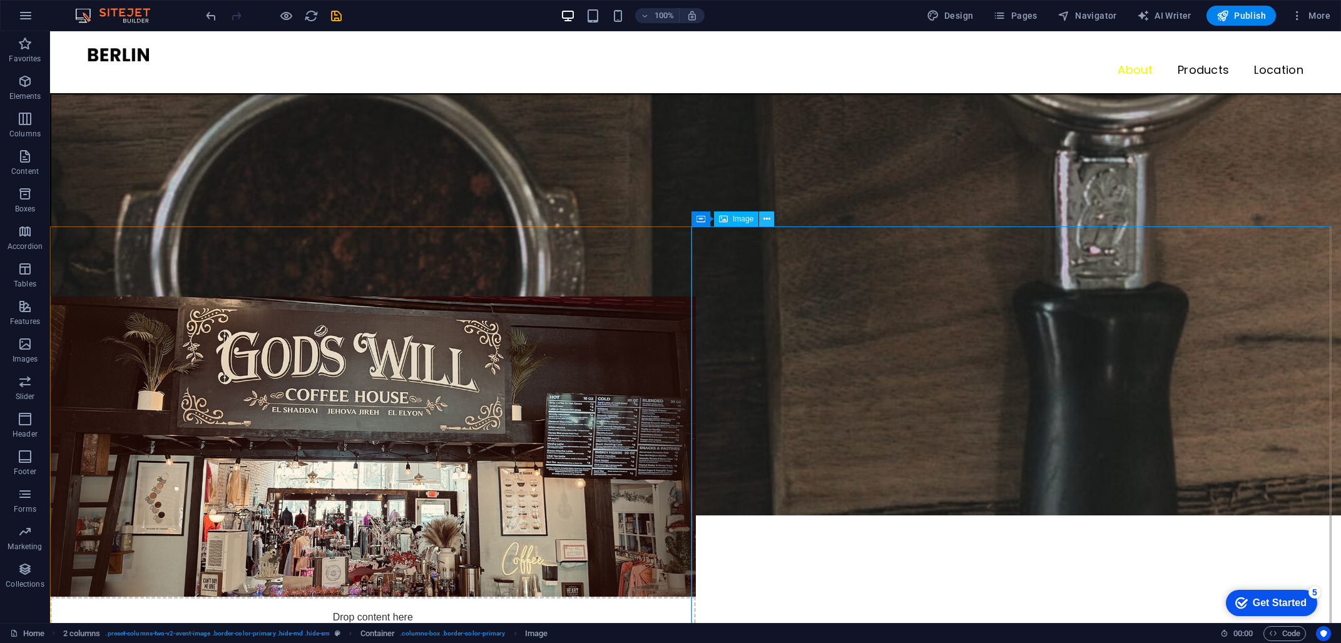
click at [768, 220] on icon at bounding box center [766, 219] width 7 height 13
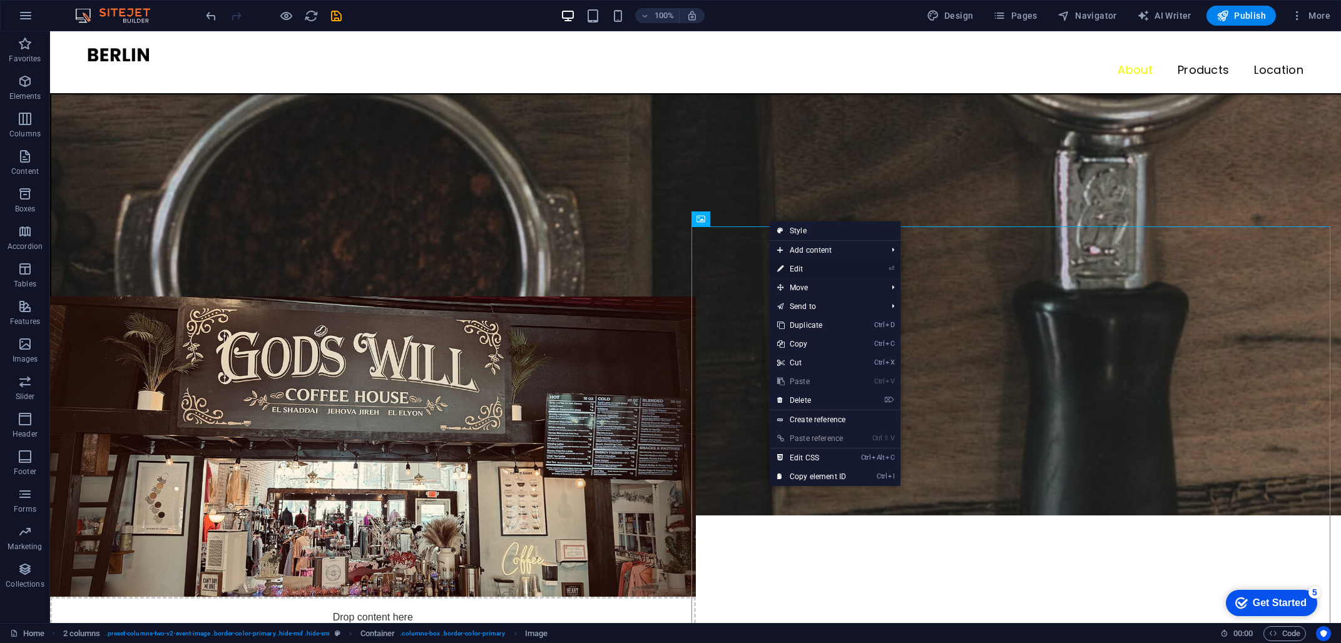
click at [813, 273] on link "⏎ Edit" at bounding box center [812, 269] width 84 height 19
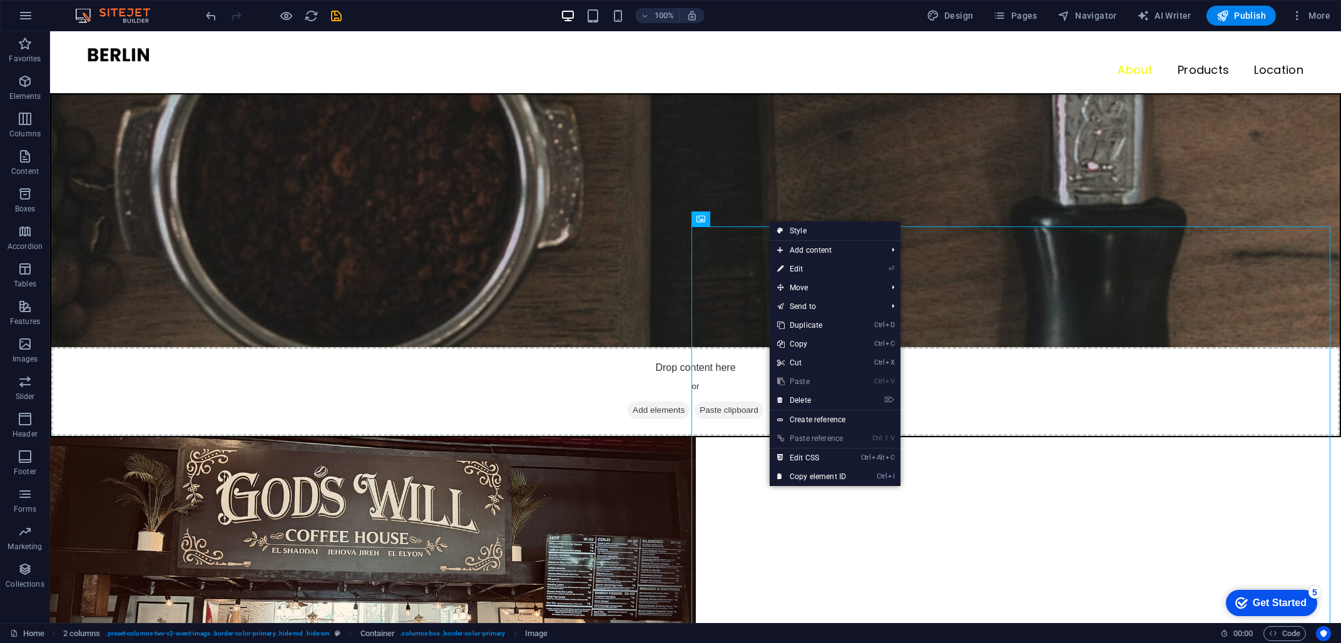
select select "%"
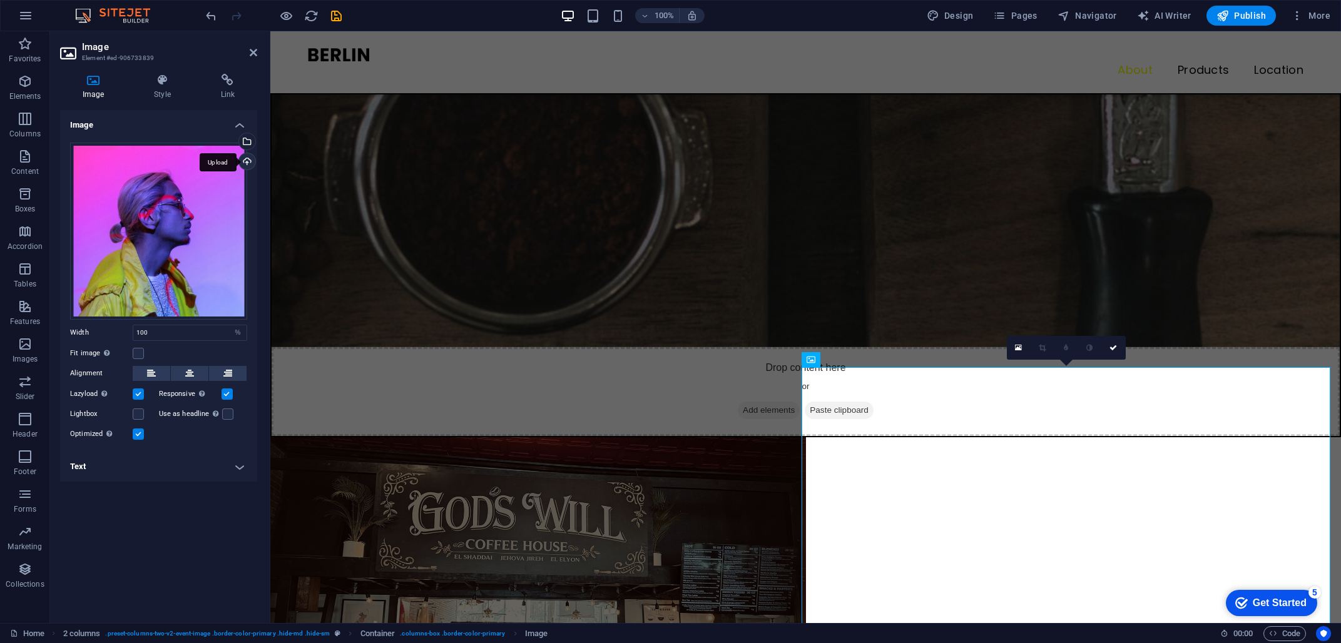
click at [243, 160] on div "Upload" at bounding box center [246, 162] width 19 height 19
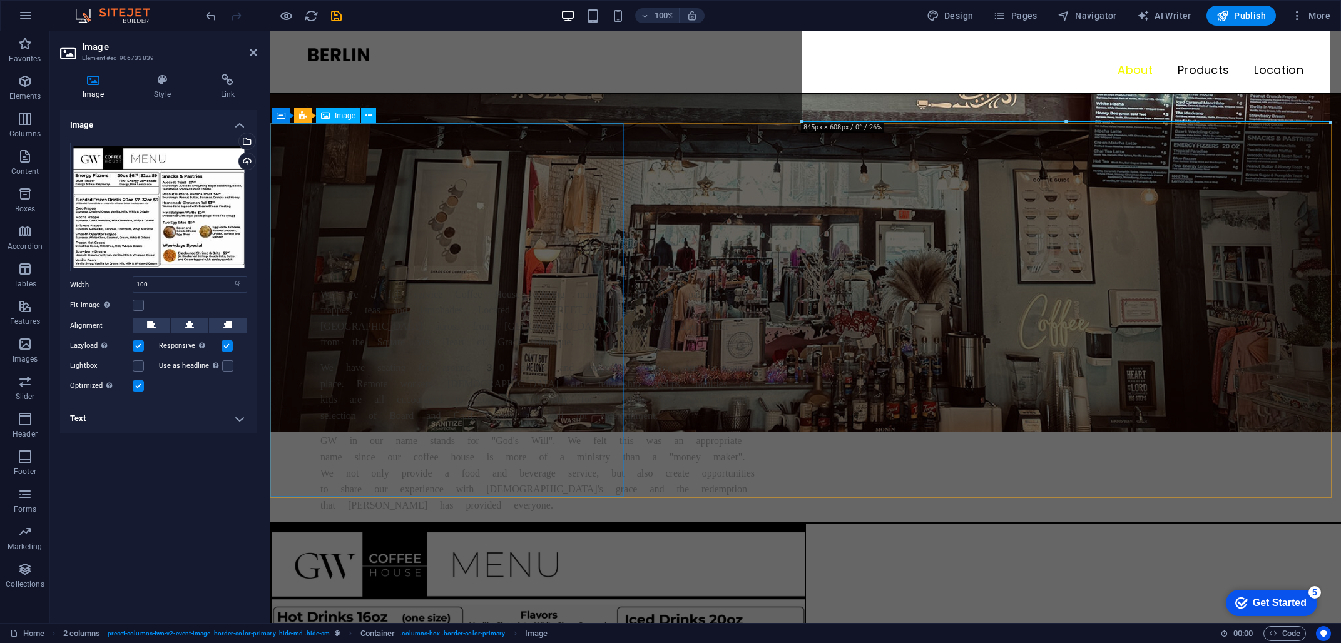
scroll to position [1001, 0]
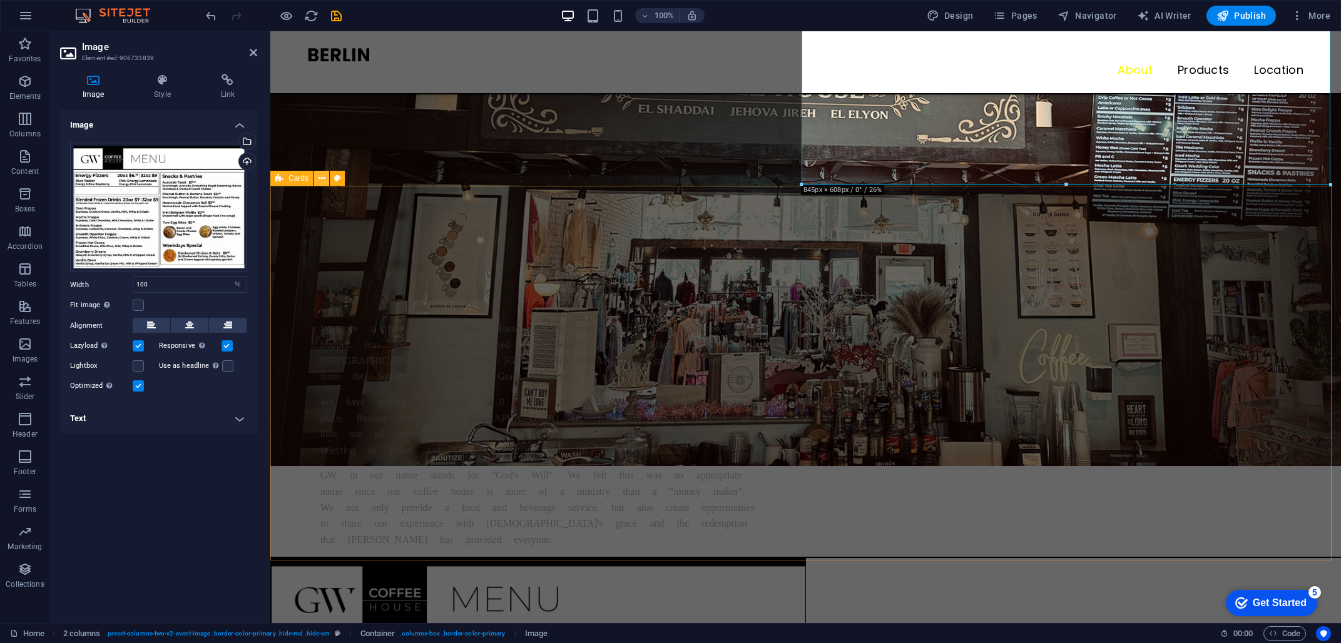
click at [325, 180] on icon at bounding box center [321, 178] width 7 height 13
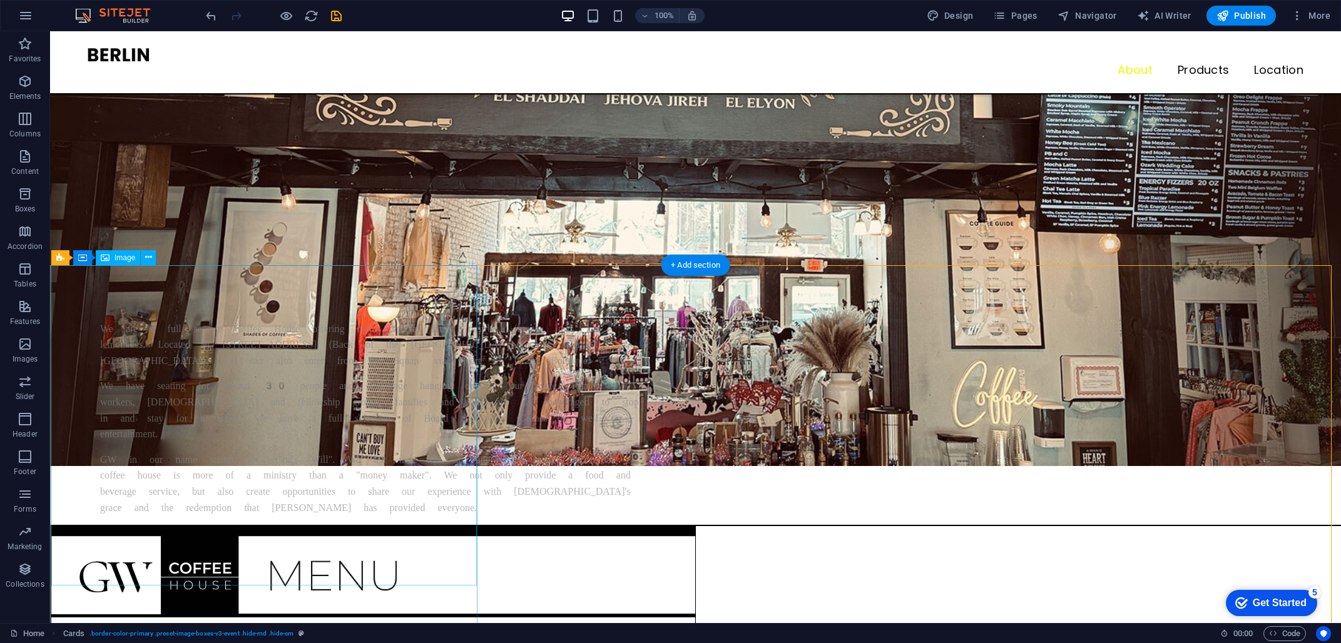
scroll to position [860, 0]
click at [102, 257] on icon at bounding box center [101, 257] width 7 height 13
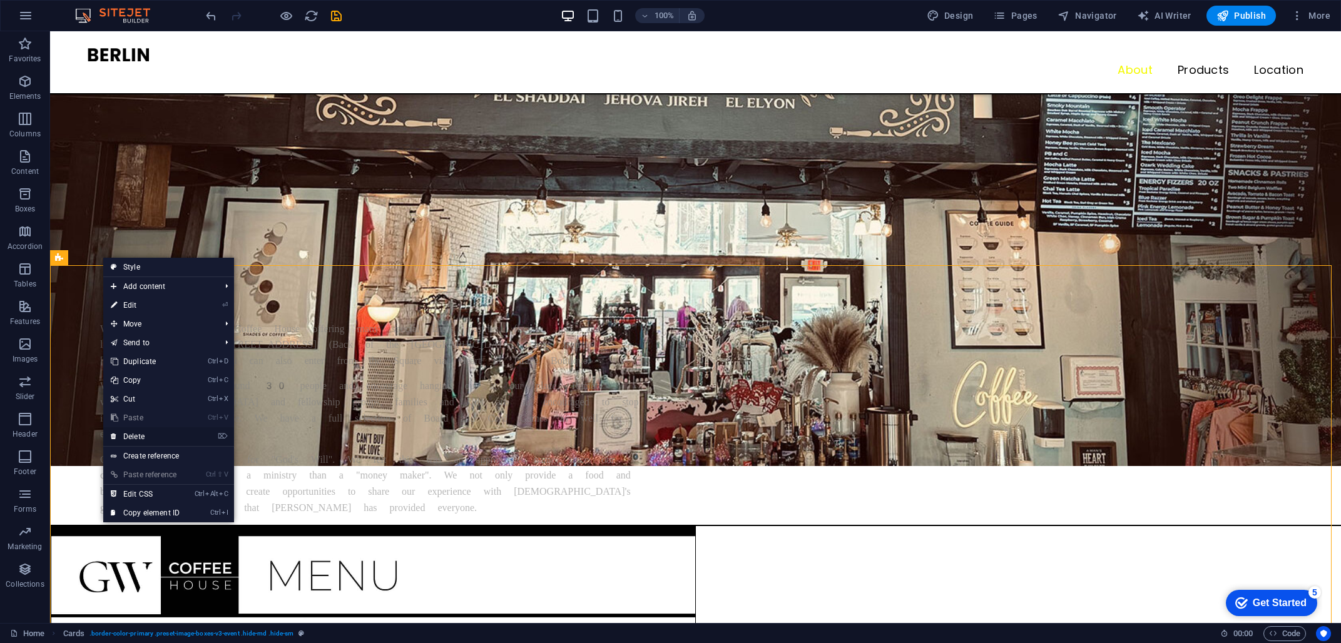
click at [168, 437] on link "⌦ Delete" at bounding box center [145, 436] width 84 height 19
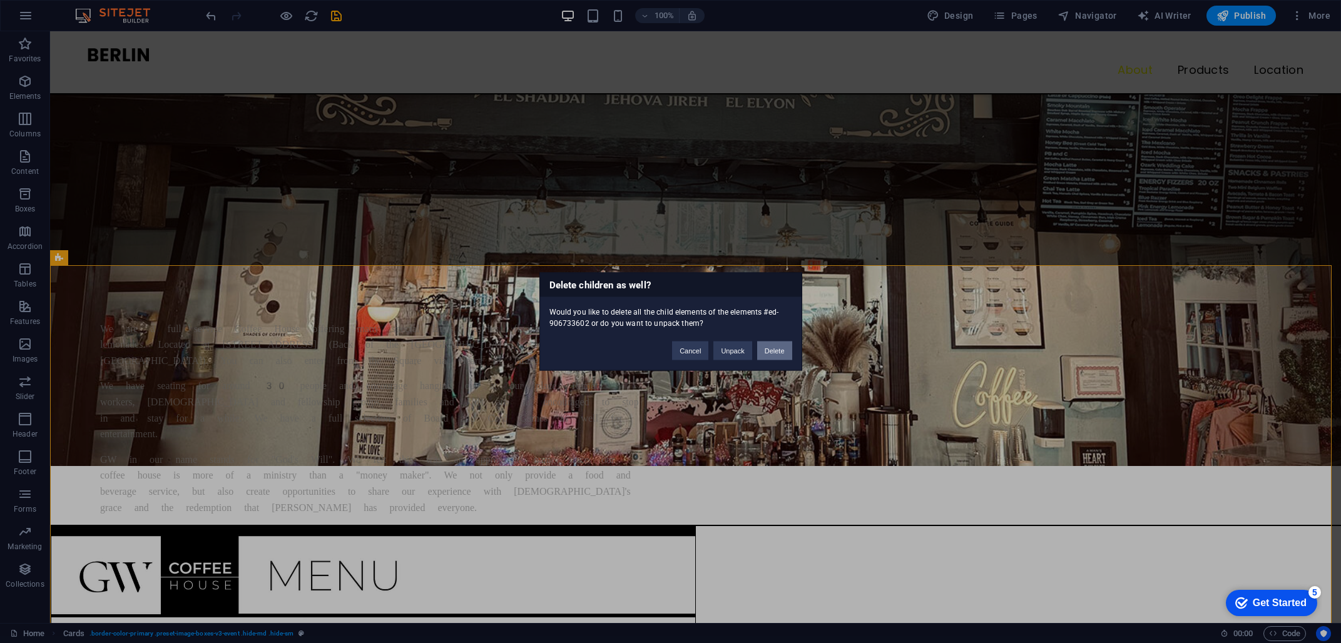
drag, startPoint x: 777, startPoint y: 350, endPoint x: 706, endPoint y: 340, distance: 70.9
click at [777, 350] on button "Delete" at bounding box center [774, 351] width 35 height 19
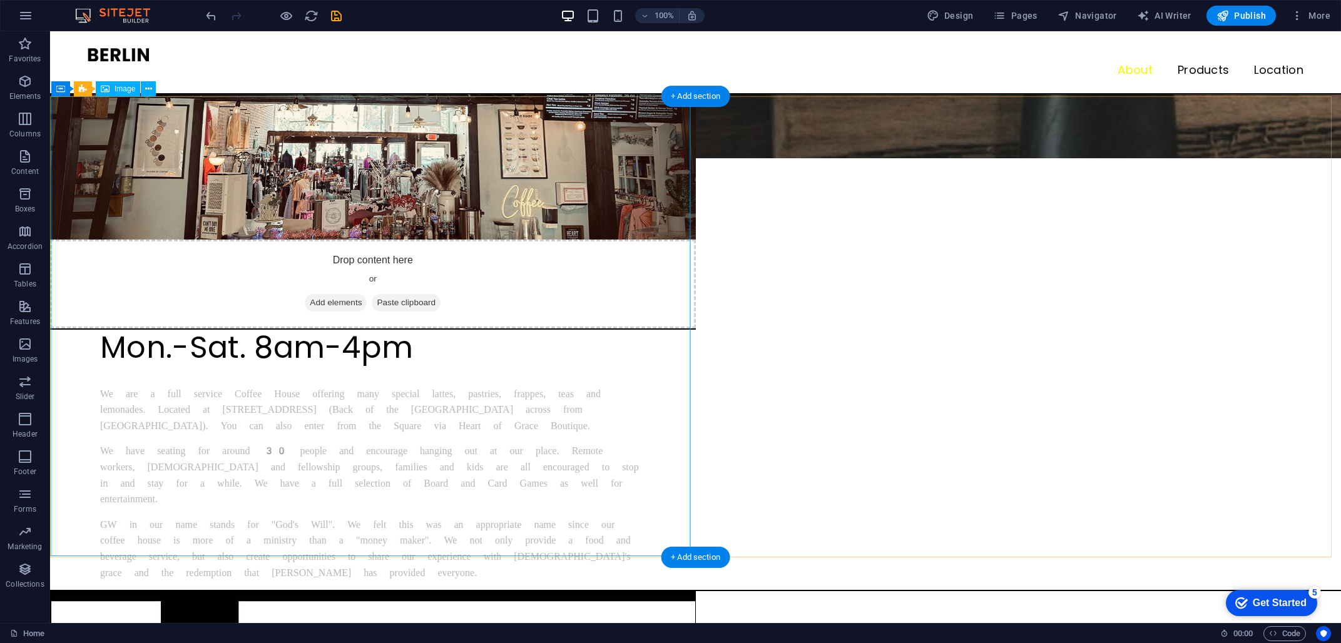
scroll to position [798, 0]
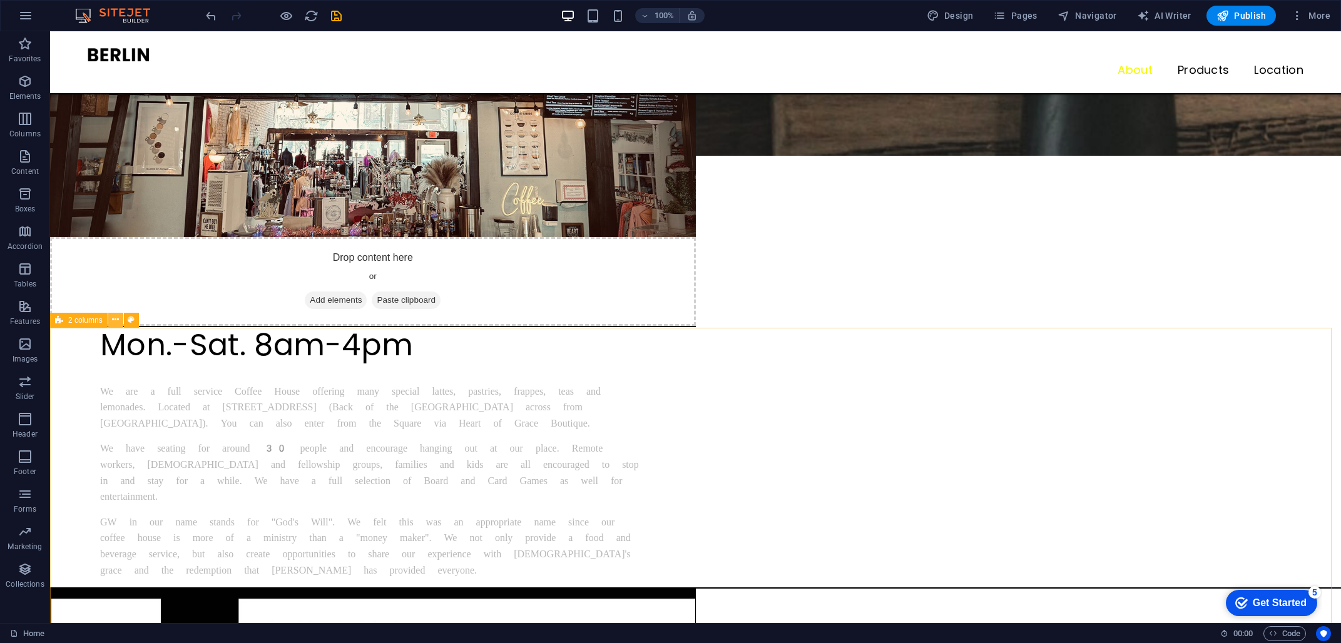
click at [114, 321] on icon at bounding box center [115, 319] width 7 height 13
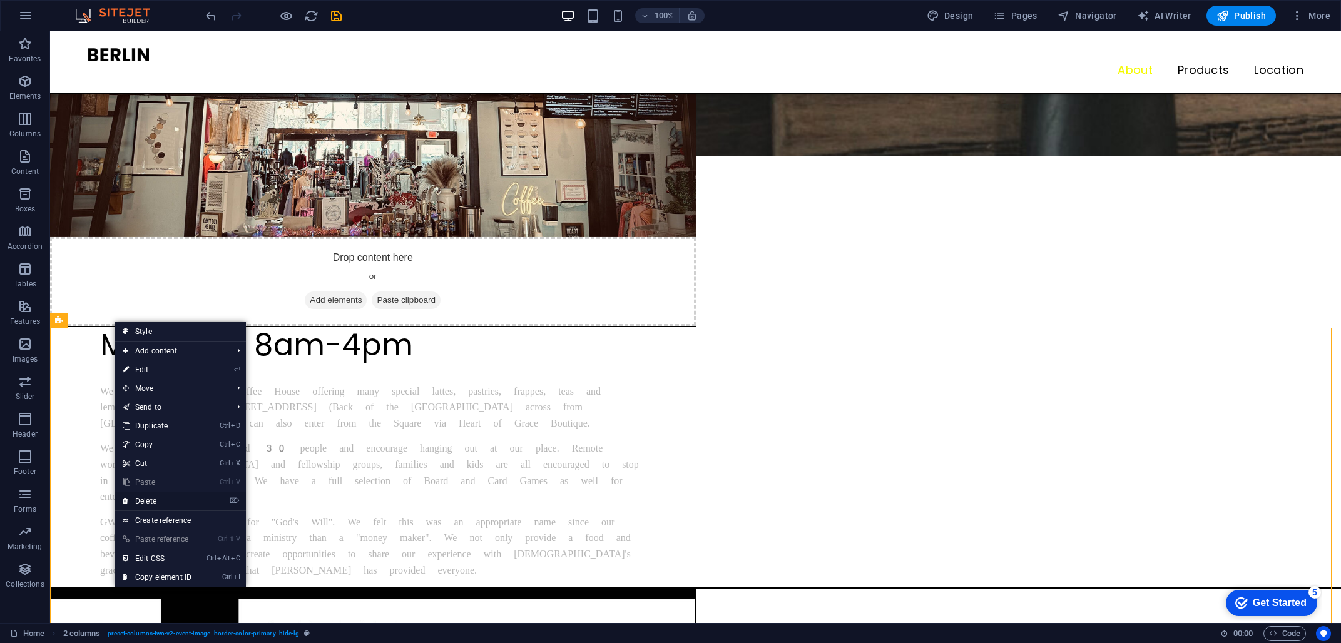
click at [151, 496] on link "⌦ Delete" at bounding box center [157, 501] width 84 height 19
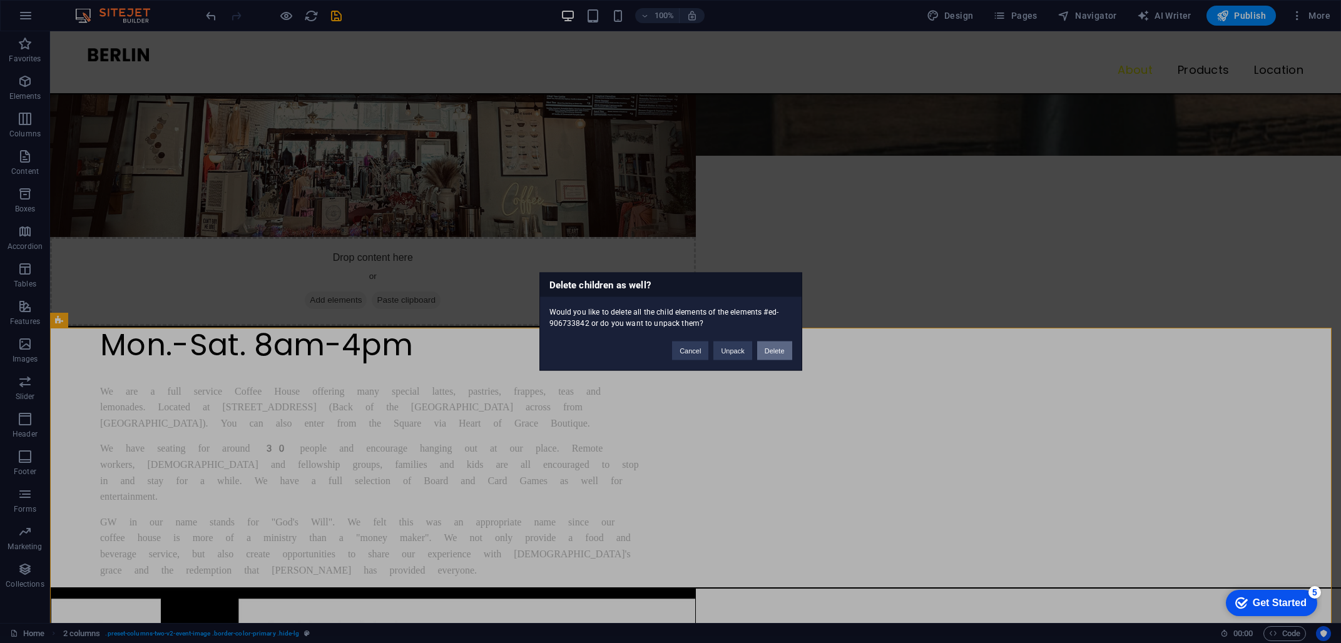
click at [777, 352] on button "Delete" at bounding box center [774, 351] width 35 height 19
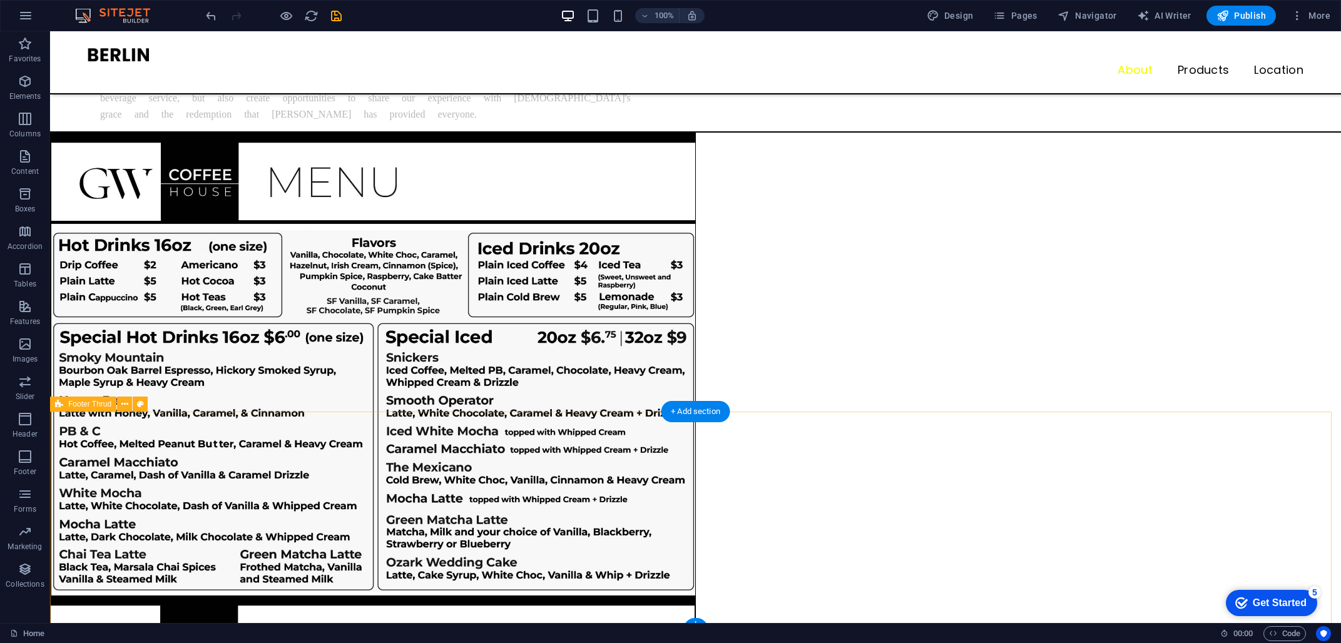
scroll to position [1055, 0]
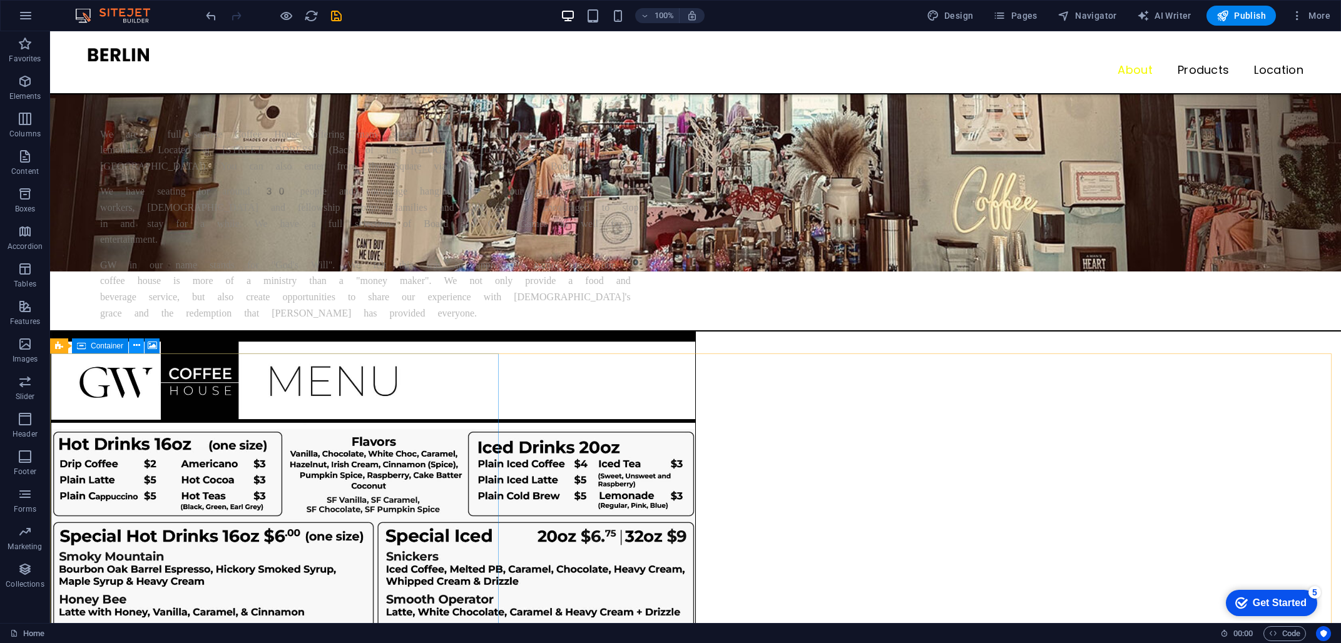
click at [141, 345] on button at bounding box center [136, 346] width 15 height 15
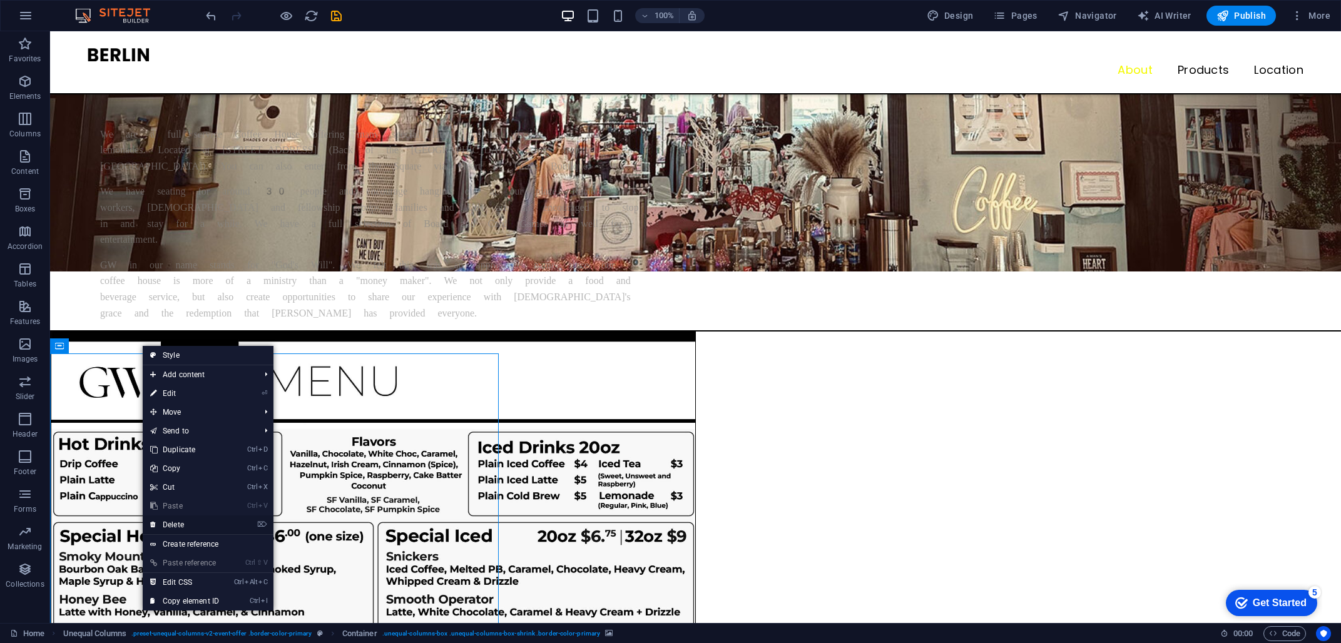
click at [201, 523] on link "⌦ Delete" at bounding box center [185, 525] width 84 height 19
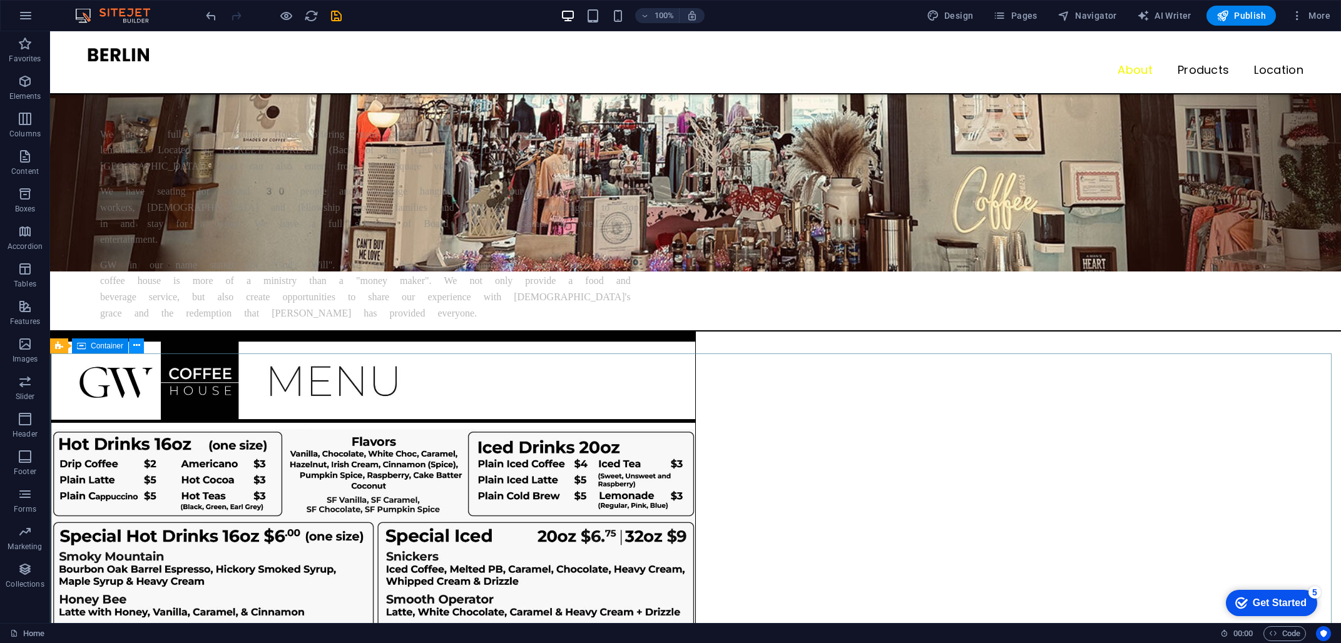
click at [135, 347] on icon at bounding box center [136, 345] width 7 height 13
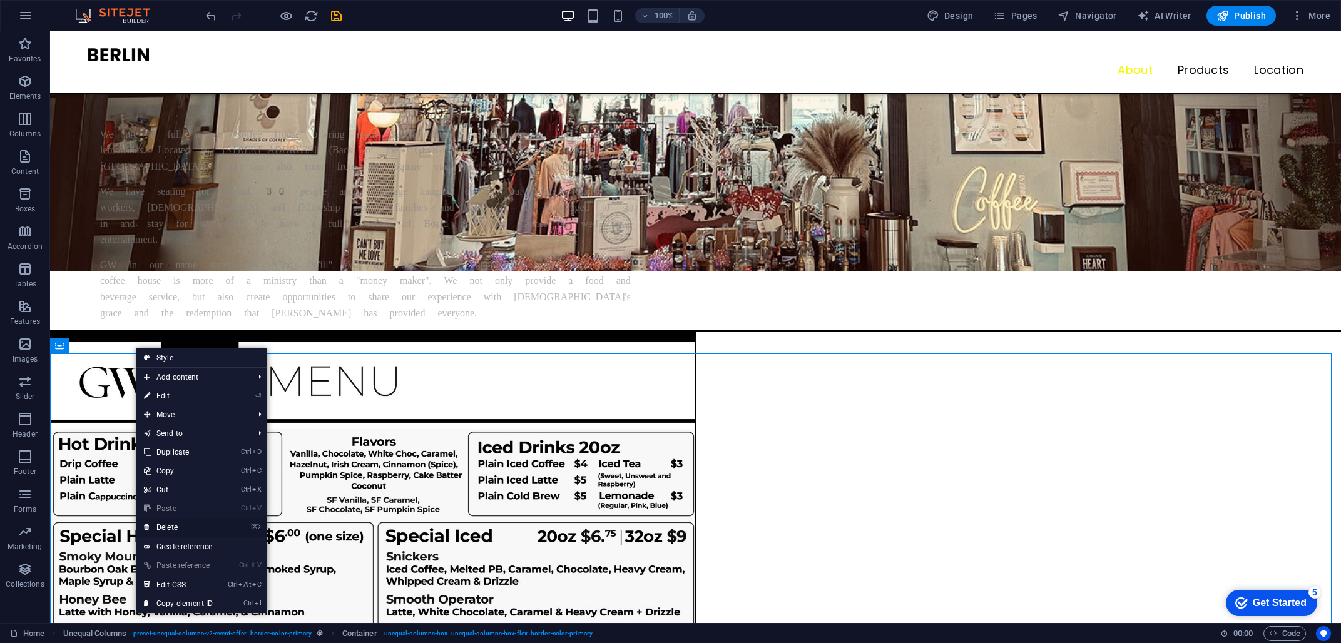
click at [185, 522] on link "⌦ Delete" at bounding box center [178, 527] width 84 height 19
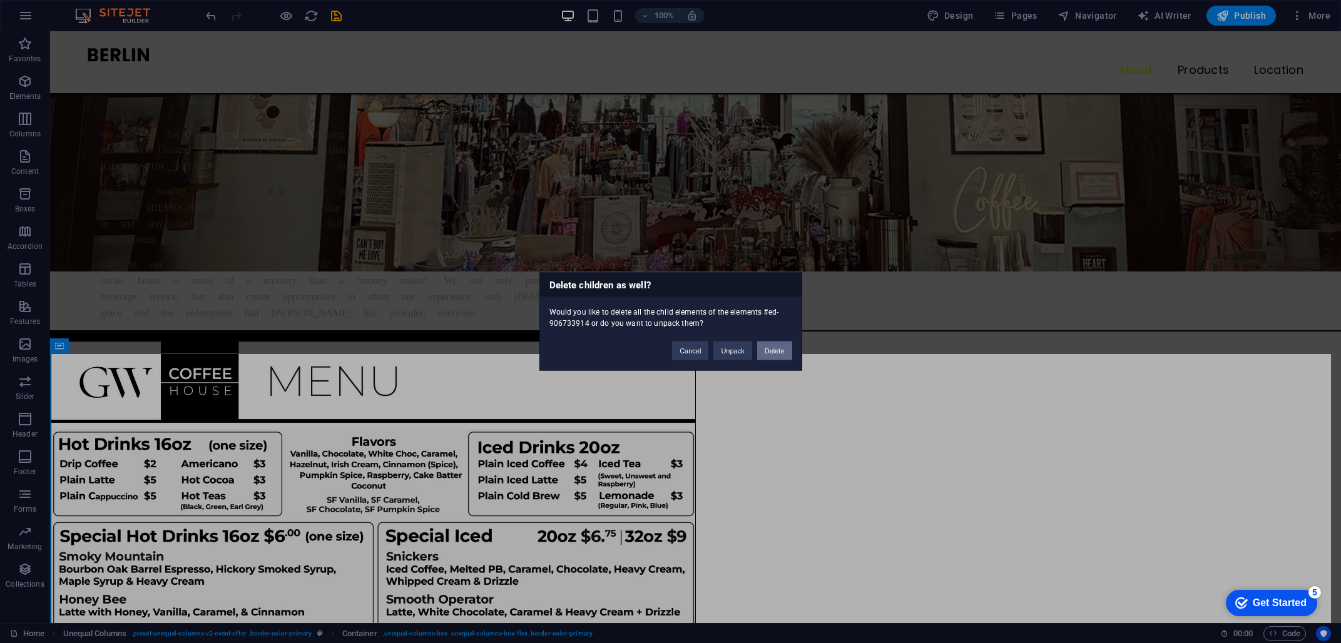
drag, startPoint x: 777, startPoint y: 348, endPoint x: 670, endPoint y: 400, distance: 119.2
click at [777, 348] on button "Delete" at bounding box center [774, 351] width 35 height 19
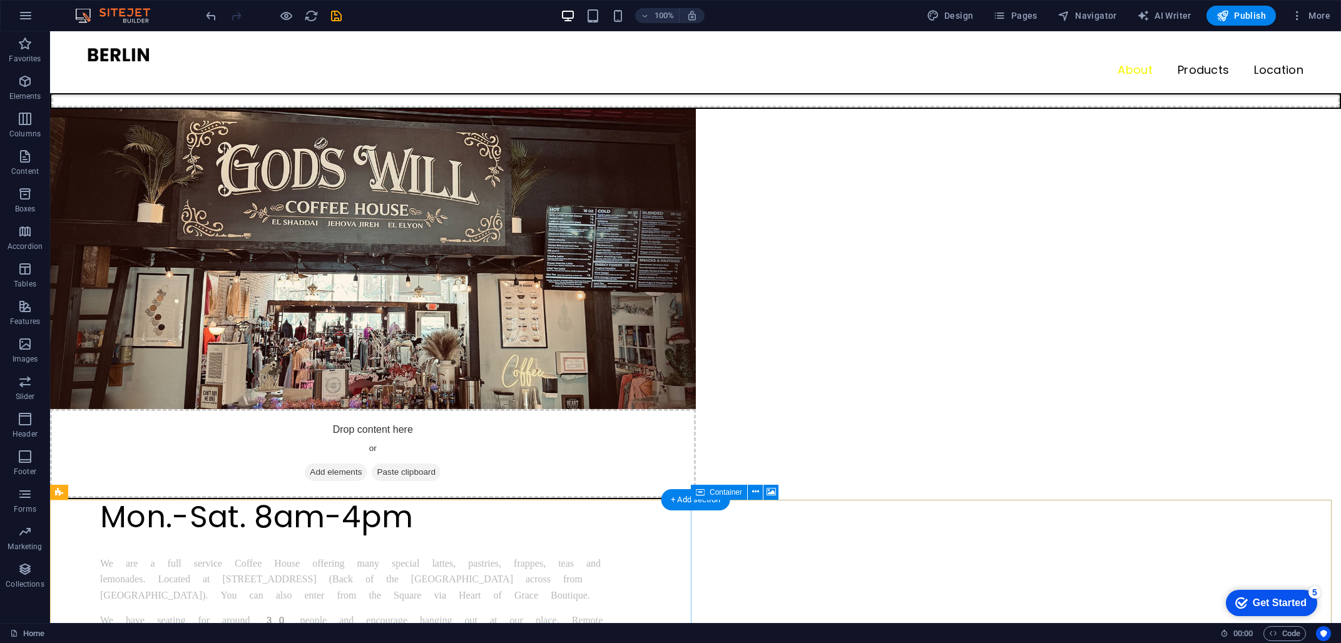
scroll to position [1001, 0]
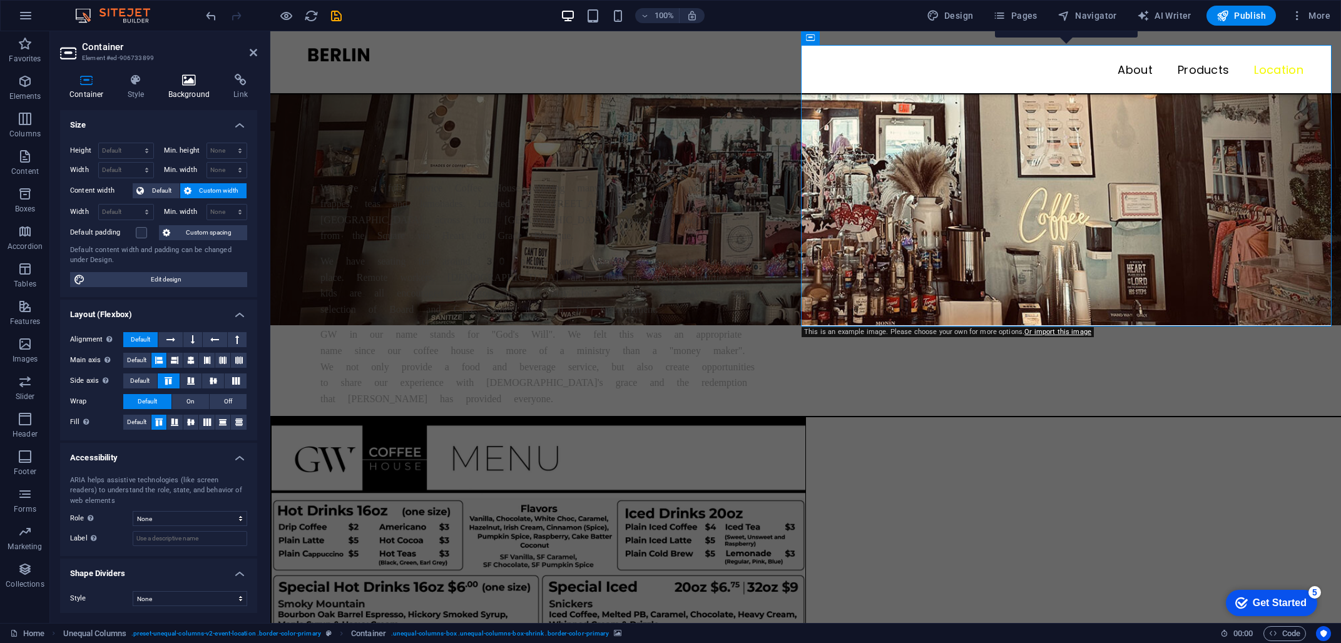
click at [185, 83] on icon at bounding box center [189, 80] width 61 height 13
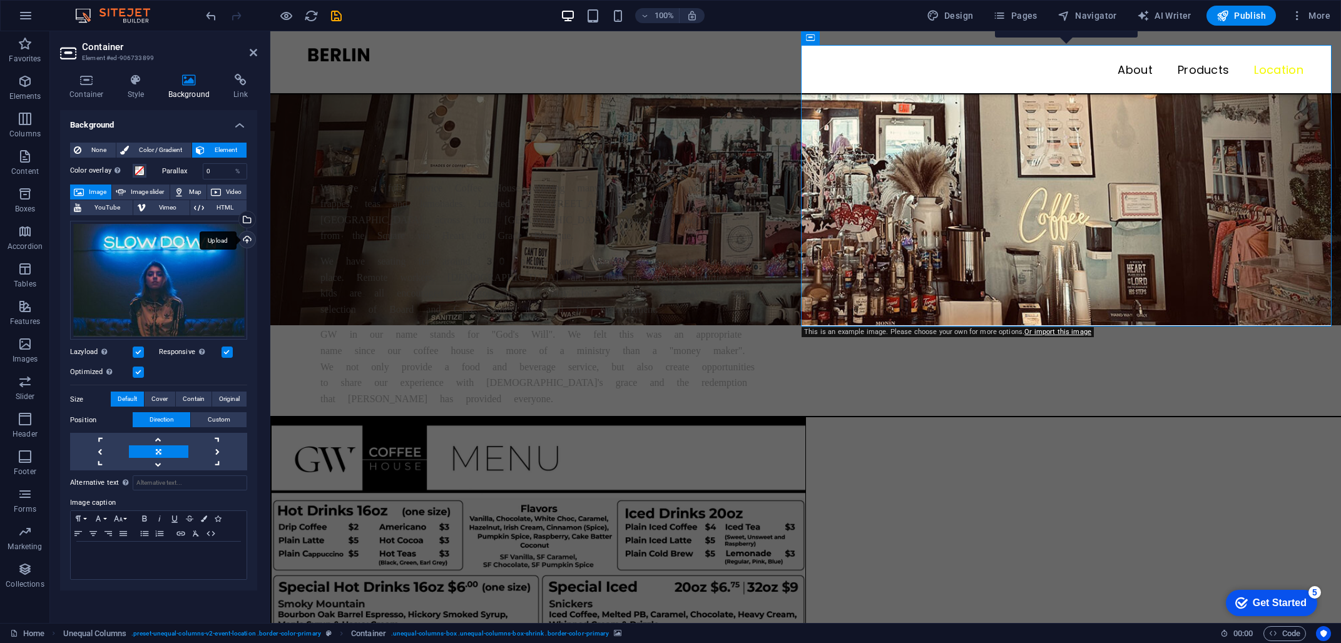
click at [244, 240] on div "Upload" at bounding box center [246, 241] width 19 height 19
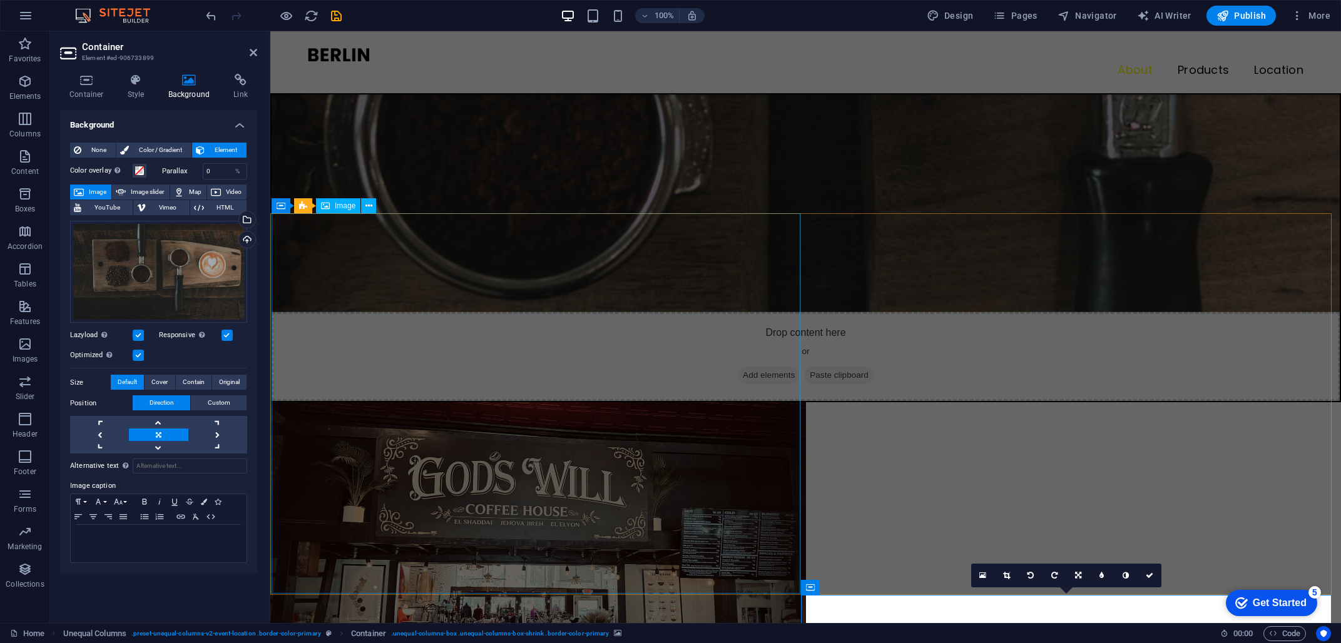
scroll to position [279, 0]
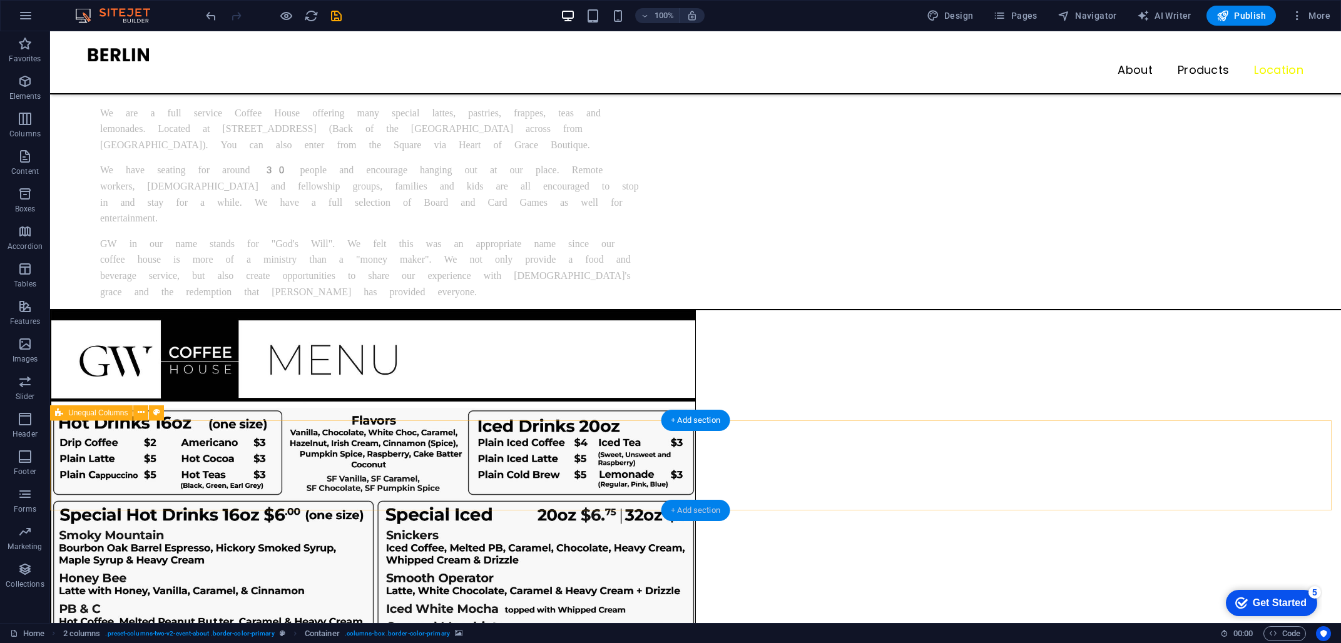
scroll to position [1094, 0]
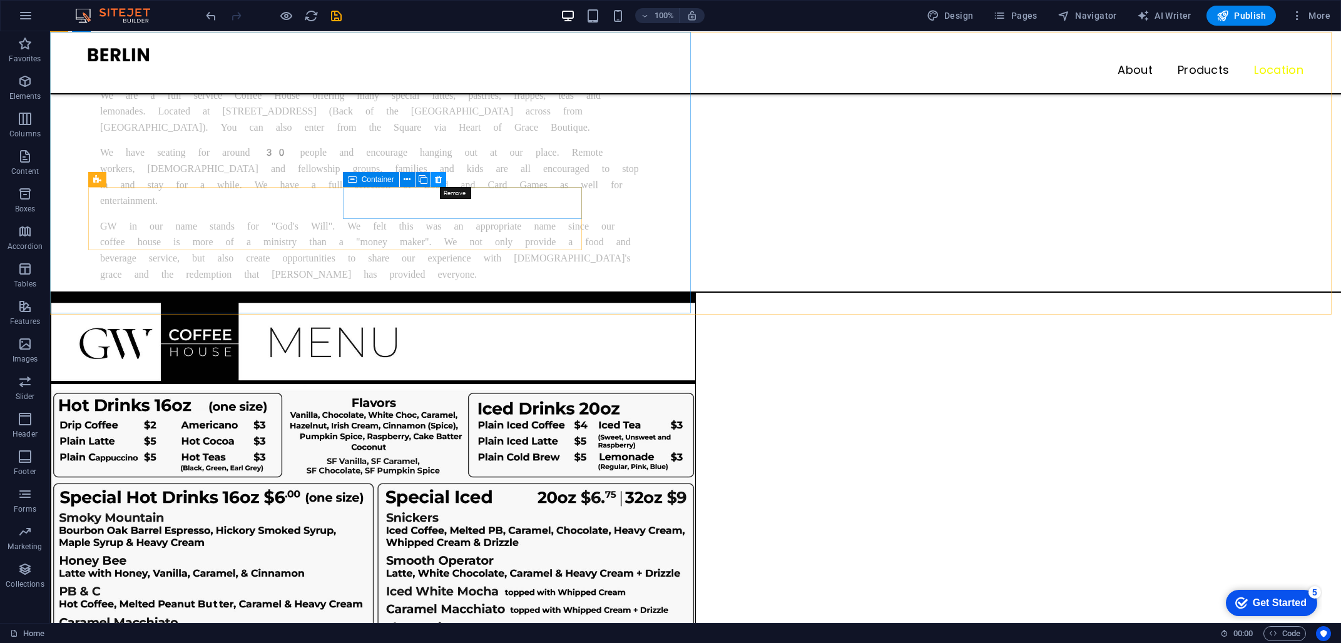
click at [435, 183] on icon at bounding box center [438, 179] width 7 height 13
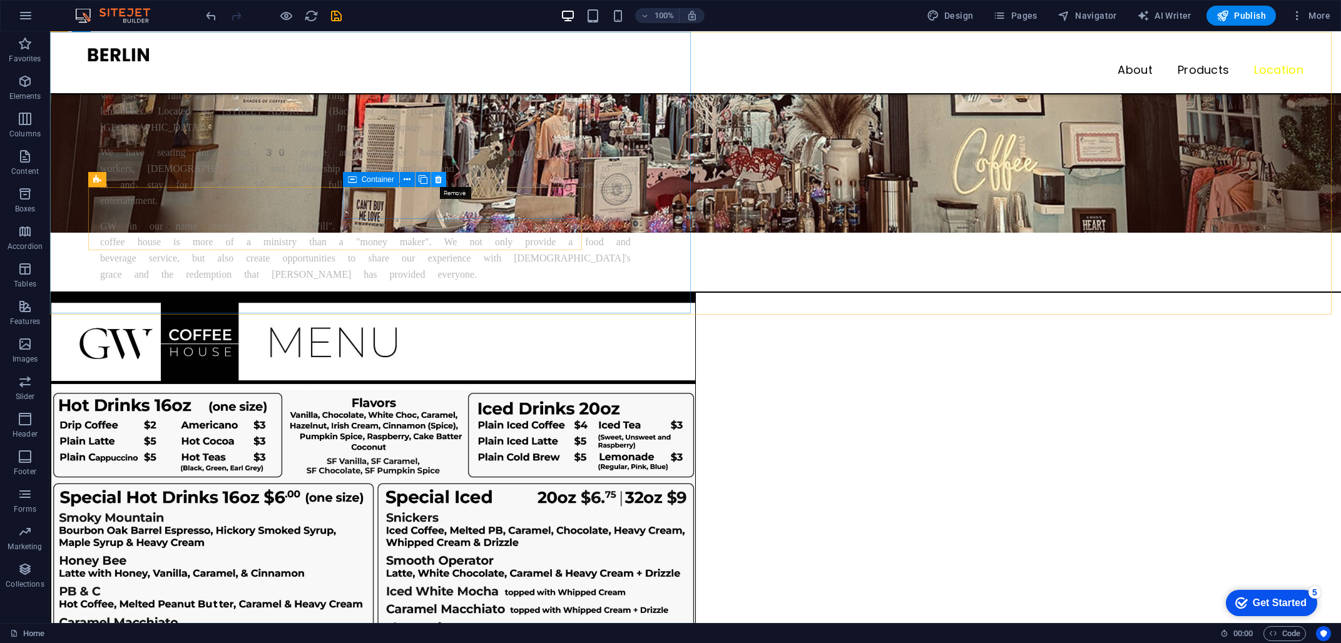
scroll to position [1062, 0]
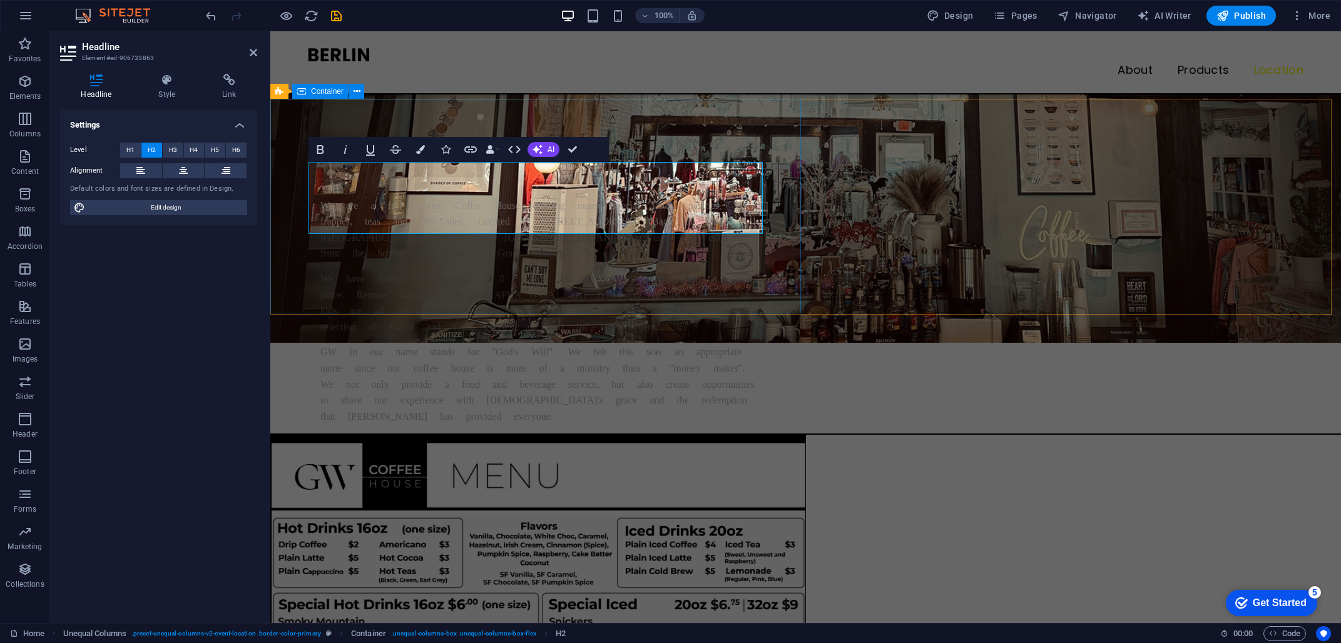
scroll to position [1088, 0]
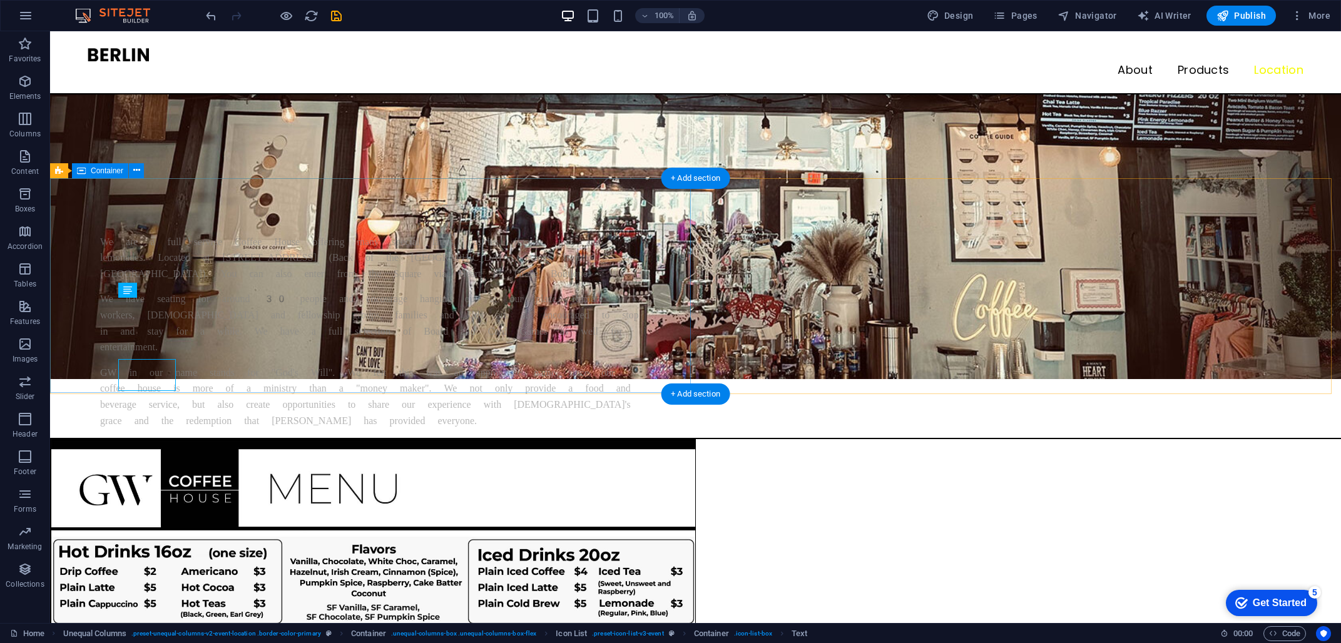
scroll to position [947, 0]
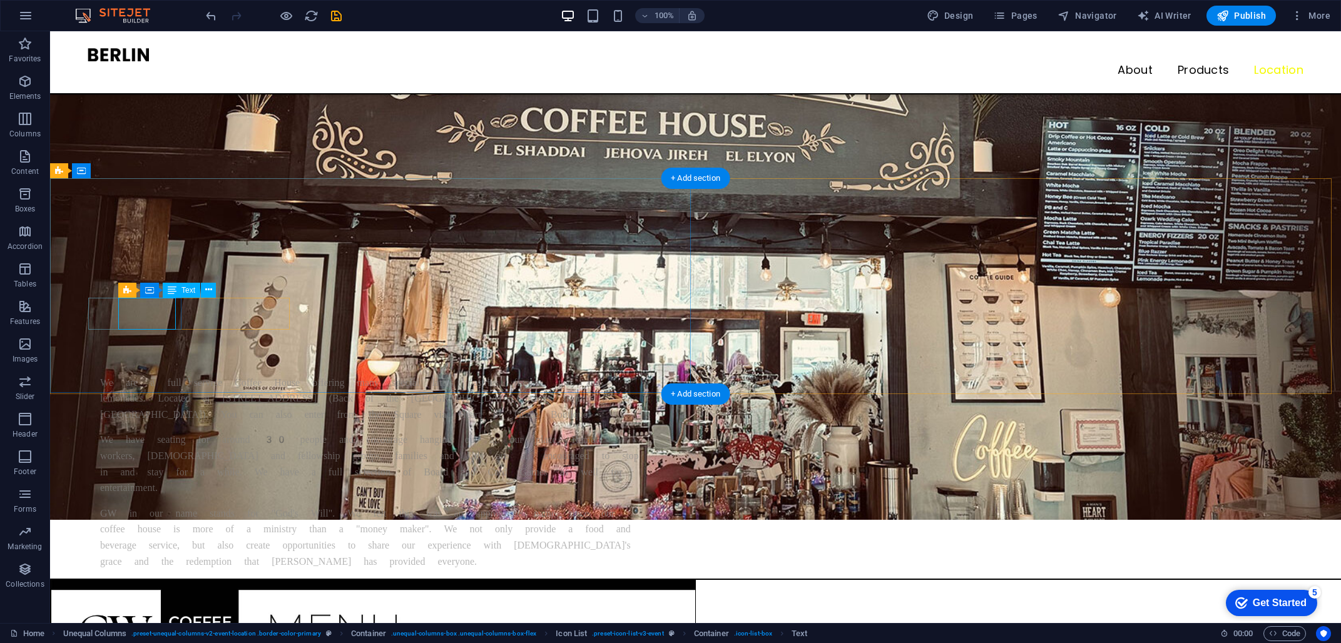
scroll to position [1088, 0]
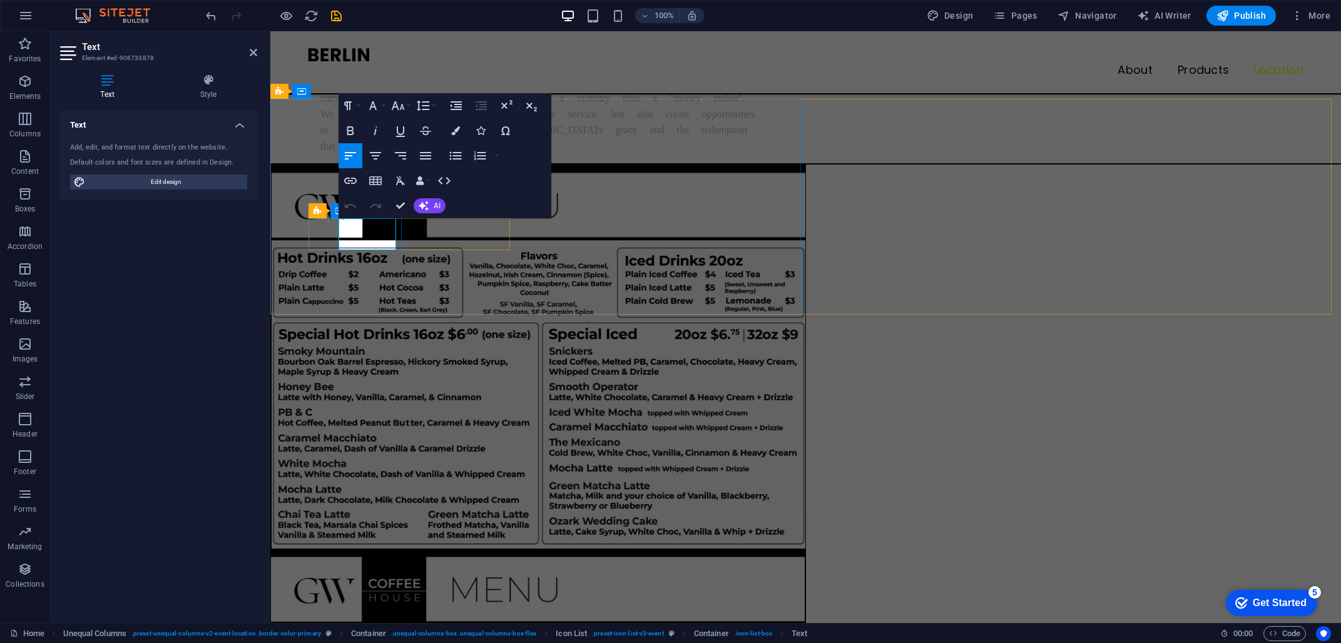
scroll to position [1094, 0]
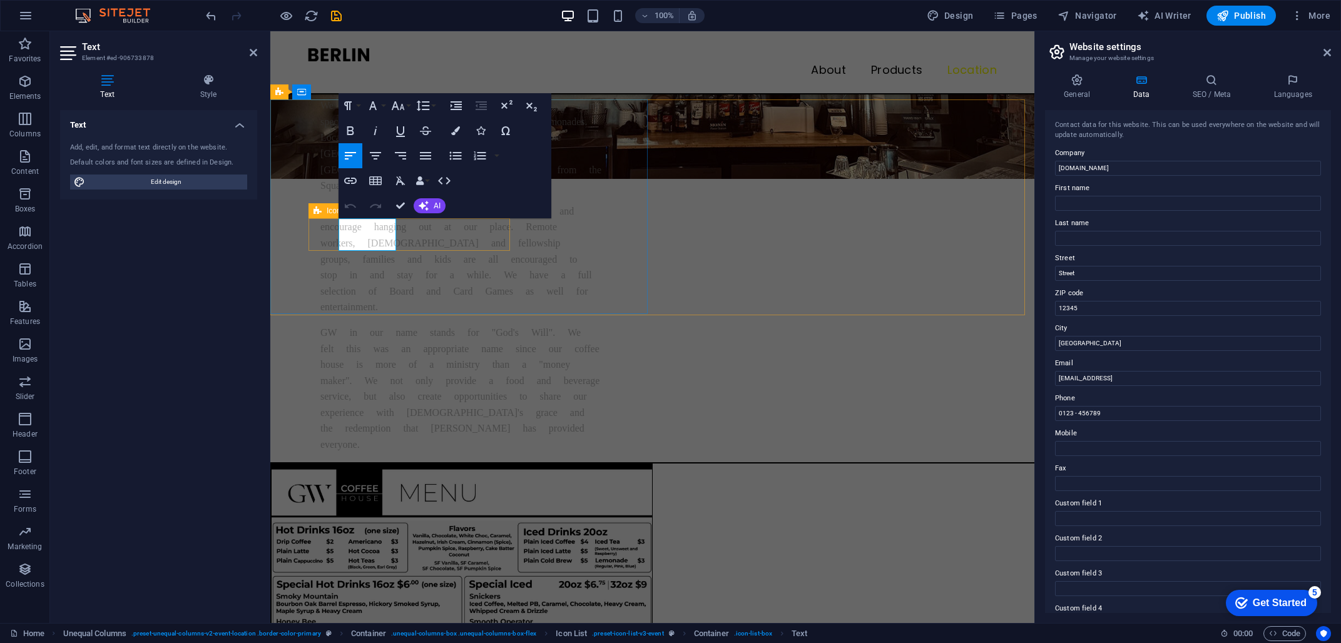
drag, startPoint x: 341, startPoint y: 226, endPoint x: 404, endPoint y: 242, distance: 64.5
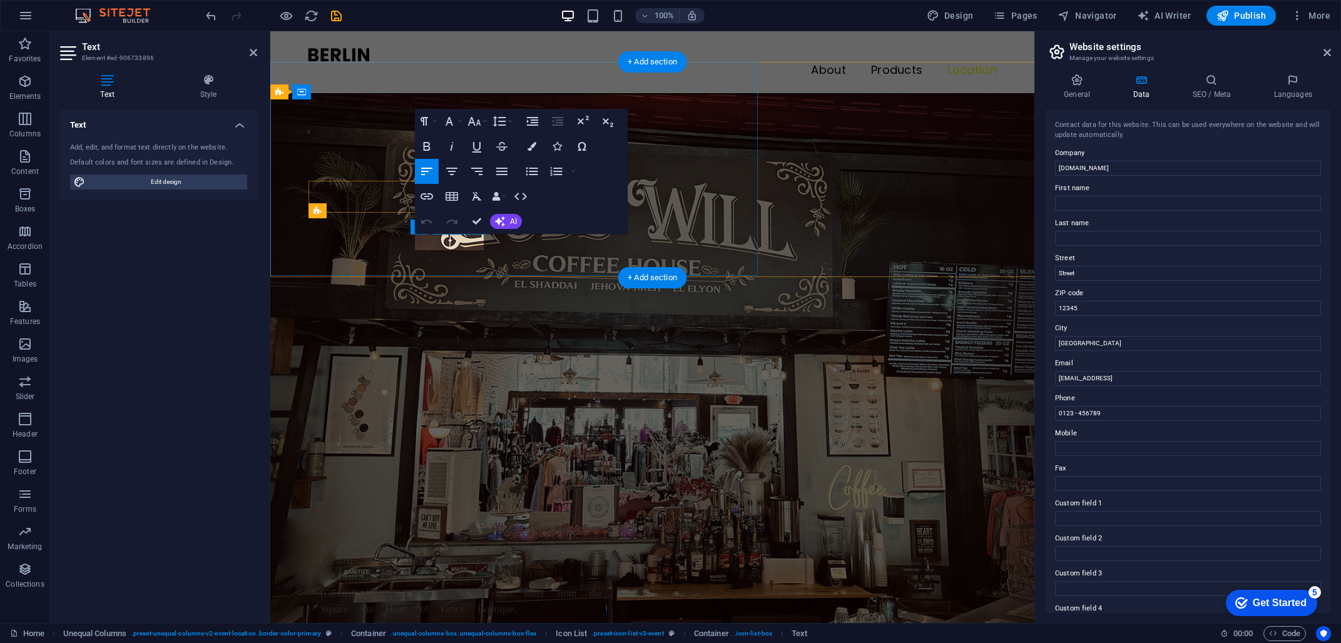
scroll to position [1094, 0]
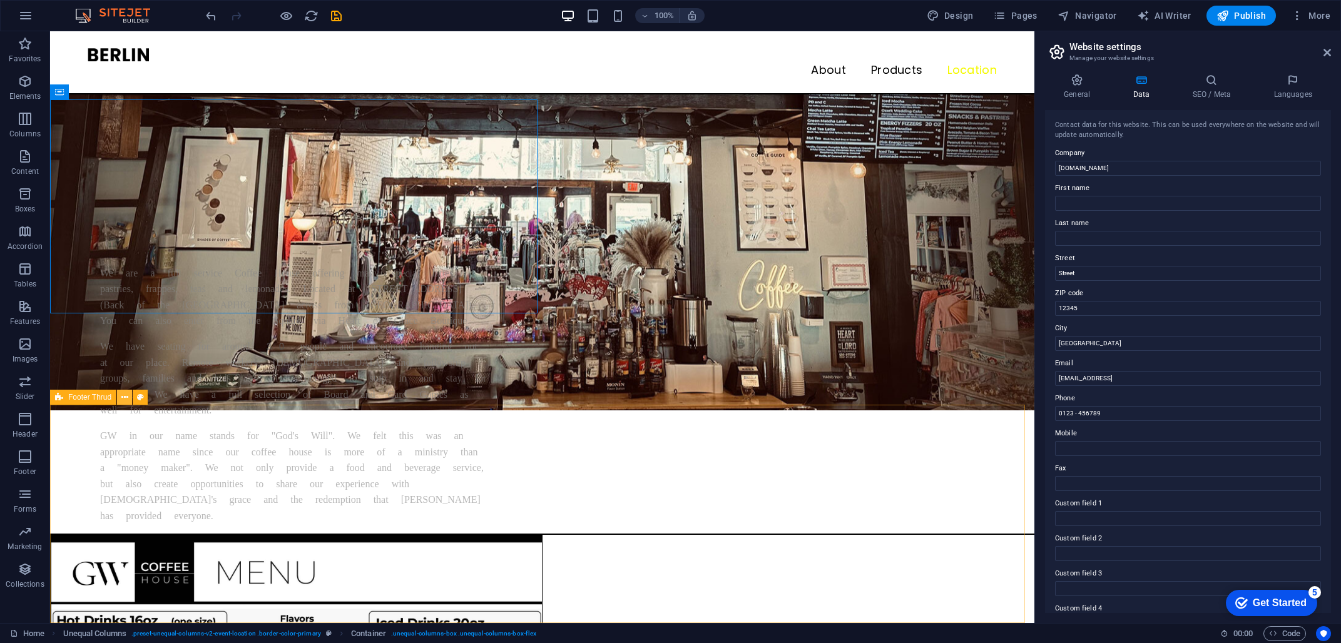
click at [127, 397] on icon at bounding box center [124, 397] width 7 height 13
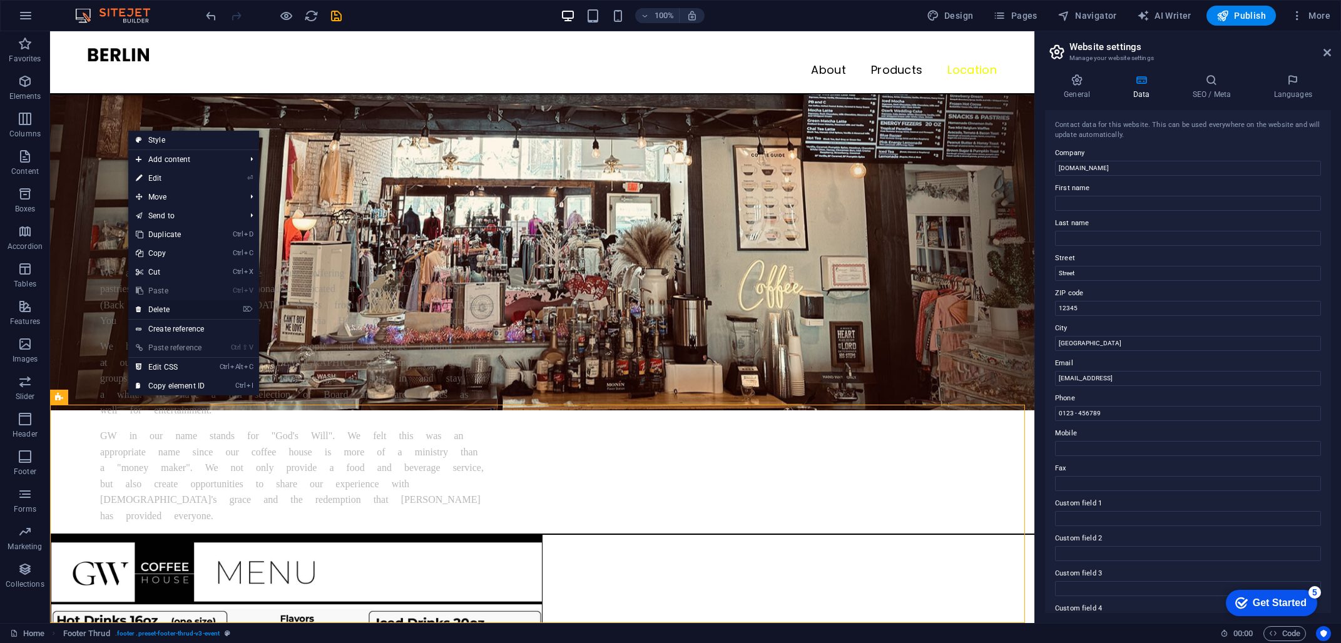
click at [171, 308] on link "⌦ Delete" at bounding box center [170, 309] width 84 height 19
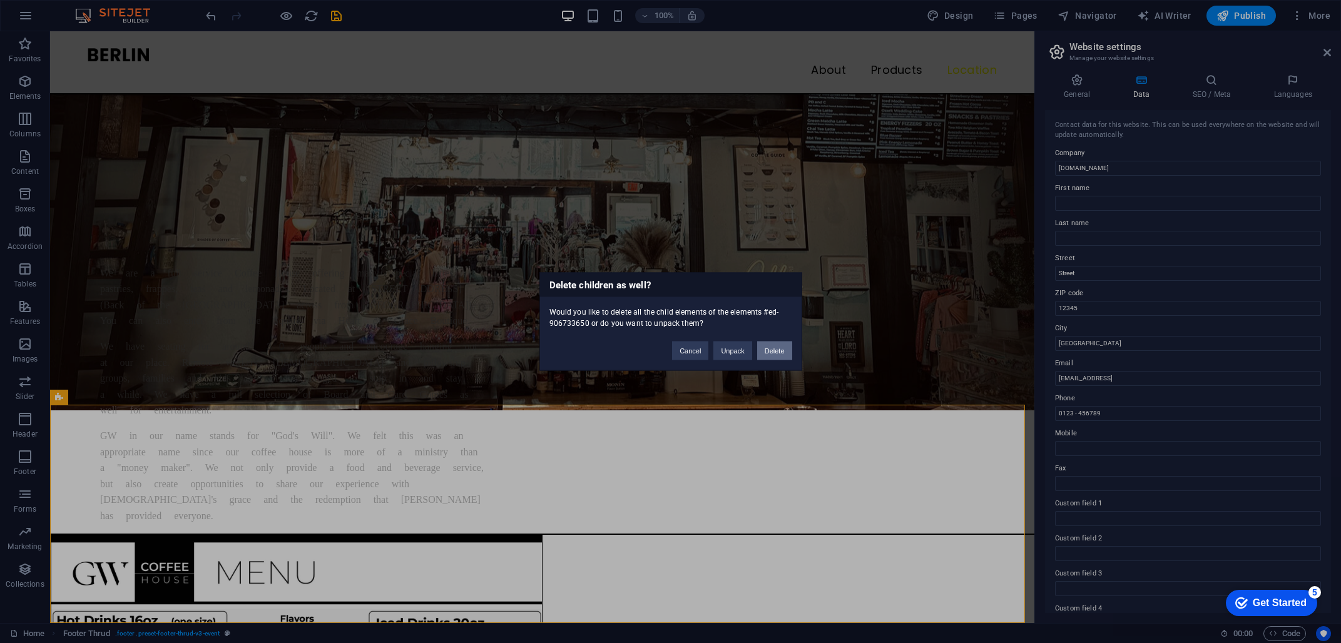
click at [773, 353] on button "Delete" at bounding box center [774, 351] width 35 height 19
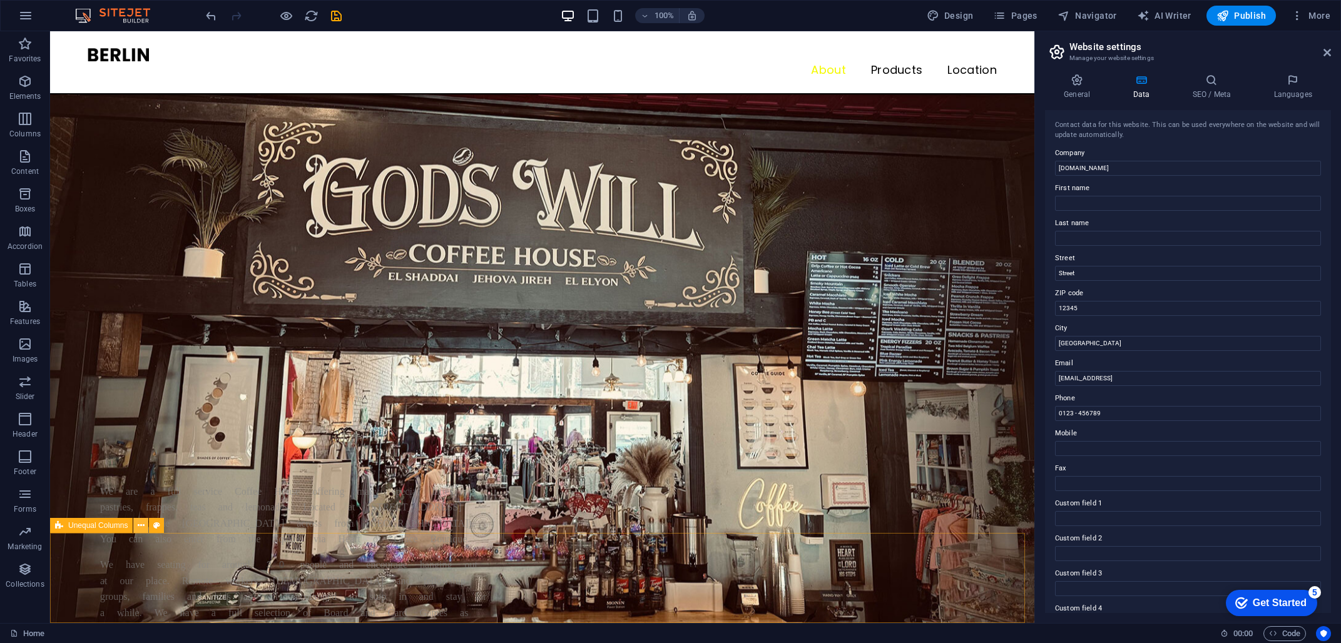
click at [141, 526] on icon at bounding box center [141, 525] width 7 height 13
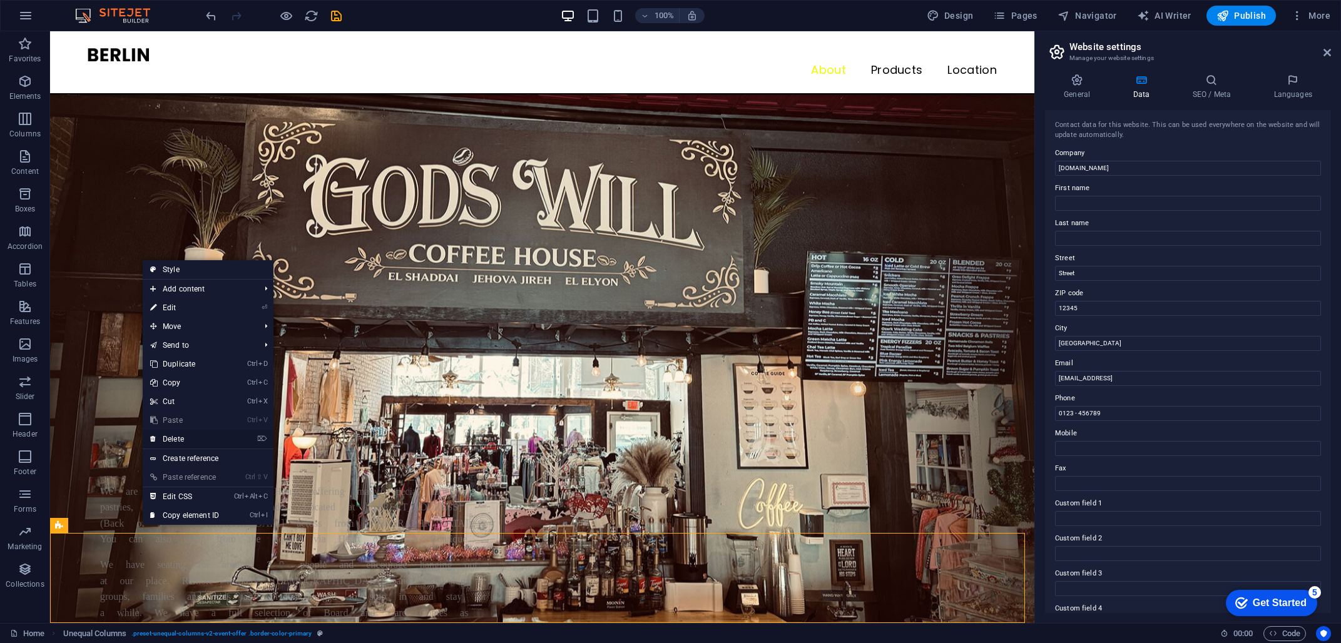
click at [195, 434] on link "⌦ Delete" at bounding box center [185, 439] width 84 height 19
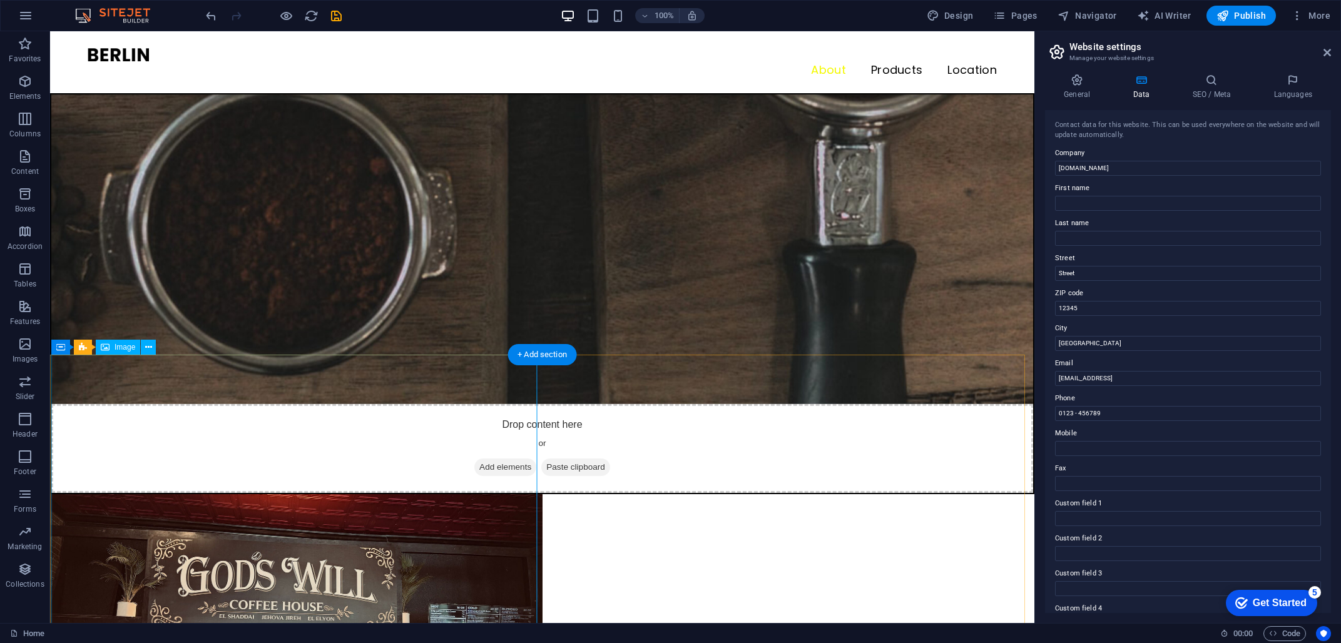
scroll to position [375, 0]
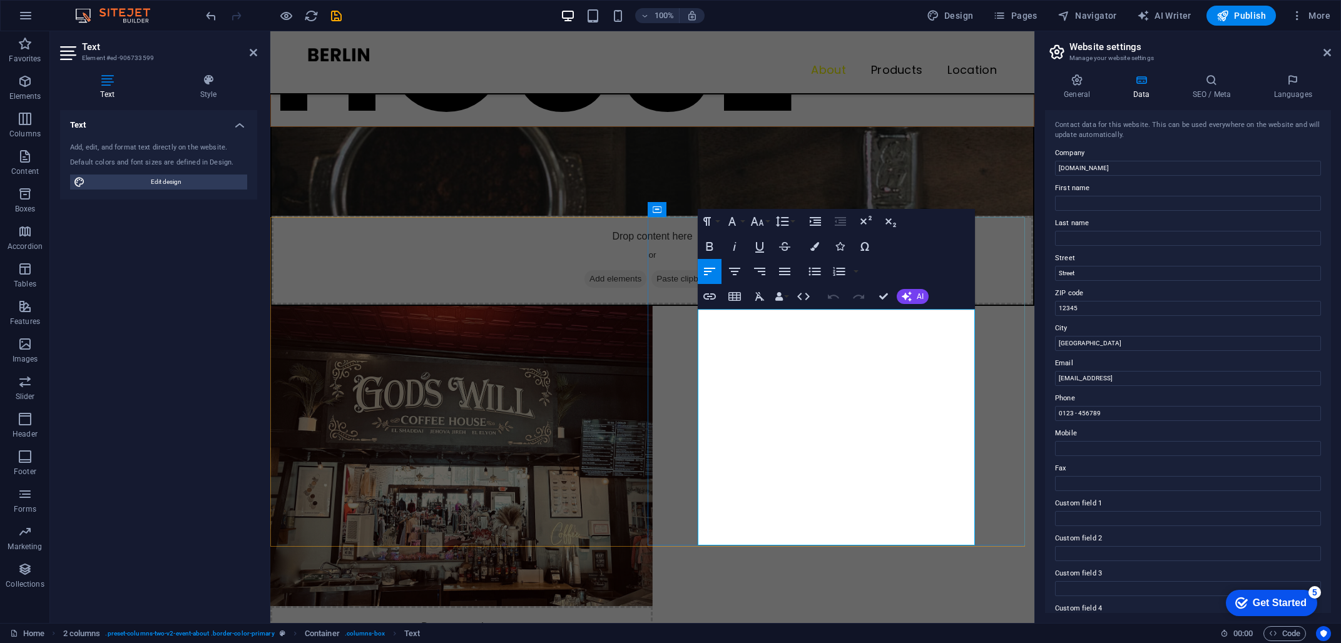
drag, startPoint x: 700, startPoint y: 317, endPoint x: 898, endPoint y: 394, distance: 212.8
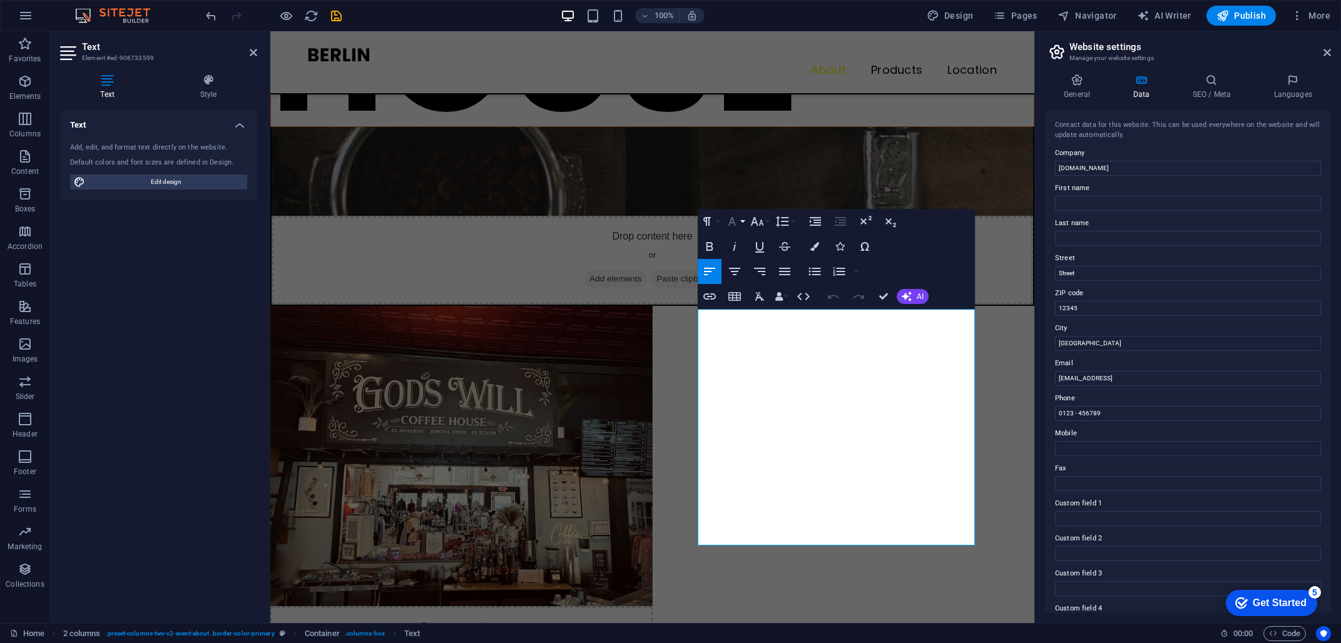
click at [742, 220] on button "Font Family" at bounding box center [735, 221] width 24 height 25
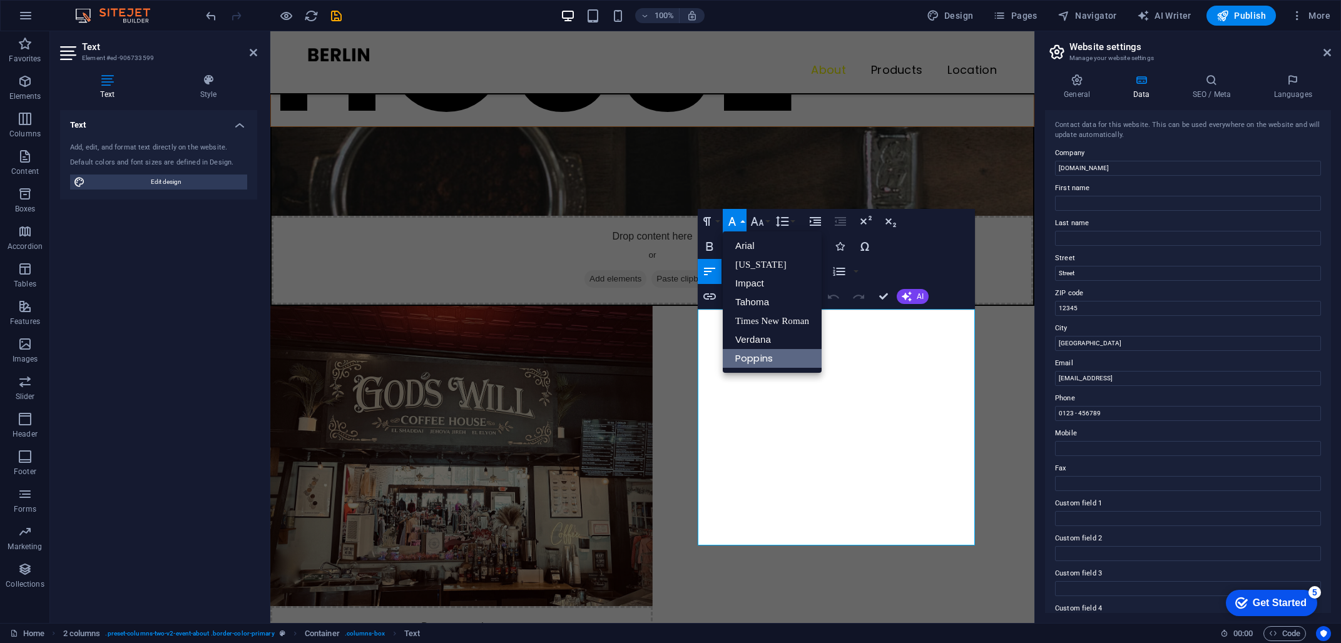
click at [756, 355] on link "Poppins" at bounding box center [772, 358] width 99 height 19
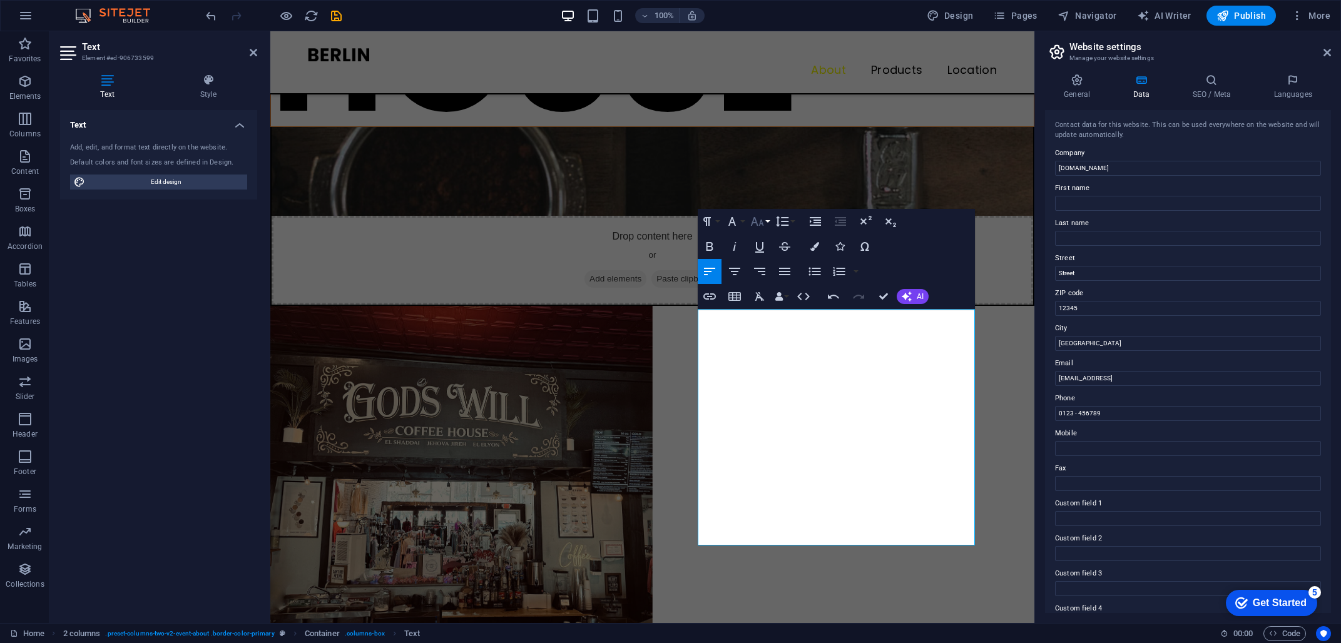
click at [768, 223] on button "Font Size" at bounding box center [760, 221] width 24 height 25
click at [765, 315] on link "12" at bounding box center [770, 321] width 45 height 19
click at [770, 224] on button "Font Size" at bounding box center [760, 221] width 24 height 25
click at [765, 258] on link "14" at bounding box center [770, 250] width 45 height 19
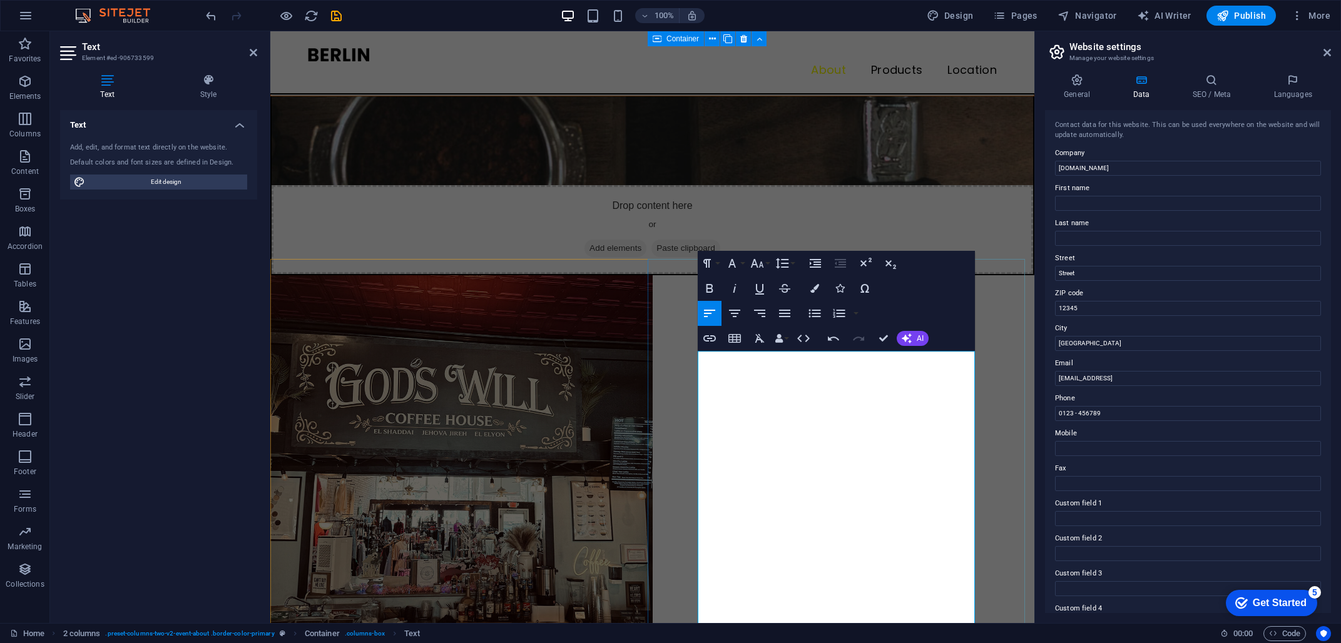
scroll to position [334, 0]
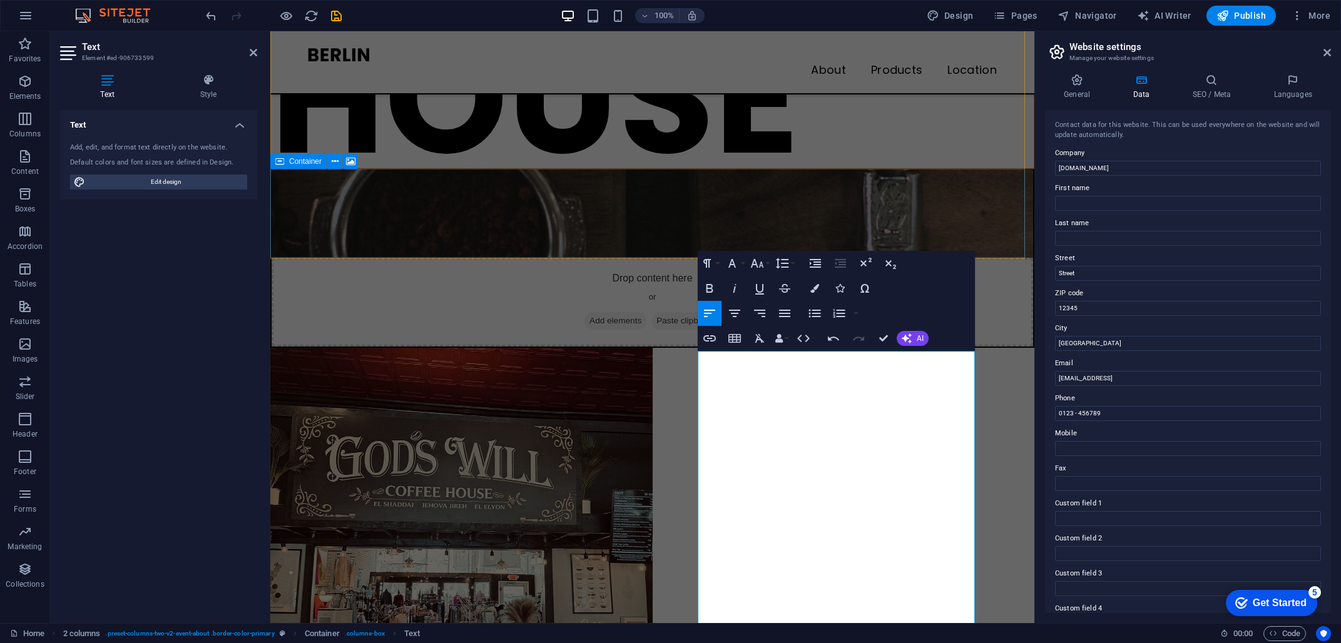
click at [995, 258] on div "Drop content here or Add elements Paste clipboard" at bounding box center [652, 302] width 761 height 89
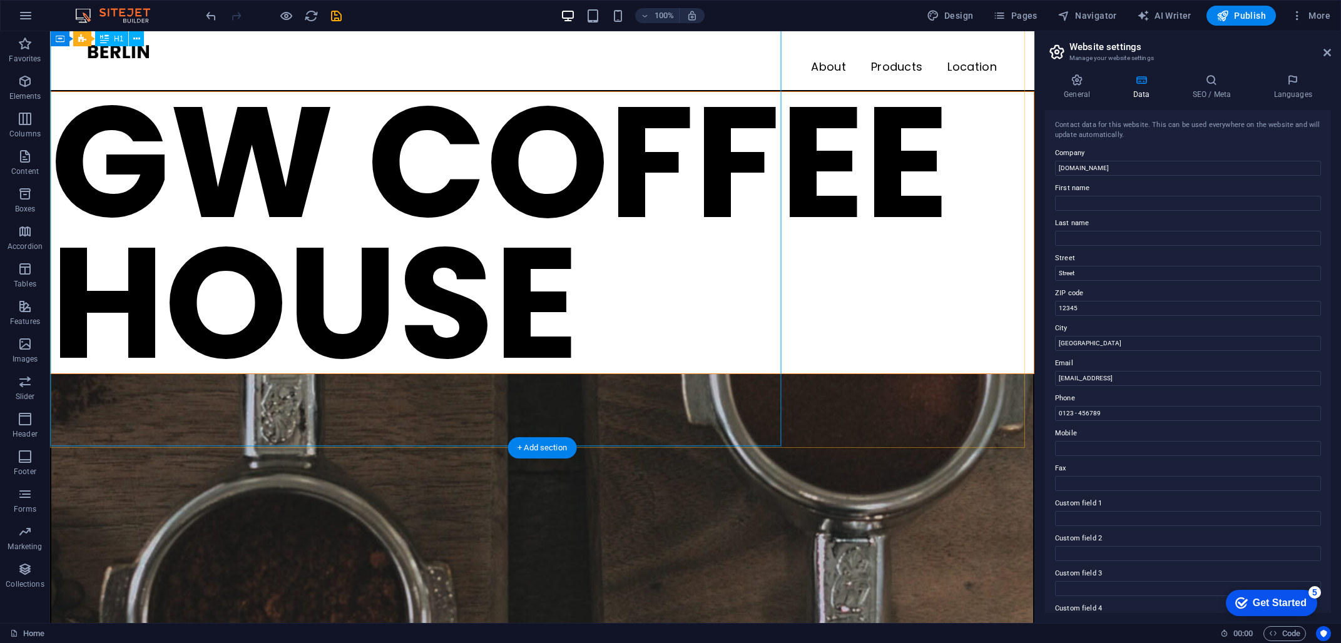
scroll to position [0, 0]
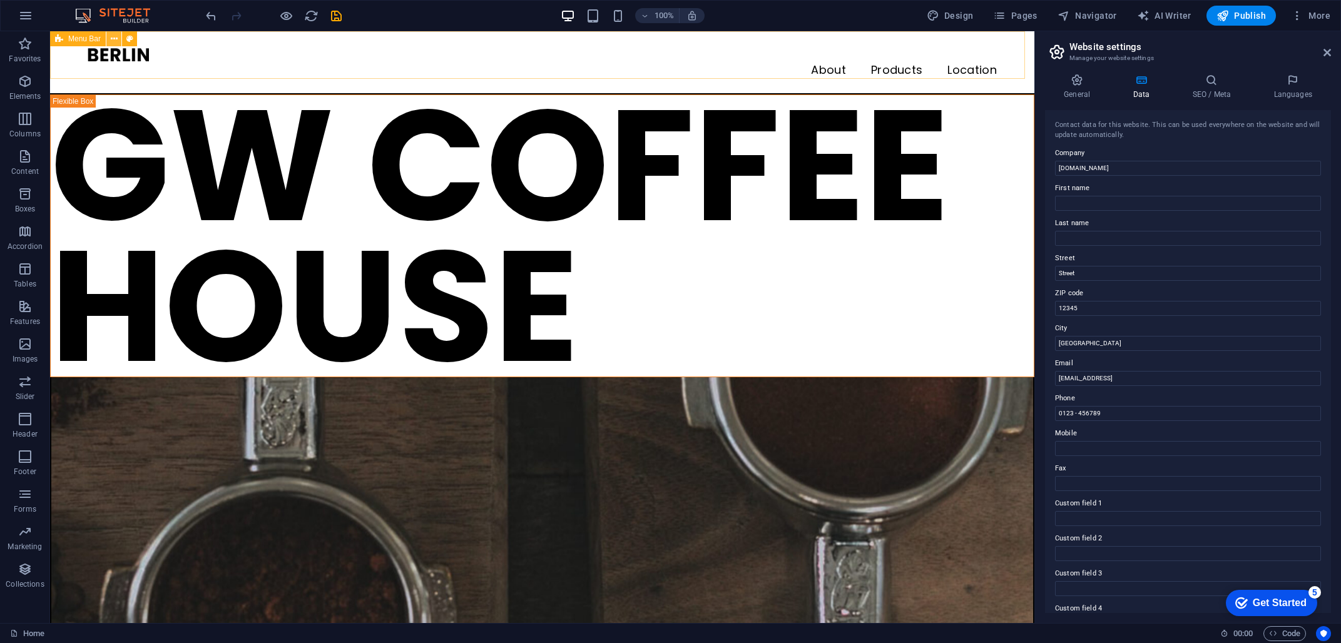
click at [116, 39] on icon at bounding box center [114, 39] width 7 height 13
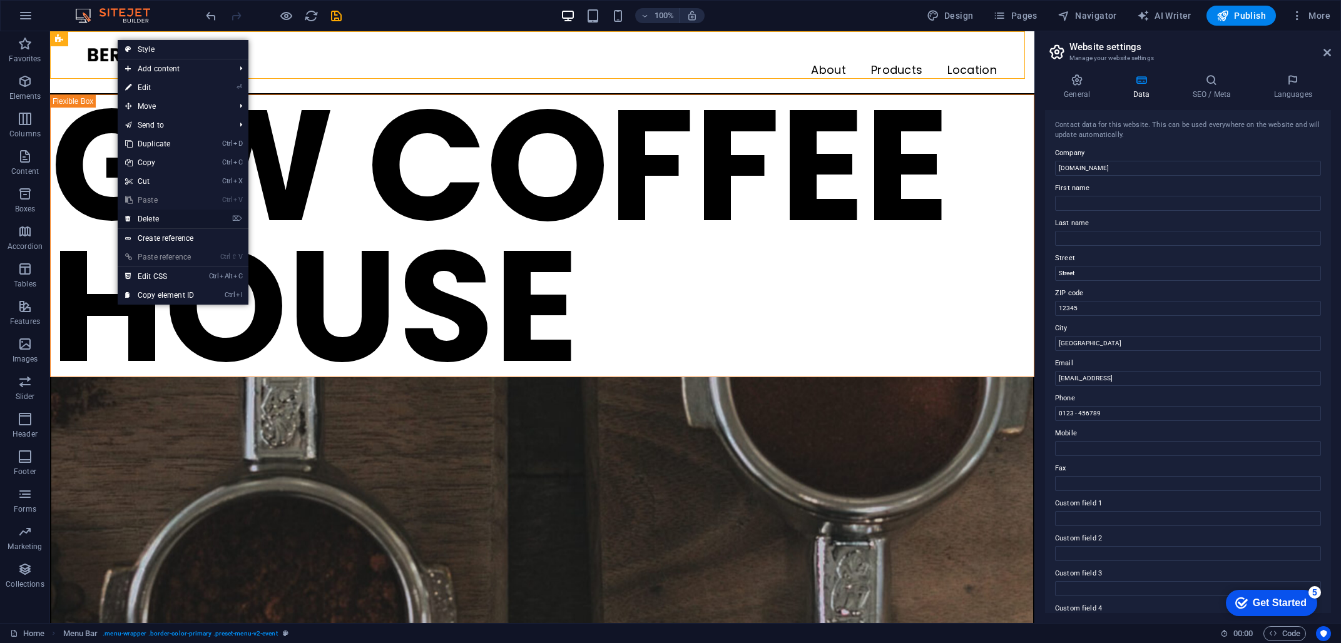
click at [177, 215] on link "⌦ Delete" at bounding box center [160, 219] width 84 height 19
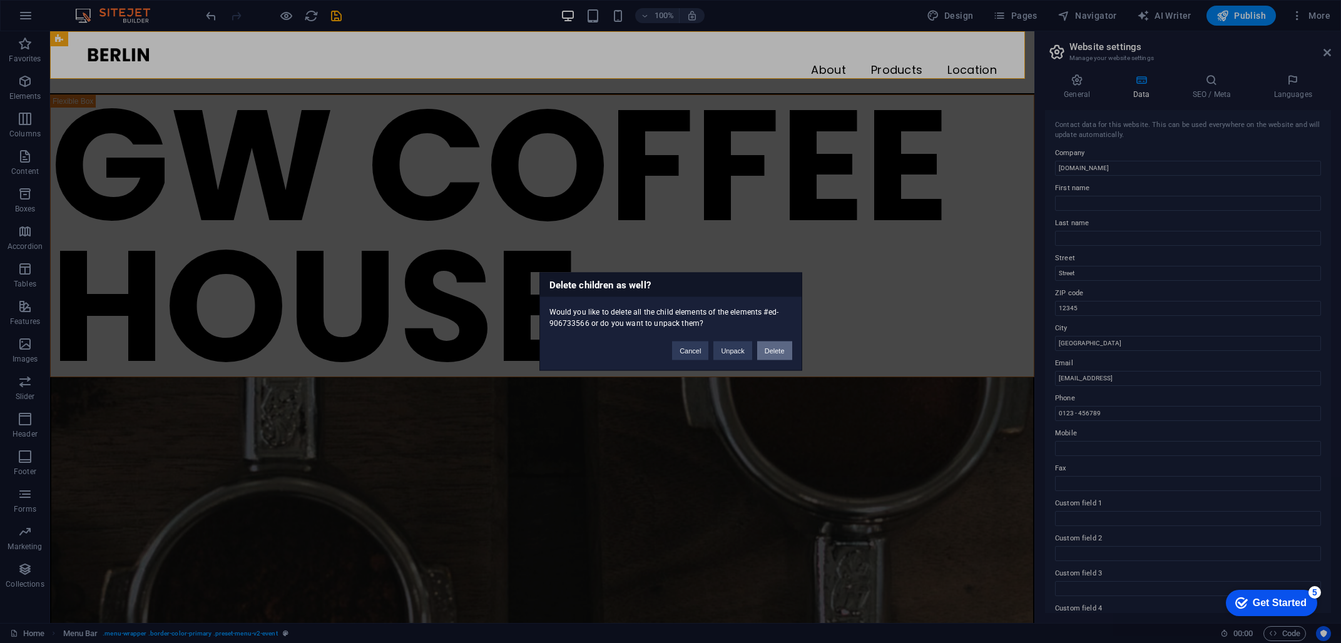
click at [778, 349] on button "Delete" at bounding box center [774, 351] width 35 height 19
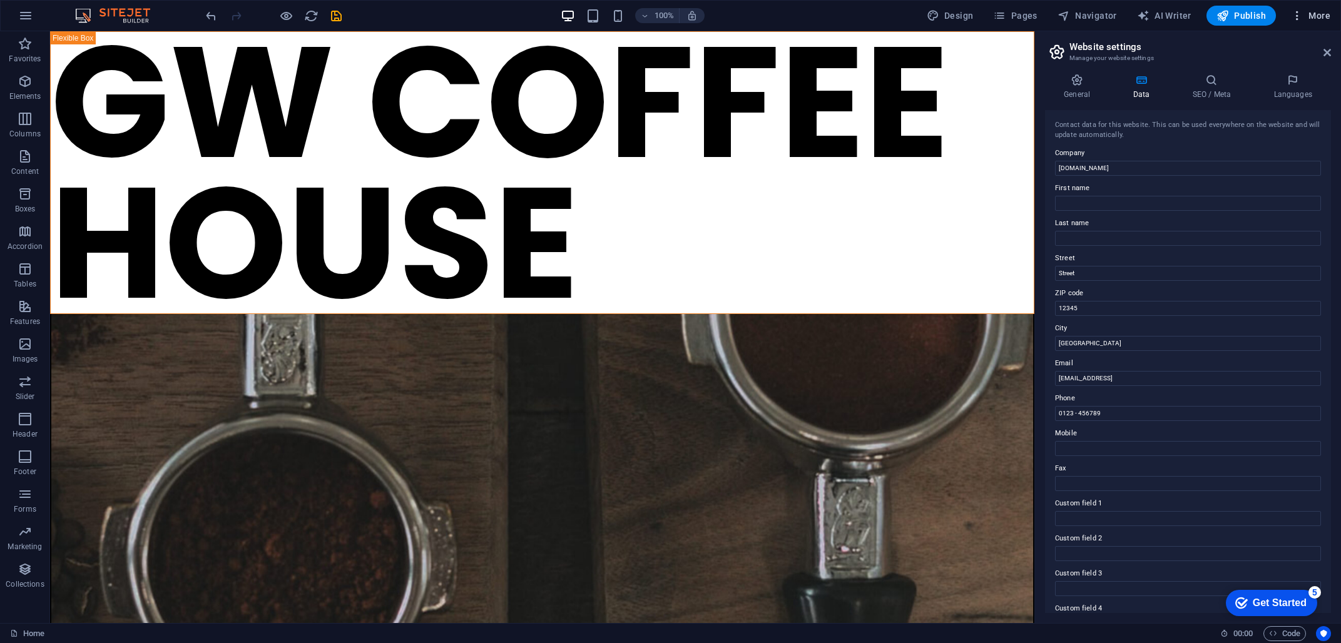
click at [1312, 13] on span "More" at bounding box center [1310, 15] width 39 height 13
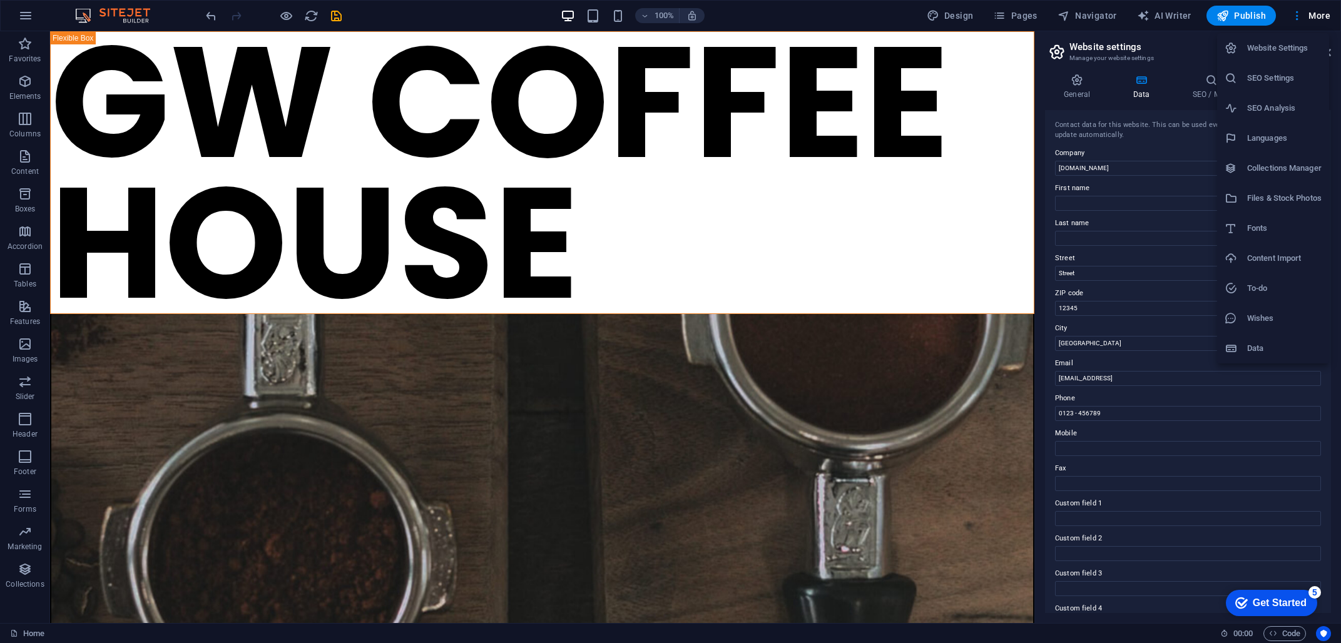
click at [1268, 51] on h6 "Website Settings" at bounding box center [1284, 48] width 74 height 15
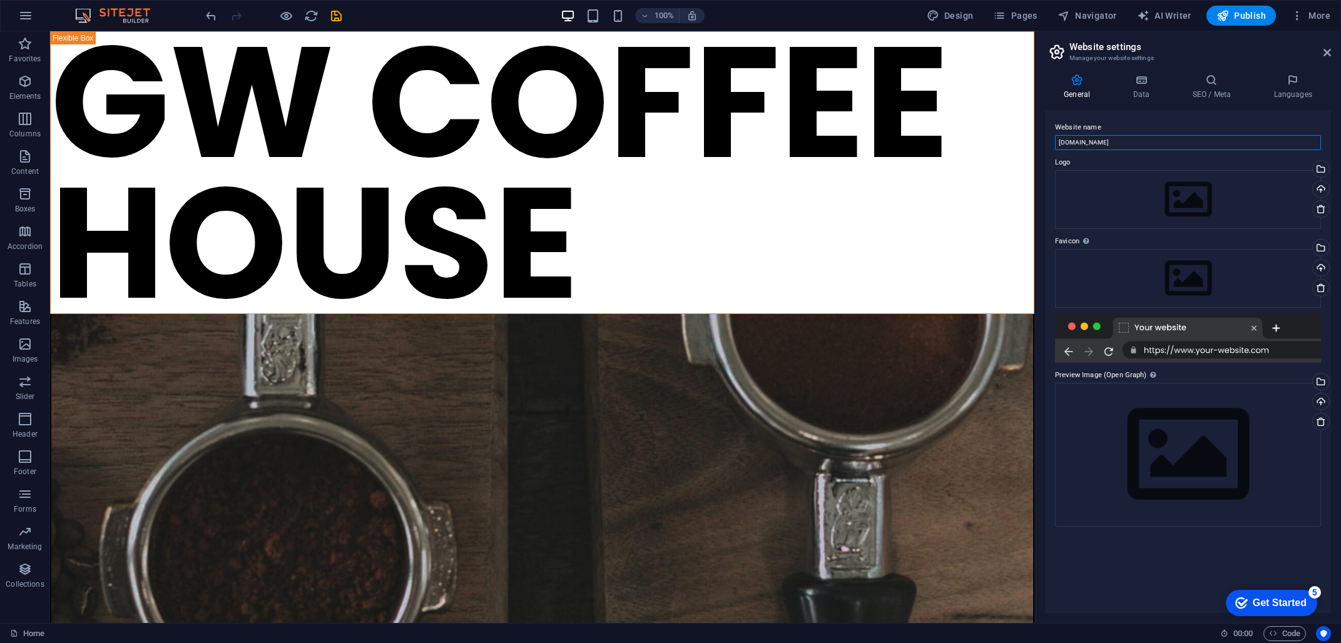
drag, startPoint x: 1169, startPoint y: 172, endPoint x: 1089, endPoint y: 168, distance: 80.8
click at [1126, 137] on input "[DOMAIN_NAME]" at bounding box center [1188, 142] width 266 height 15
drag, startPoint x: 1094, startPoint y: 139, endPoint x: 1057, endPoint y: 143, distance: 37.2
click at [1057, 143] on input "[DOMAIN_NAME]" at bounding box center [1188, 142] width 266 height 15
type input "GW Coffee House"
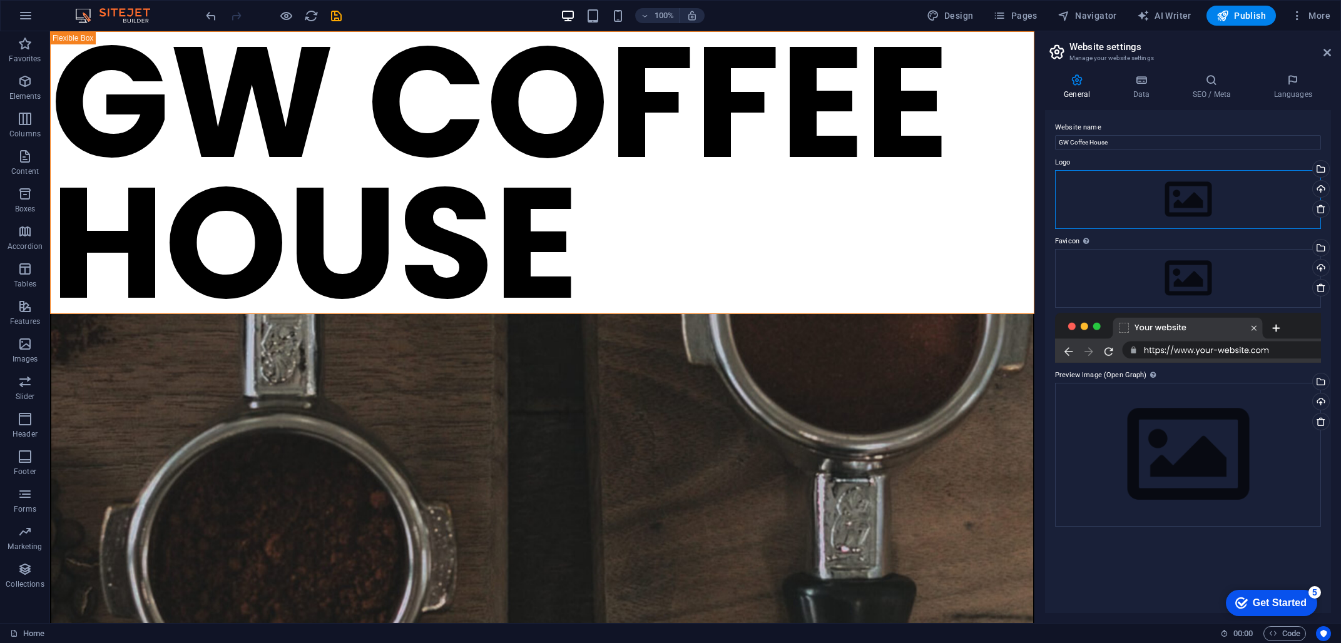
click at [1191, 206] on div "Drag files here, click to choose files or select files from Files or our free s…" at bounding box center [1188, 199] width 266 height 59
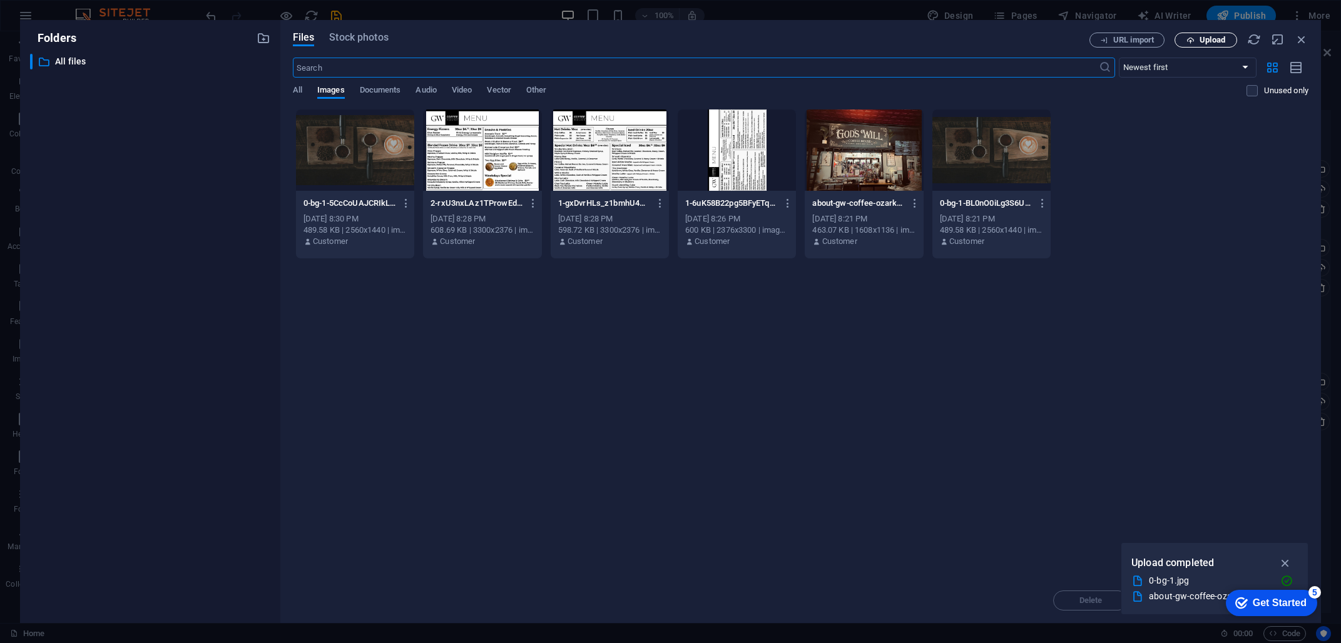
click at [1203, 41] on span "Upload" at bounding box center [1213, 40] width 26 height 8
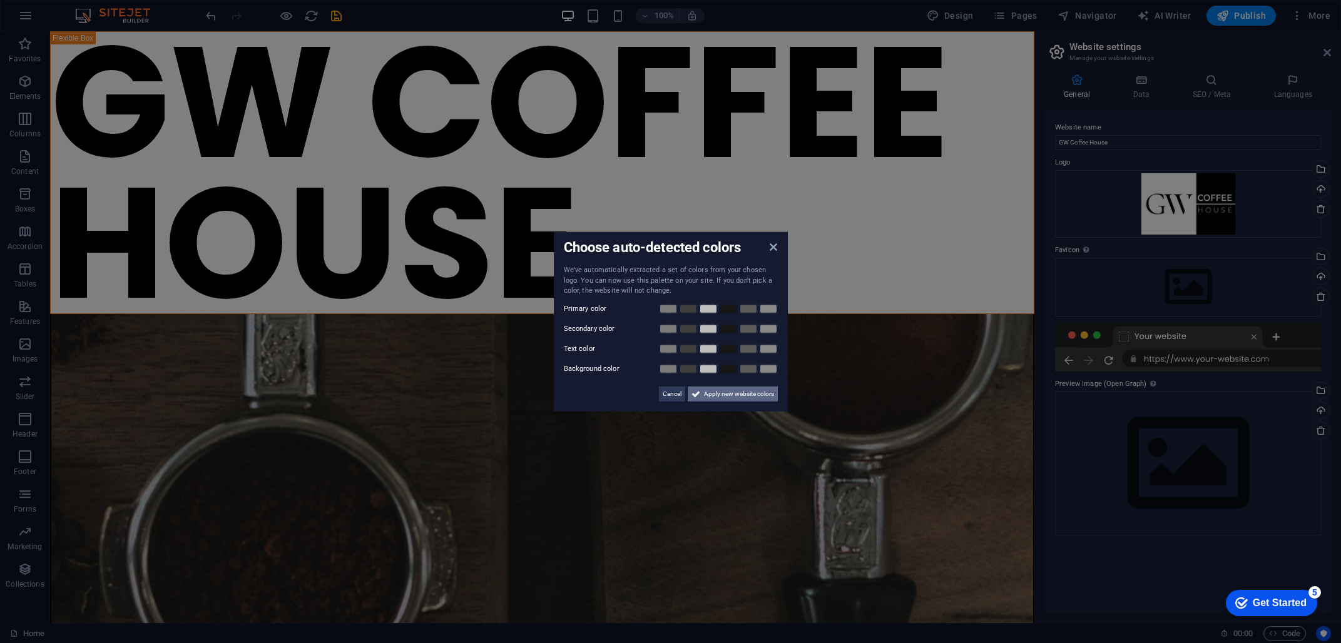
click at [713, 390] on span "Apply new website colors" at bounding box center [739, 393] width 70 height 15
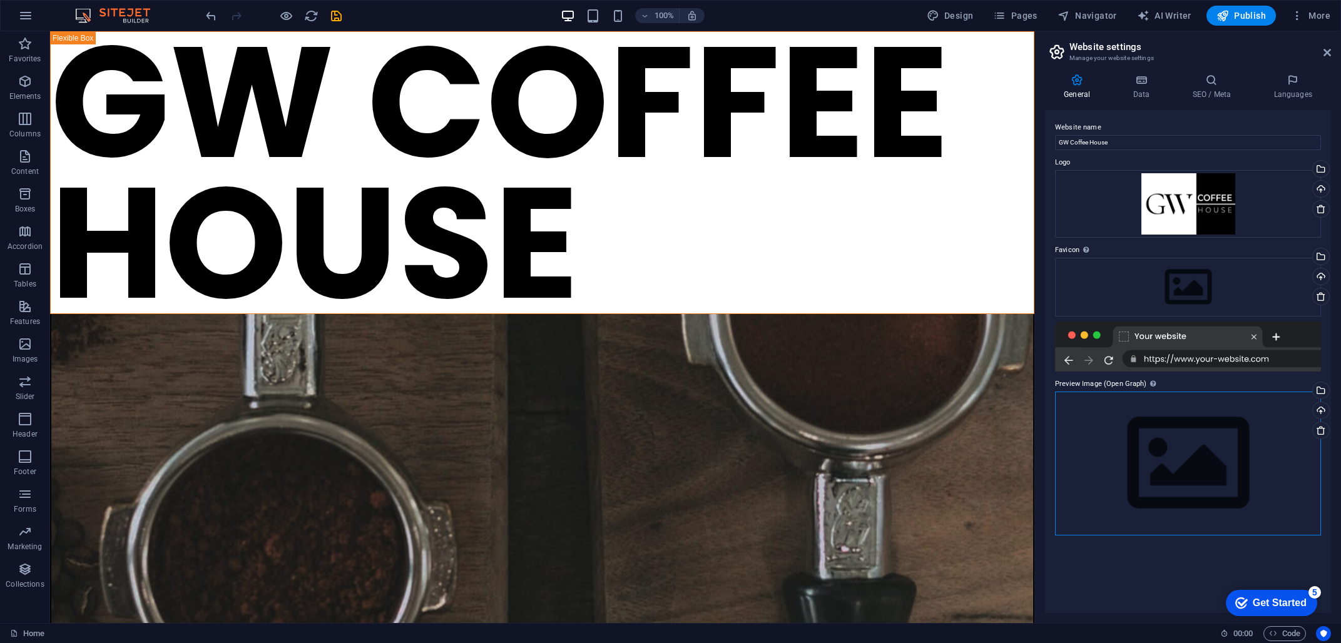
click at [1168, 460] on div "Drag files here, click to choose files or select files from Files or our free s…" at bounding box center [1188, 463] width 266 height 143
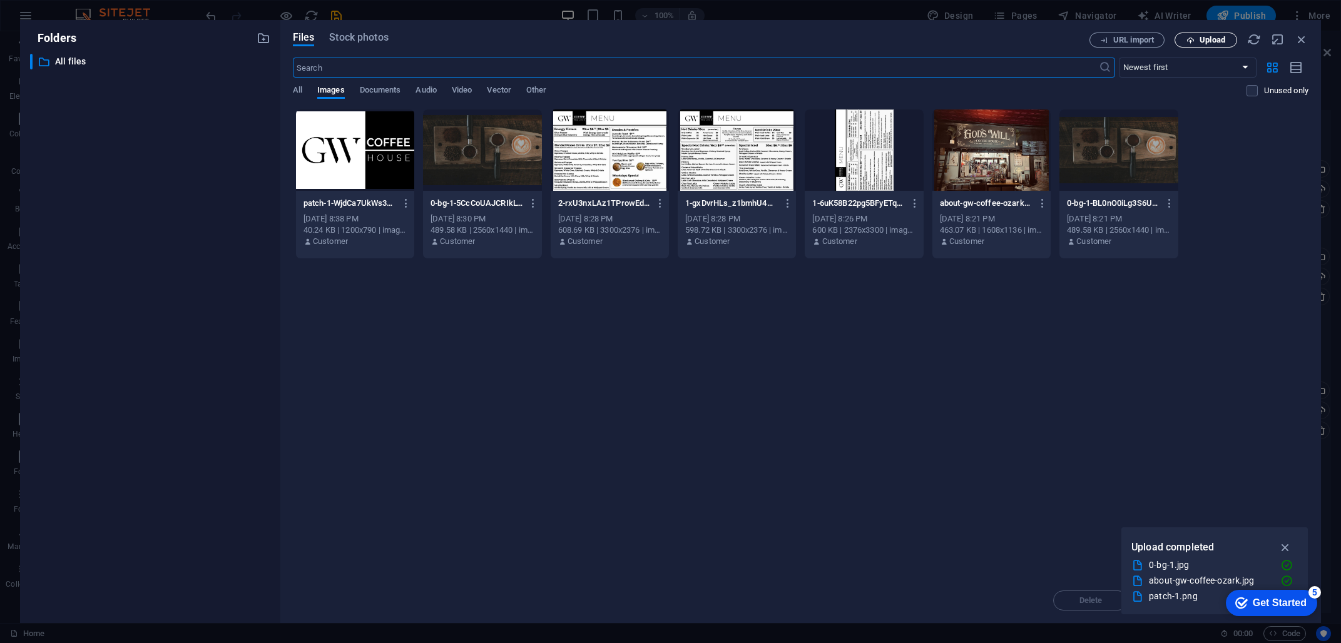
click at [1213, 44] on button "Upload" at bounding box center [1205, 40] width 63 height 15
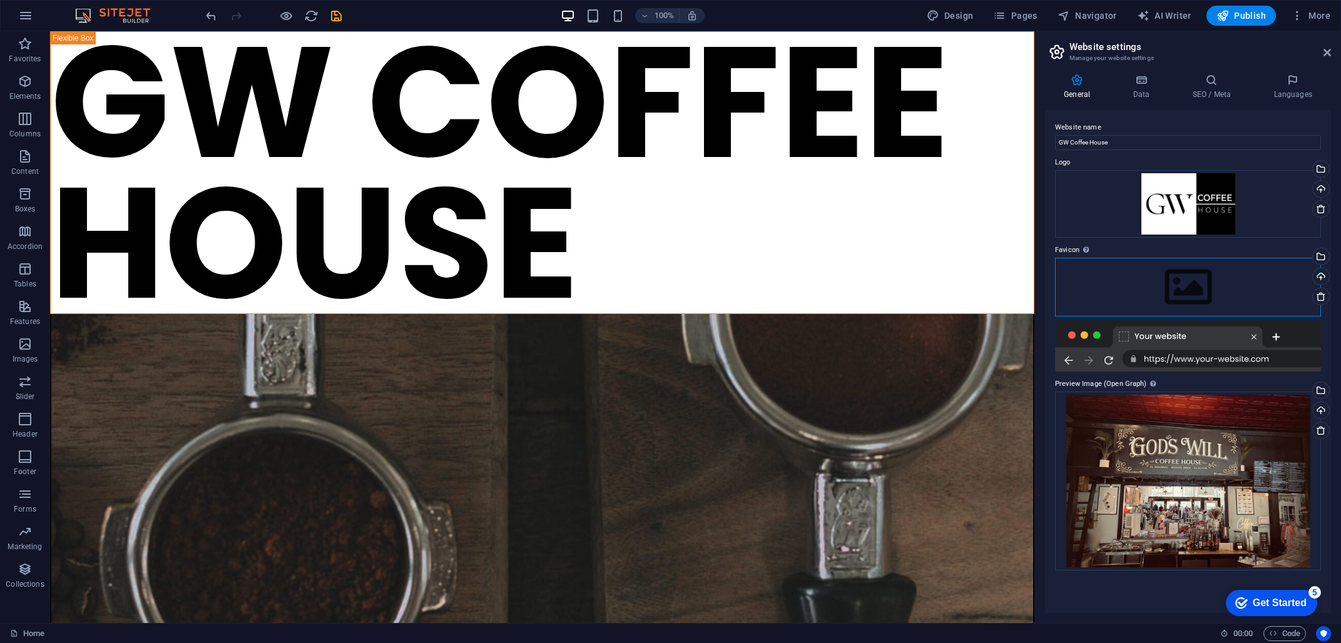
click at [1175, 293] on div "Drag files here, click to choose files or select files from Files or our free s…" at bounding box center [1188, 287] width 266 height 59
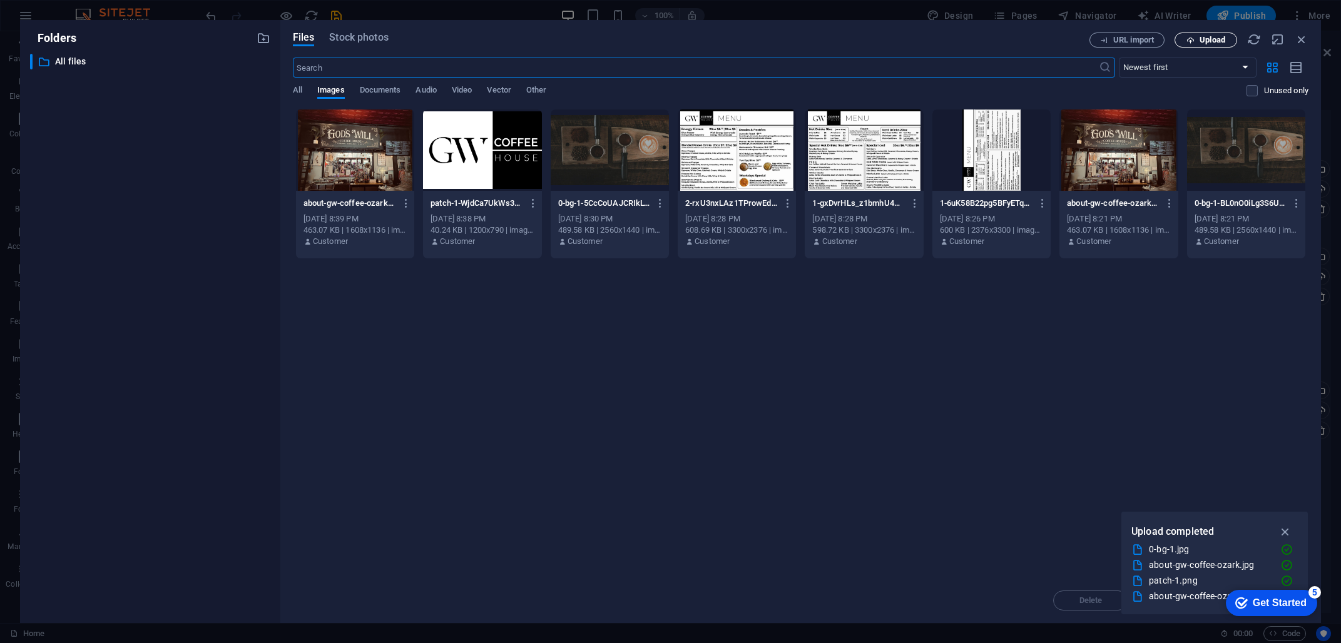
click at [1210, 37] on span "Upload" at bounding box center [1213, 40] width 26 height 8
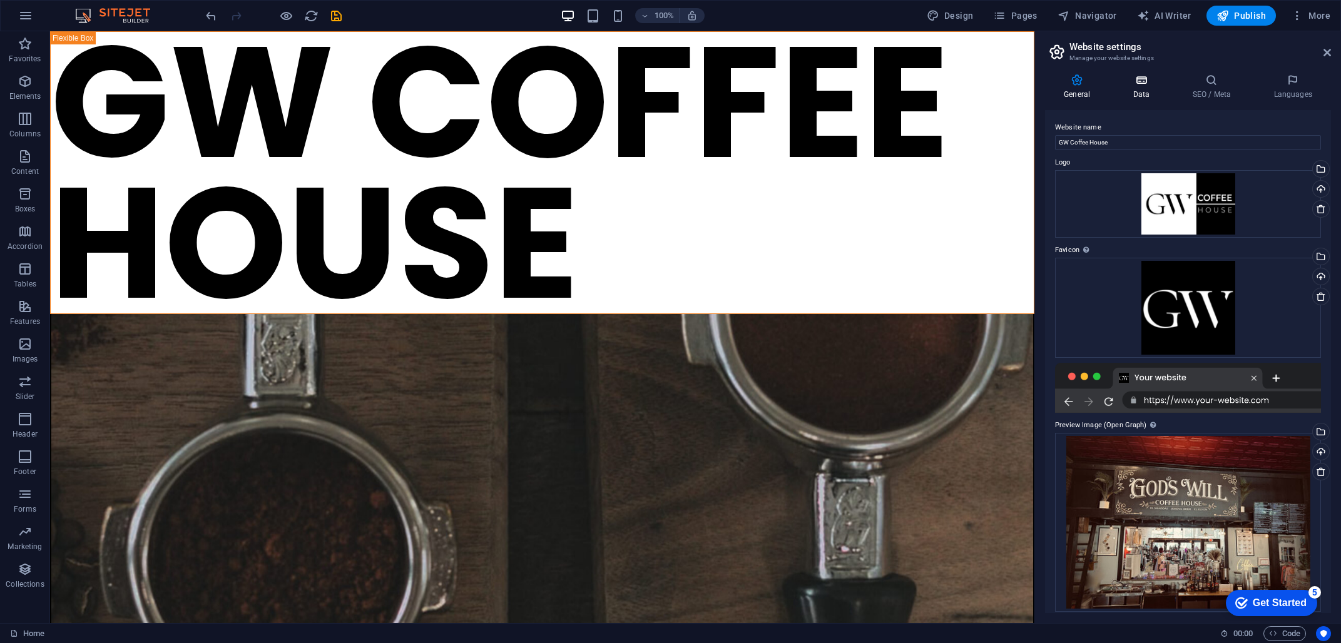
click at [1151, 85] on icon at bounding box center [1141, 80] width 54 height 13
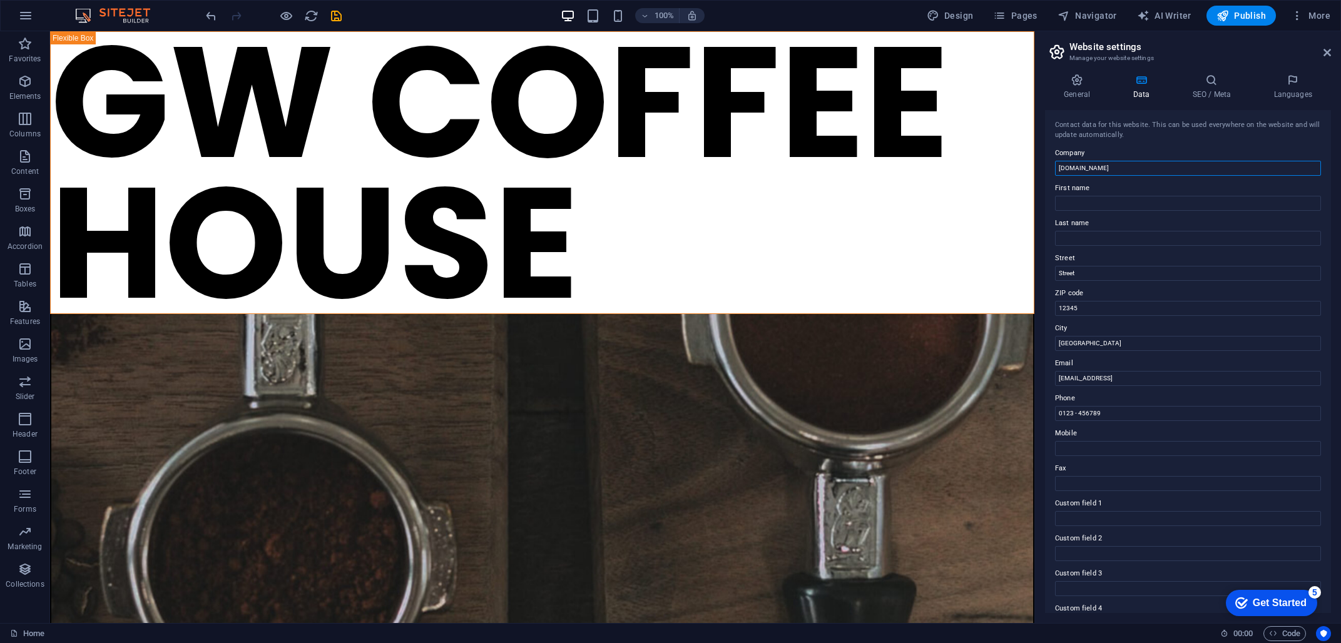
drag, startPoint x: 1150, startPoint y: 201, endPoint x: 1034, endPoint y: 170, distance: 120.5
type input "GW Coffee House"
drag, startPoint x: 1088, startPoint y: 275, endPoint x: 1045, endPoint y: 267, distance: 43.8
click at [1045, 267] on div "Contact data for this website. This can be used everywhere on the website and w…" at bounding box center [1188, 361] width 286 height 503
type input "[STREET_ADDRESS]"
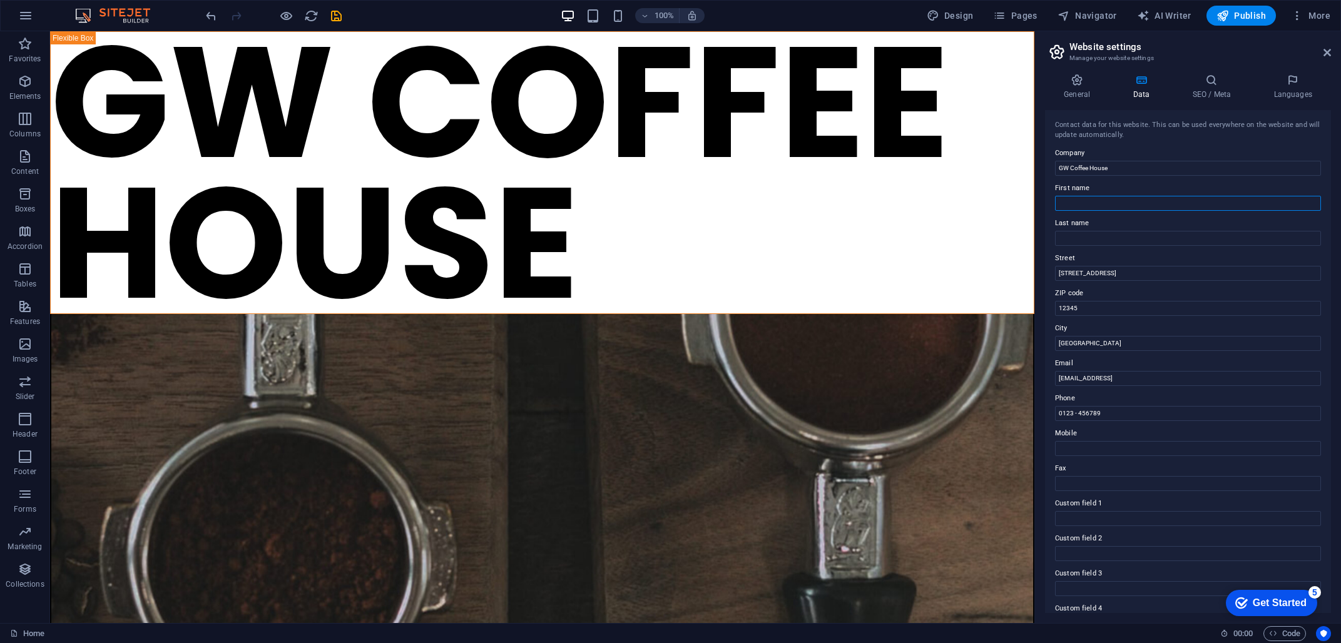
type input "[PERSON_NAME]"
drag, startPoint x: 1092, startPoint y: 201, endPoint x: 1046, endPoint y: 203, distance: 46.4
click at [1046, 203] on div "Contact data for this website. This can be used everywhere on the website and w…" at bounding box center [1188, 361] width 286 height 503
drag, startPoint x: 1103, startPoint y: 267, endPoint x: 1017, endPoint y: 235, distance: 91.1
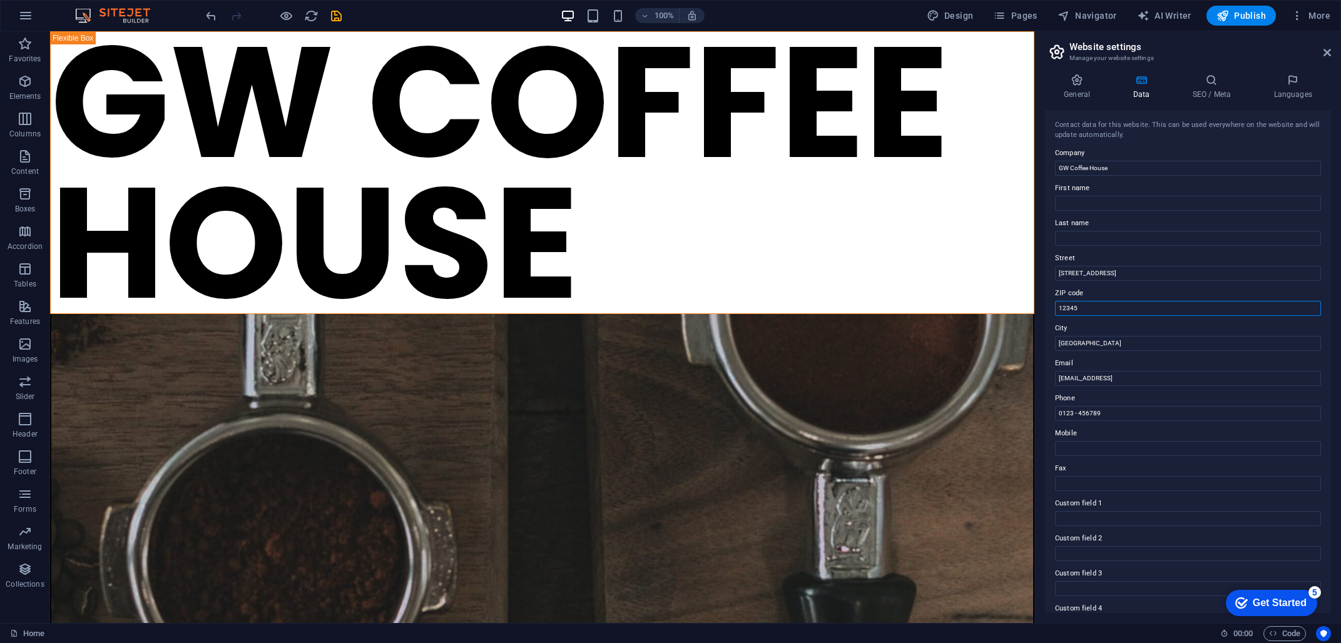
click at [1041, 307] on div "General Data SEO / Meta Languages Website name GW Coffee House Logo Drag files …" at bounding box center [1188, 343] width 306 height 559
type input "65721"
drag, startPoint x: 1091, startPoint y: 370, endPoint x: 1012, endPoint y: 337, distance: 86.4
type input "Ozark"
click at [1073, 379] on input "[EMAIL_ADDRESS]" at bounding box center [1188, 378] width 266 height 15
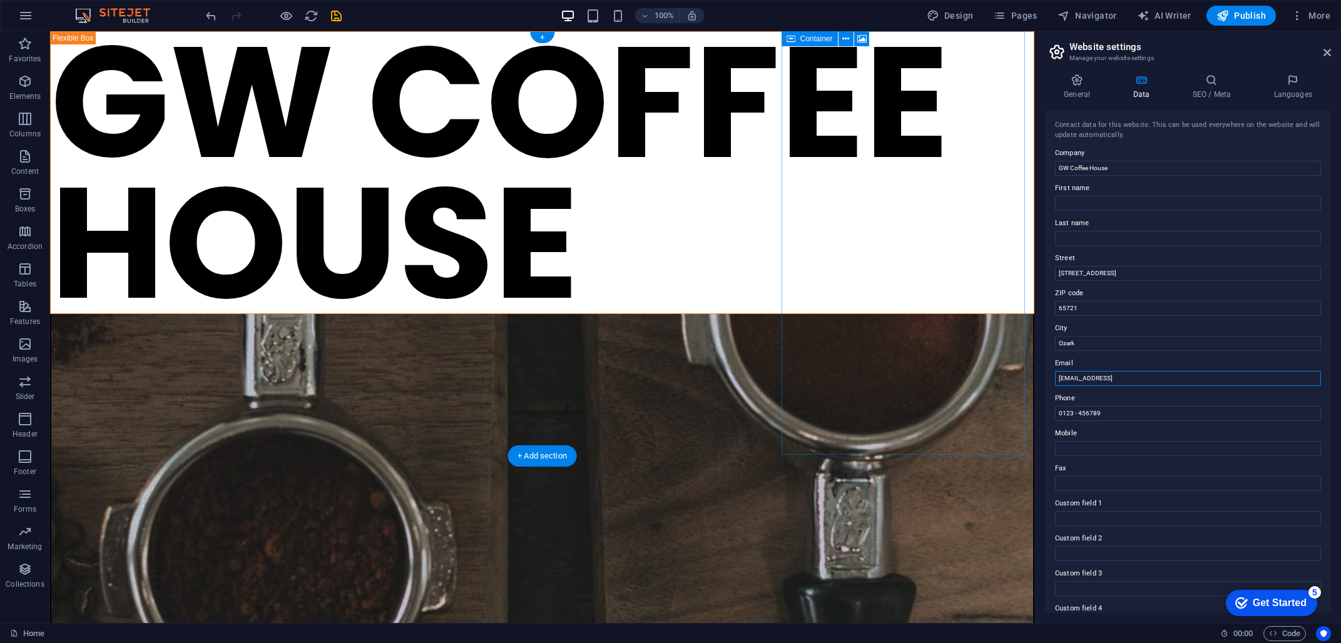
drag, startPoint x: 1272, startPoint y: 414, endPoint x: 964, endPoint y: 358, distance: 313.6
drag, startPoint x: 1185, startPoint y: 446, endPoint x: 1014, endPoint y: 400, distance: 177.0
drag, startPoint x: 1205, startPoint y: 93, endPoint x: 1206, endPoint y: 144, distance: 50.7
click at [1205, 93] on h4 "SEO / Meta" at bounding box center [1213, 87] width 81 height 26
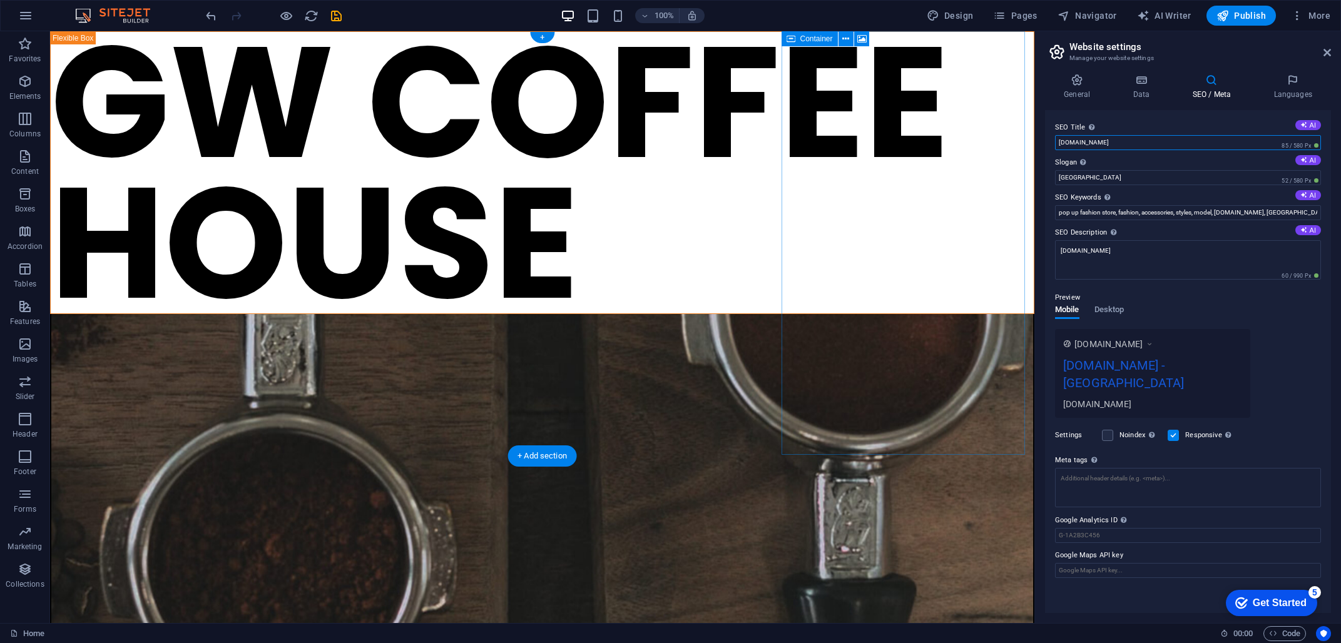
drag, startPoint x: 1169, startPoint y: 178, endPoint x: 1018, endPoint y: 138, distance: 156.2
type input "[GEOGRAPHIC_DATA] on the Square in [GEOGRAPHIC_DATA]"
click at [1071, 175] on input "[GEOGRAPHIC_DATA]" at bounding box center [1188, 177] width 266 height 15
drag, startPoint x: 1137, startPoint y: 206, endPoint x: 1030, endPoint y: 165, distance: 114.5
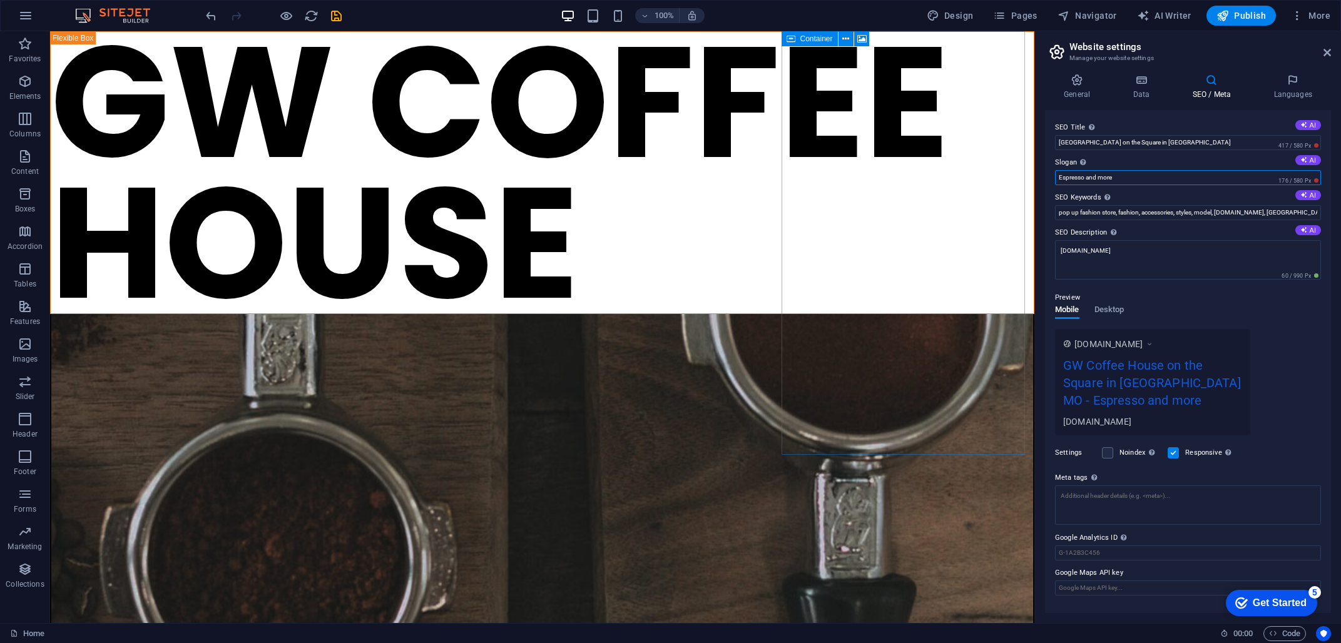
click at [1099, 176] on input "Espresso and more" at bounding box center [1188, 177] width 266 height 15
type input "Espresso and More"
click at [1158, 214] on input "pop up fashion store, fashion, accessories, styles, model, [DOMAIN_NAME], [GEOG…" at bounding box center [1188, 212] width 266 height 15
drag, startPoint x: 1323, startPoint y: 241, endPoint x: 1085, endPoint y: 232, distance: 237.9
type input "coffee, ozark, mo, espresso, lattes"
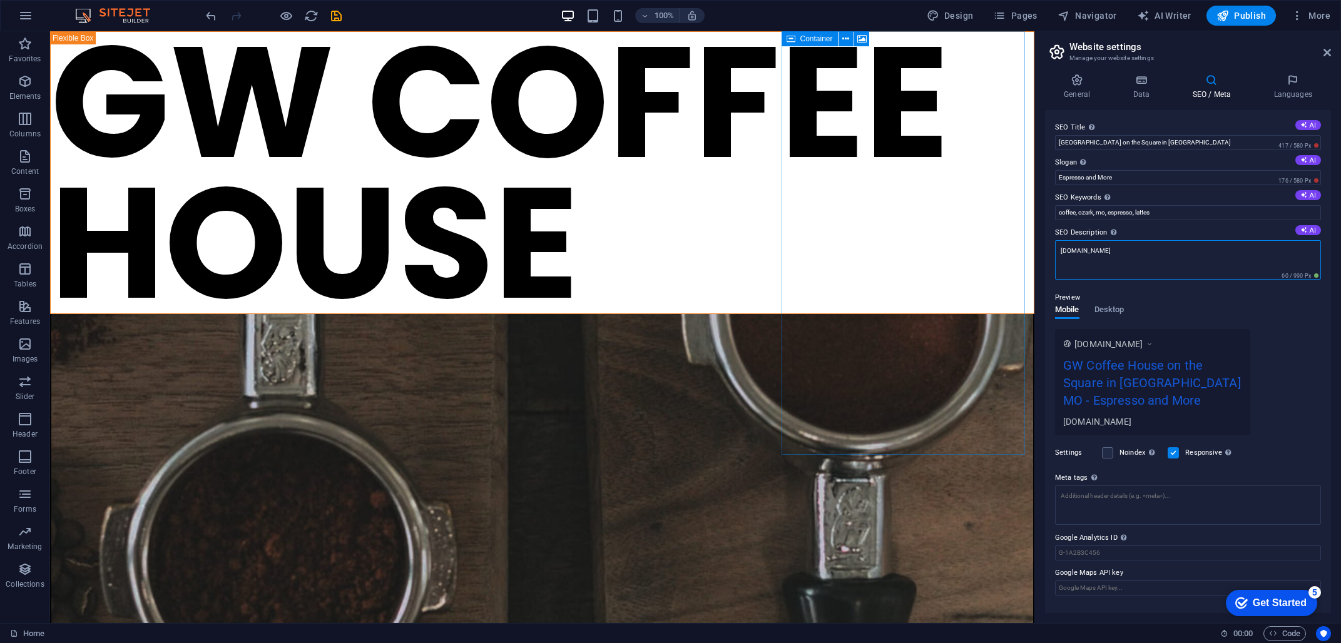
click at [1093, 258] on textarea "[DOMAIN_NAME]" at bounding box center [1188, 259] width 266 height 39
drag, startPoint x: 1056, startPoint y: 243, endPoint x: 1039, endPoint y: 243, distance: 16.3
click at [1039, 243] on div "General Data SEO / Meta Languages Website name GW Coffee House Logo Drag files …" at bounding box center [1188, 343] width 306 height 559
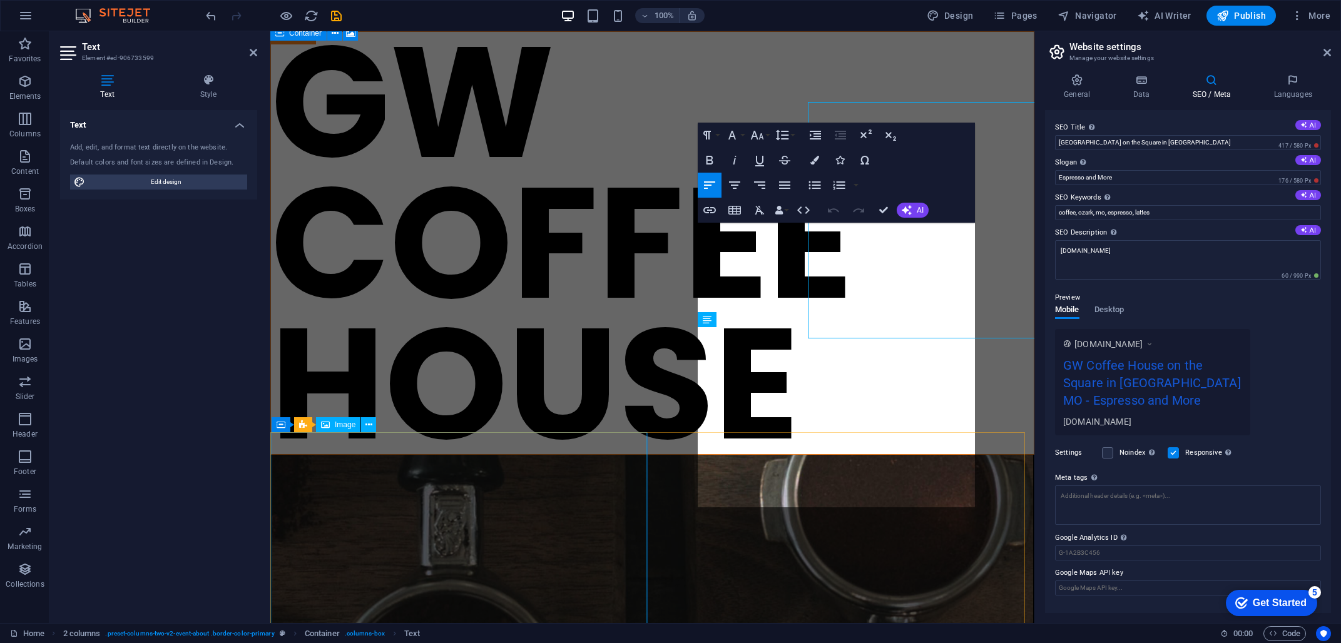
scroll to position [414, 0]
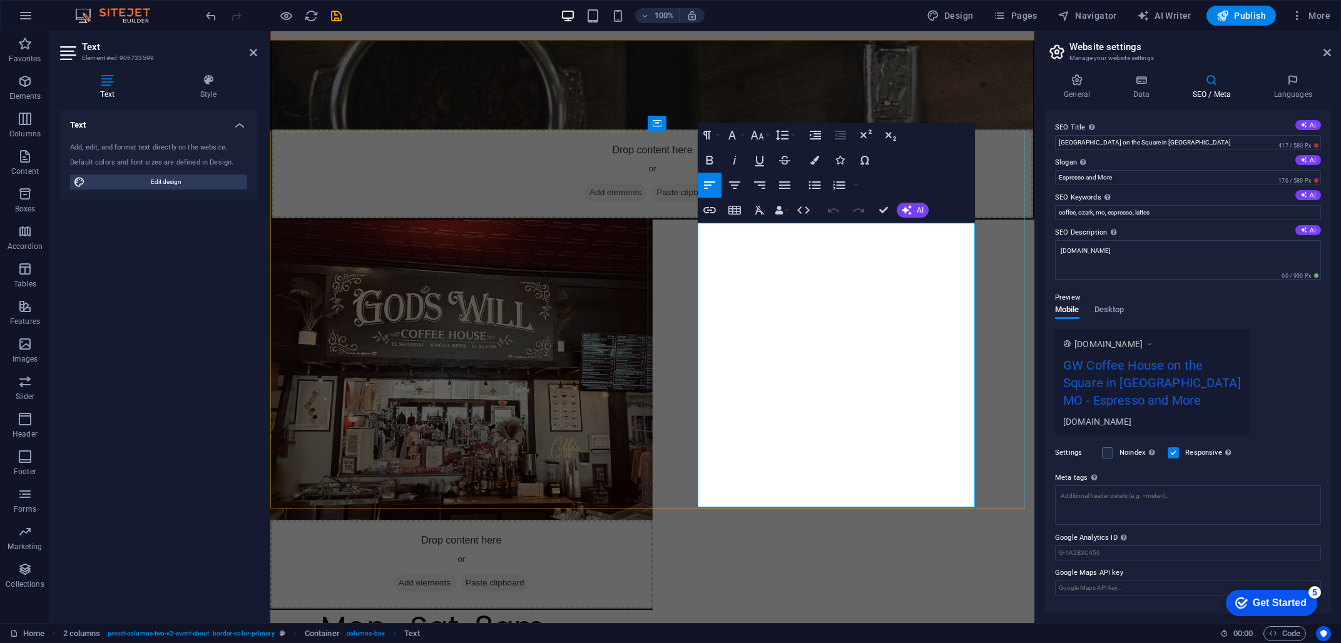
drag, startPoint x: 700, startPoint y: 230, endPoint x: 722, endPoint y: 265, distance: 41.9
copy span "We are a full service Coffee House offering many special lattes, pastries, frap…"
drag, startPoint x: 1091, startPoint y: 262, endPoint x: 1123, endPoint y: 257, distance: 32.4
click at [1091, 264] on textarea "[DOMAIN_NAME]" at bounding box center [1188, 259] width 266 height 39
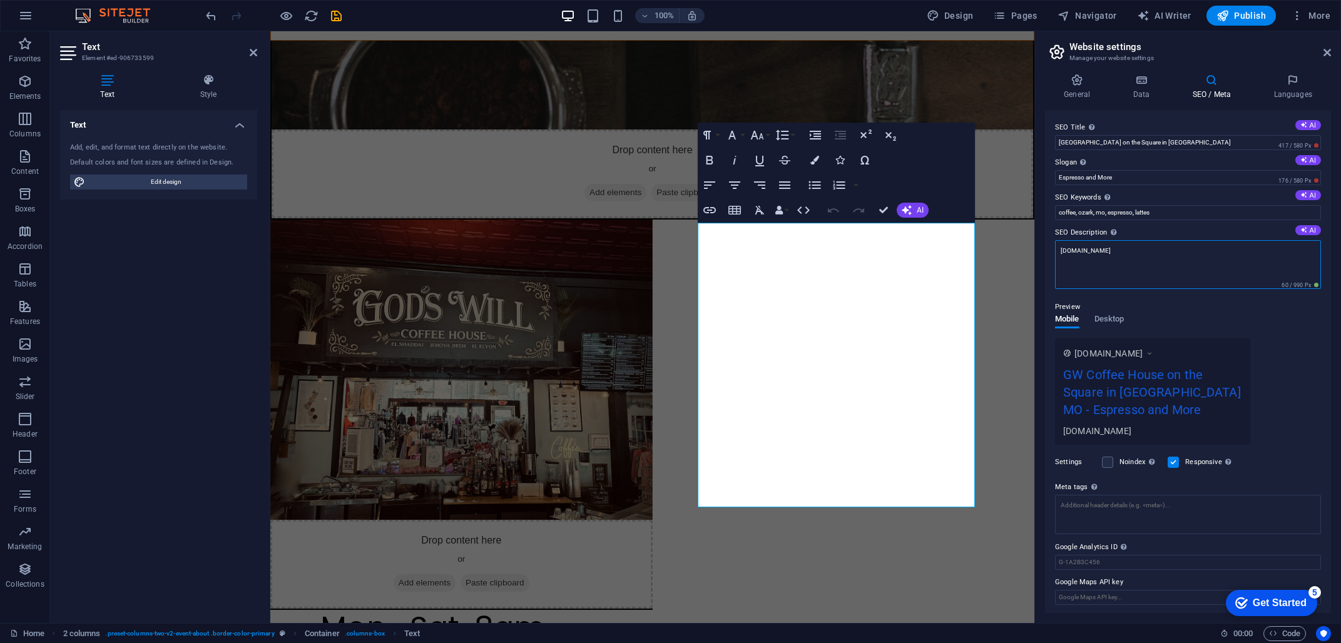
drag, startPoint x: 1305, startPoint y: 279, endPoint x: 1031, endPoint y: 248, distance: 275.8
click at [1103, 250] on textarea "[DOMAIN_NAME]" at bounding box center [1188, 259] width 266 height 39
drag, startPoint x: 1115, startPoint y: 251, endPoint x: 1059, endPoint y: 252, distance: 56.3
click at [1059, 252] on textarea "[DOMAIN_NAME]" at bounding box center [1188, 264] width 266 height 49
paste textarea "We are a full service Coffee House offering many special lattes, pastries, frap…"
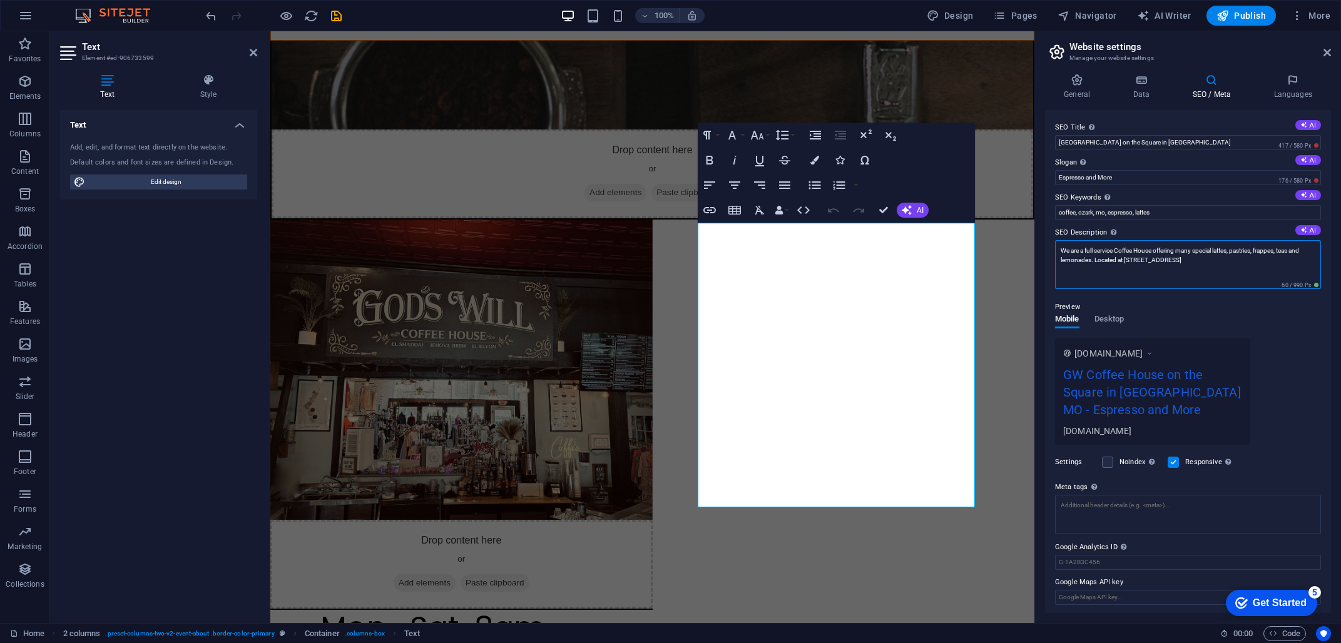
type textarea "We are a full service Coffee House offering many special lattes, pastries, frap…"
click at [1149, 302] on div "Preview" at bounding box center [1188, 307] width 266 height 15
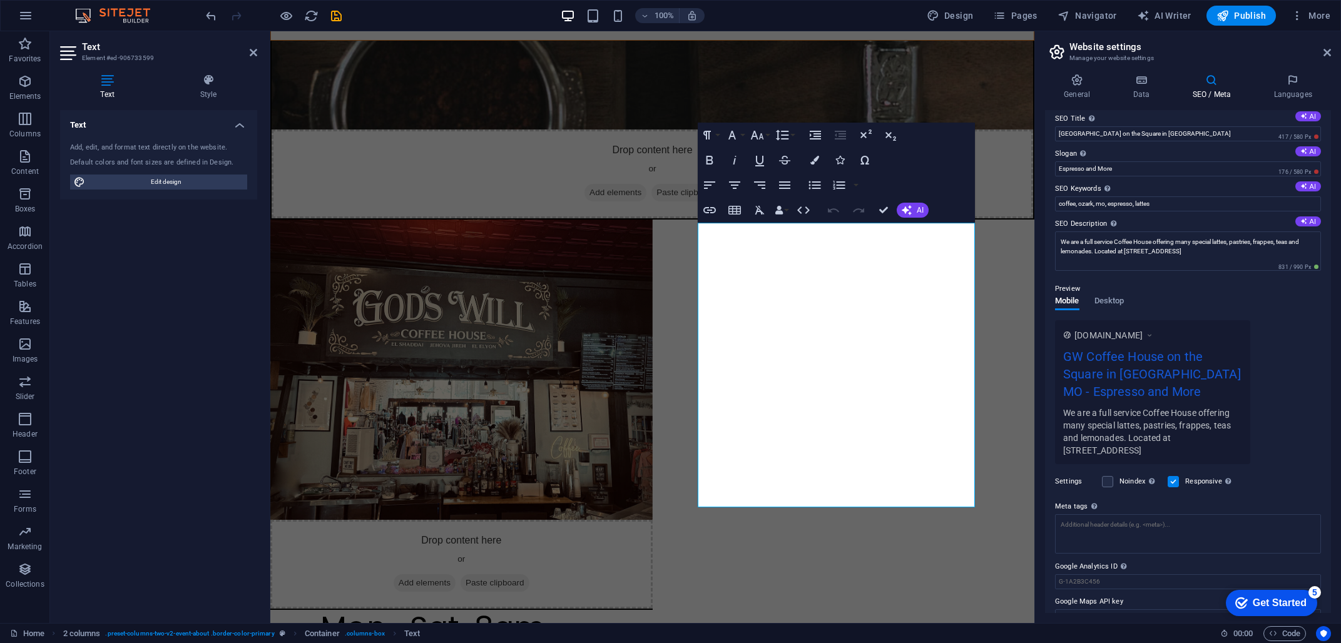
scroll to position [18, 0]
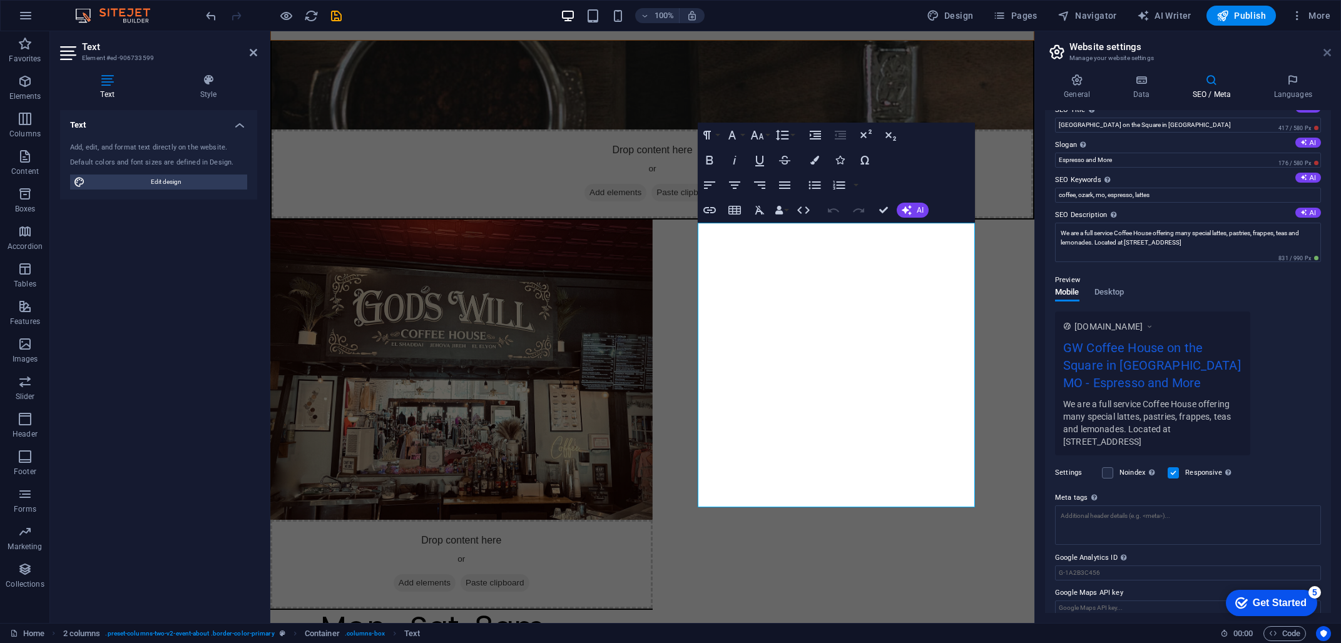
click at [1324, 50] on icon at bounding box center [1327, 53] width 8 height 10
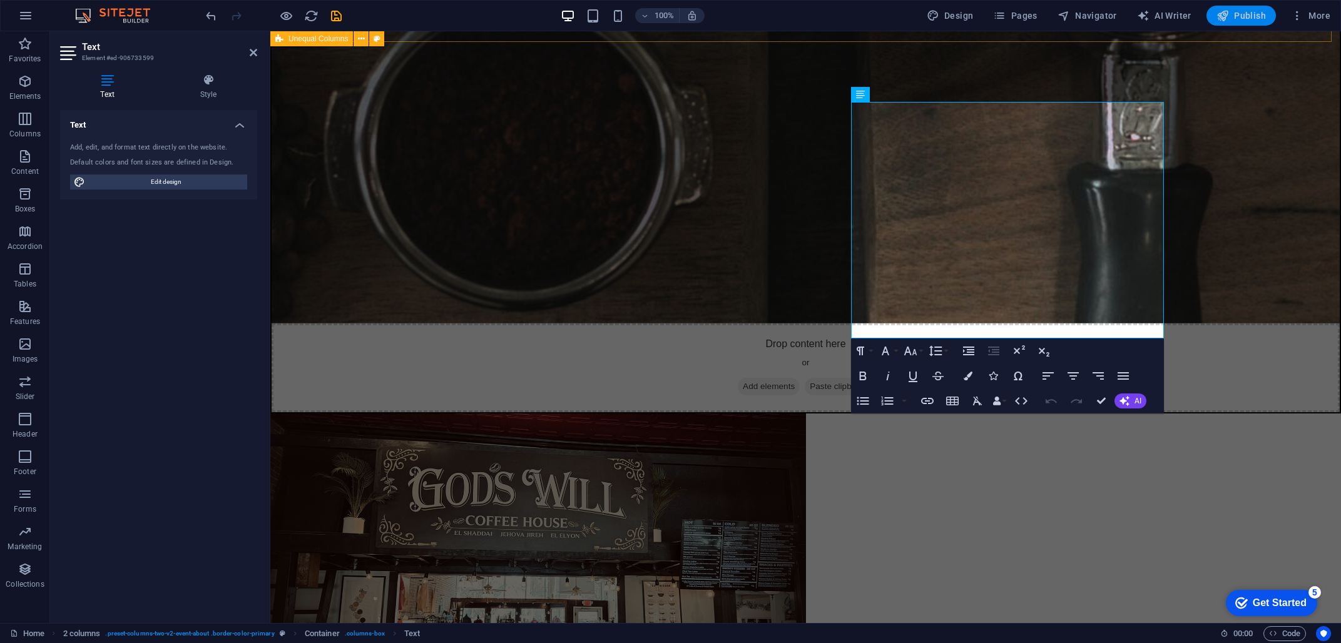
click at [1230, 19] on span "Publish" at bounding box center [1240, 15] width 49 height 13
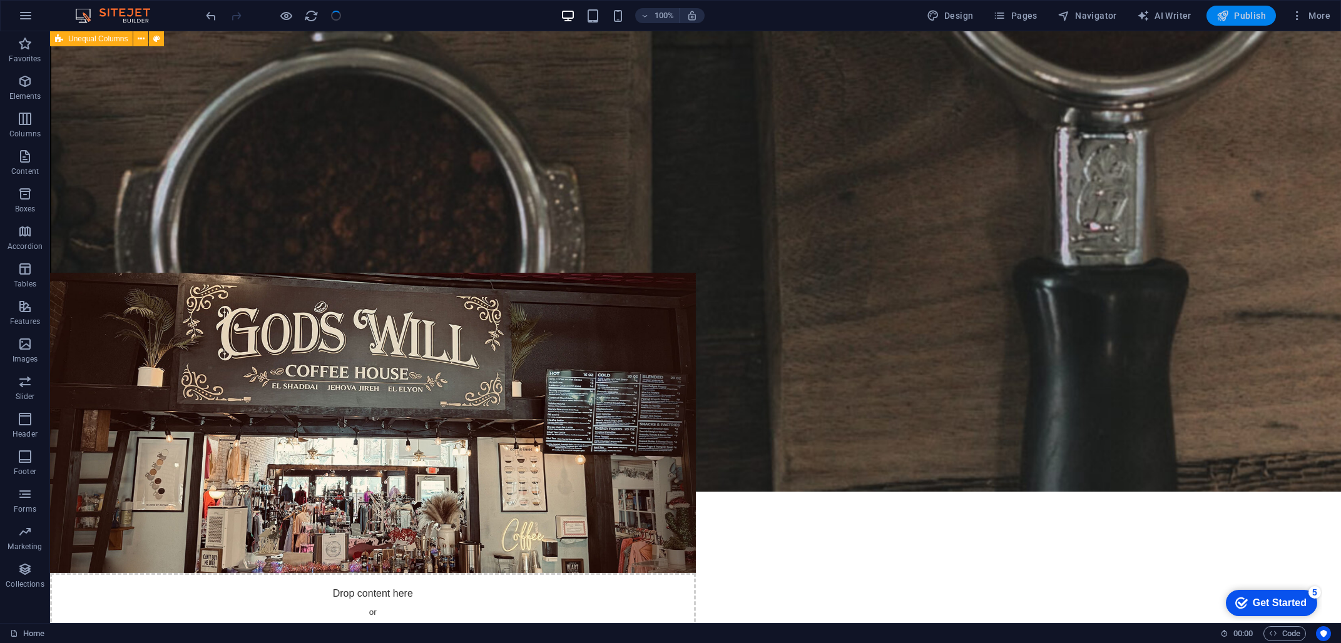
click at [1251, 12] on span "Publish" at bounding box center [1240, 15] width 49 height 13
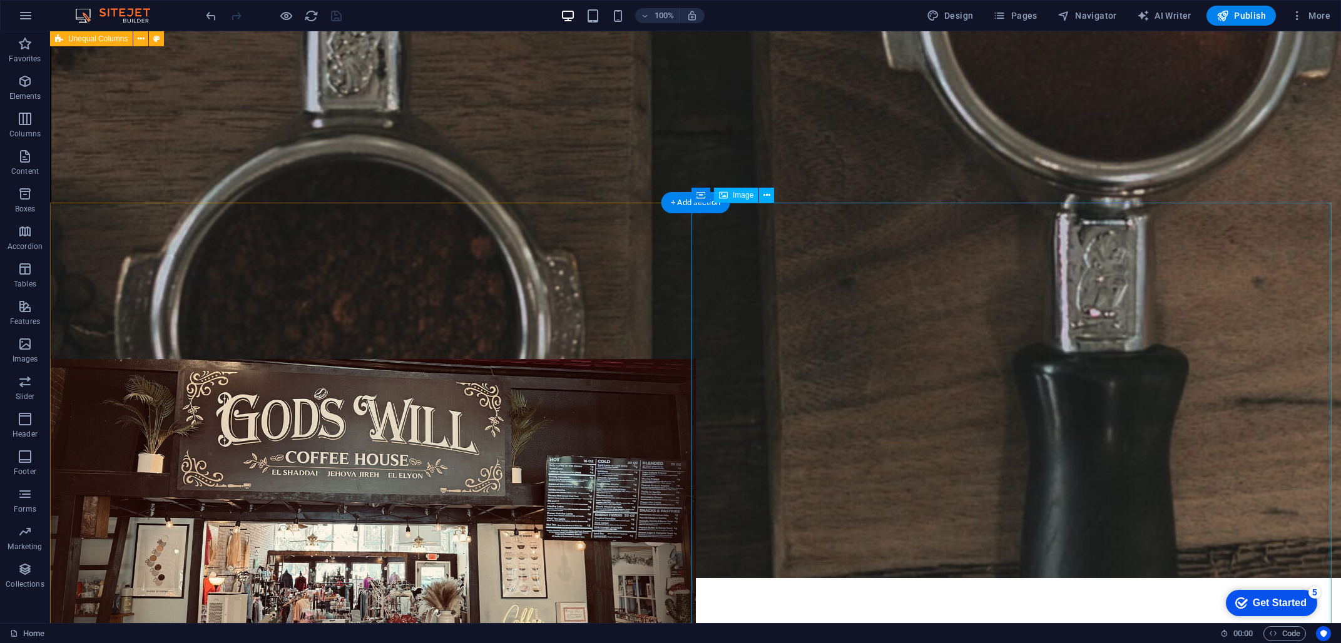
scroll to position [0, 0]
